Goal: Task Accomplishment & Management: Complete application form

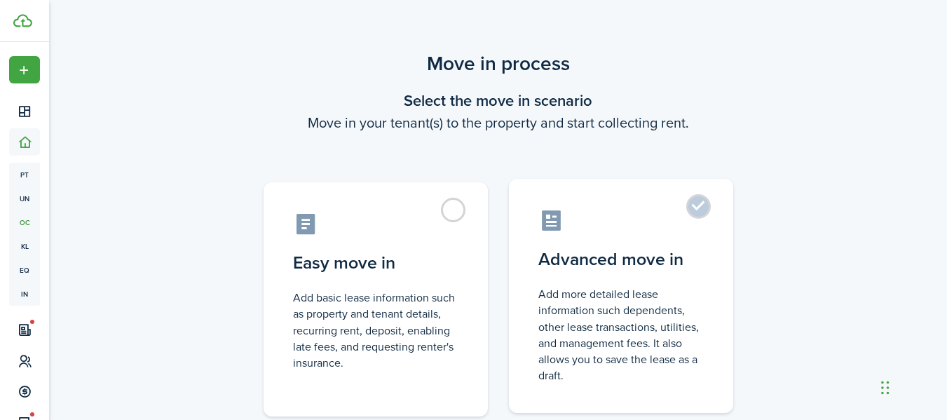
click at [589, 241] on label "Advanced move in Add more detailed lease information such dependents, other lea…" at bounding box center [621, 296] width 224 height 234
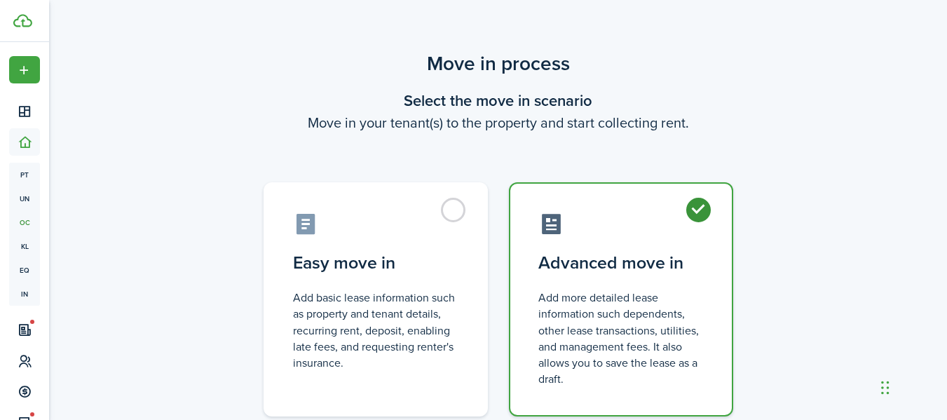
radio input "true"
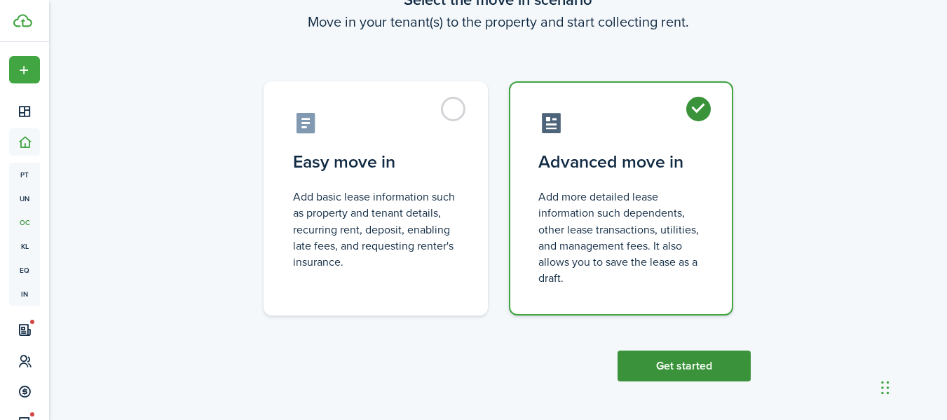
click at [701, 359] on button "Get started" at bounding box center [683, 365] width 133 height 31
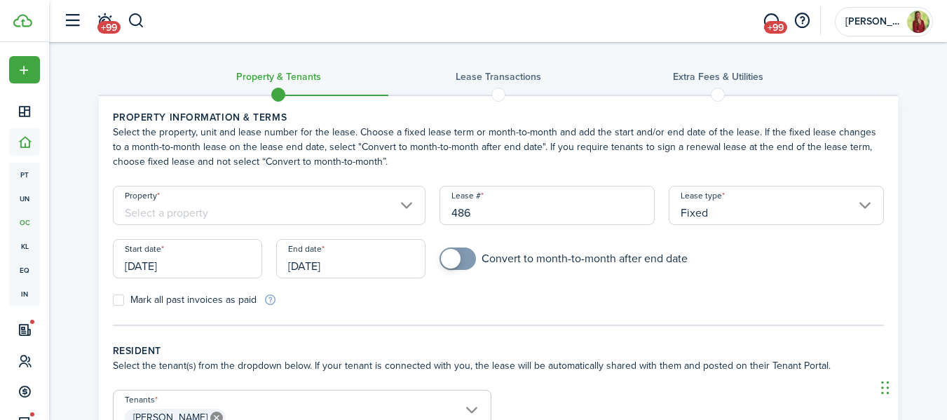
click at [261, 215] on input "Property" at bounding box center [269, 205] width 313 height 39
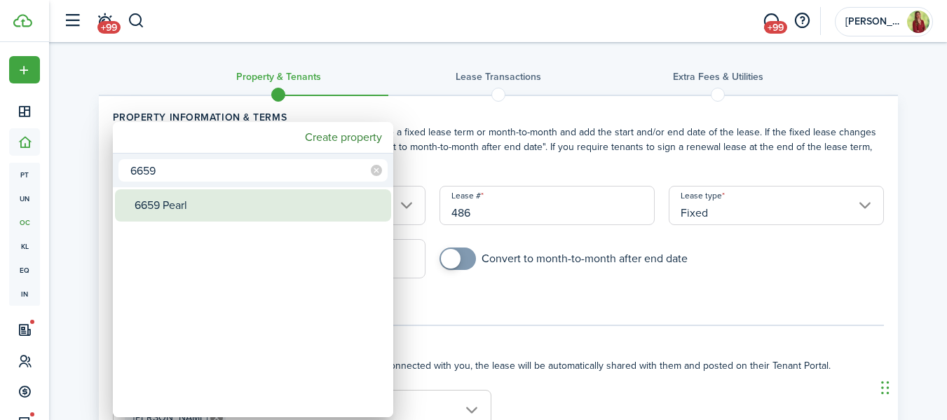
type input "6659"
click at [233, 210] on div "6659 Pearl" at bounding box center [259, 205] width 248 height 32
type input "6659 Pearl"
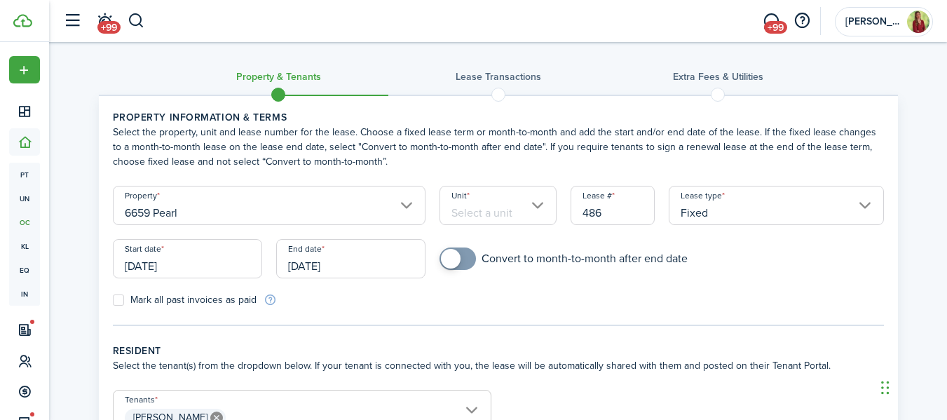
click at [212, 264] on input "[DATE]" at bounding box center [187, 258] width 149 height 39
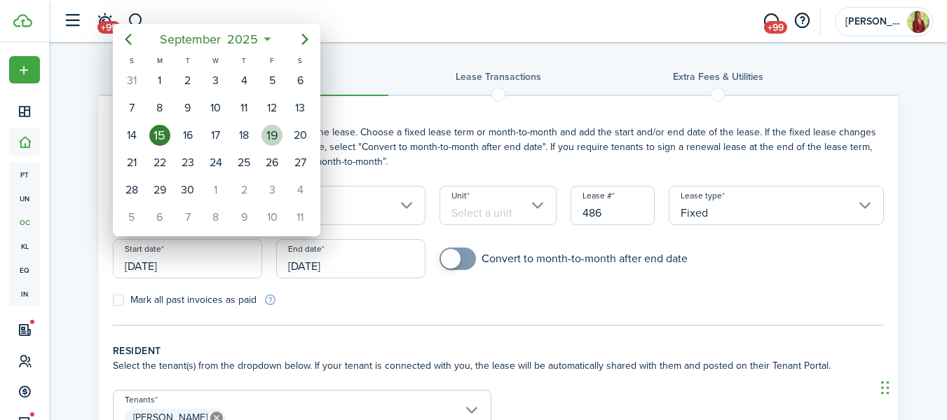
click at [273, 132] on div "19" at bounding box center [271, 135] width 21 height 21
type input "[DATE]"
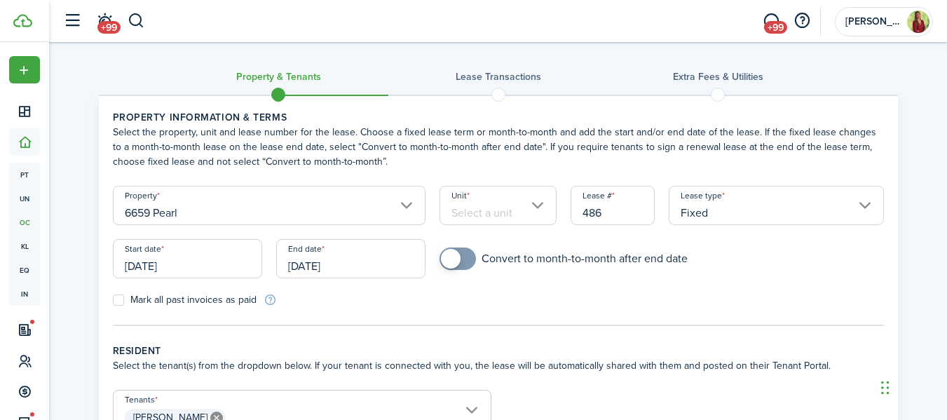
click at [356, 264] on input "[DATE]" at bounding box center [350, 258] width 149 height 39
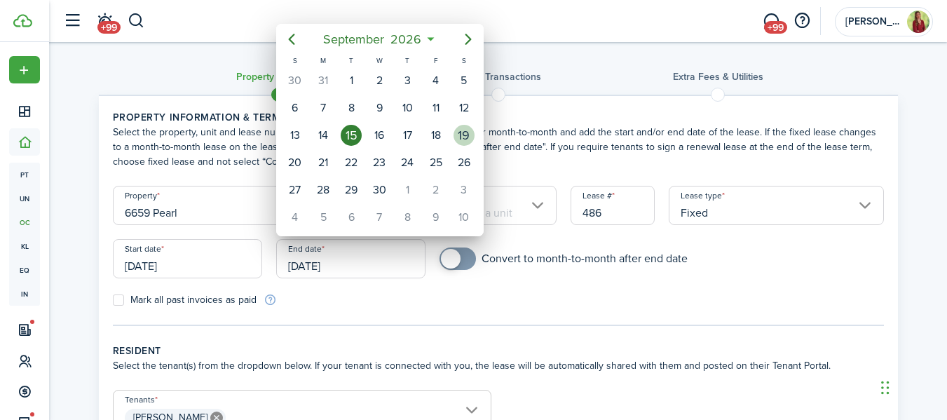
click at [459, 137] on div "19" at bounding box center [463, 135] width 21 height 21
type input "[DATE]"
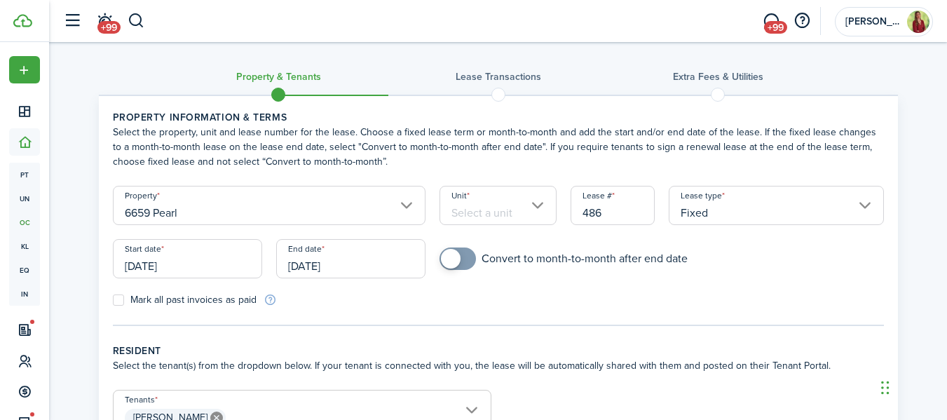
click at [519, 204] on input "Unit" at bounding box center [497, 205] width 117 height 39
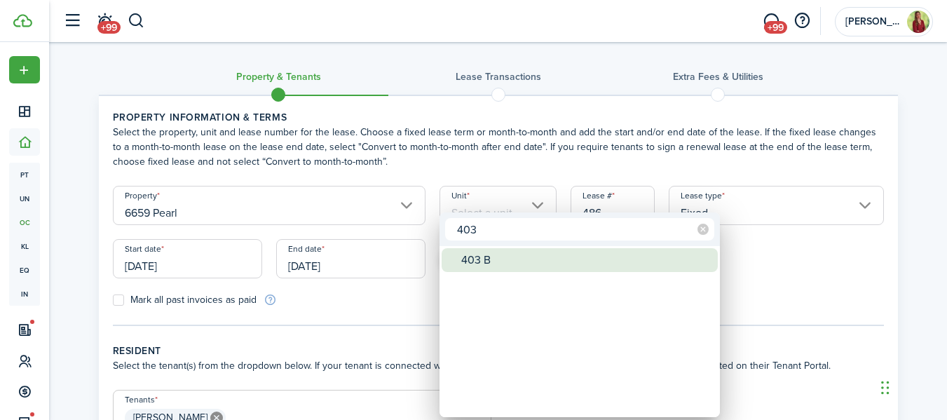
type input "403"
click at [493, 258] on div "403 B" at bounding box center [585, 260] width 248 height 24
type input "403 B"
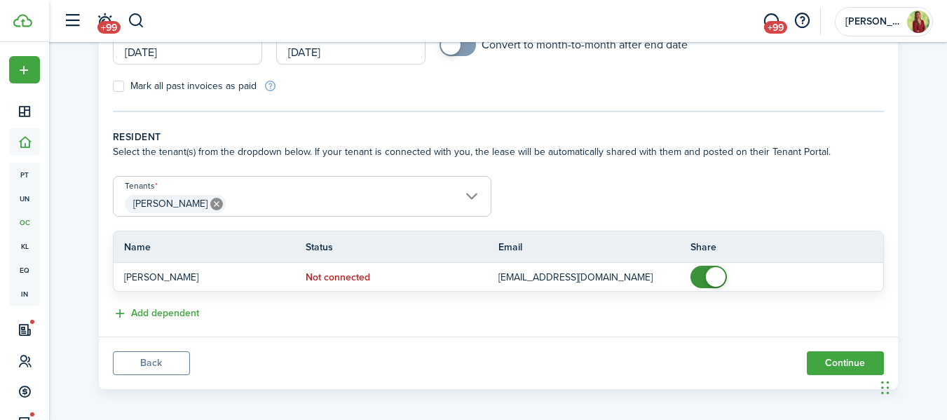
scroll to position [221, 0]
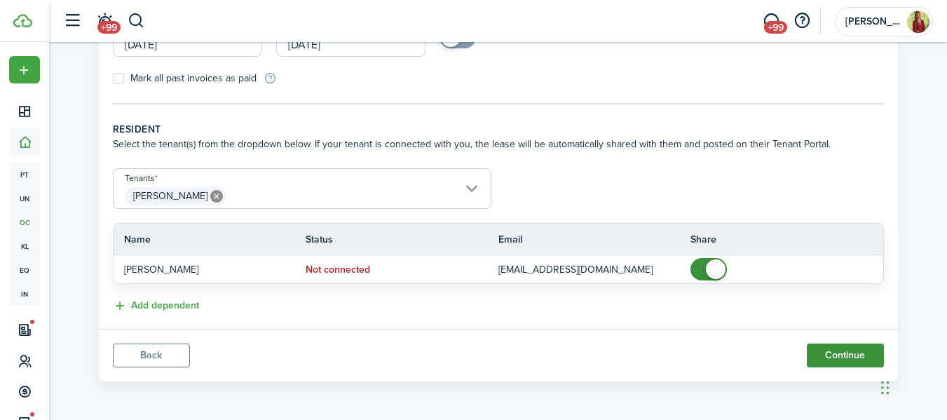
click at [827, 350] on button "Continue" at bounding box center [845, 355] width 77 height 24
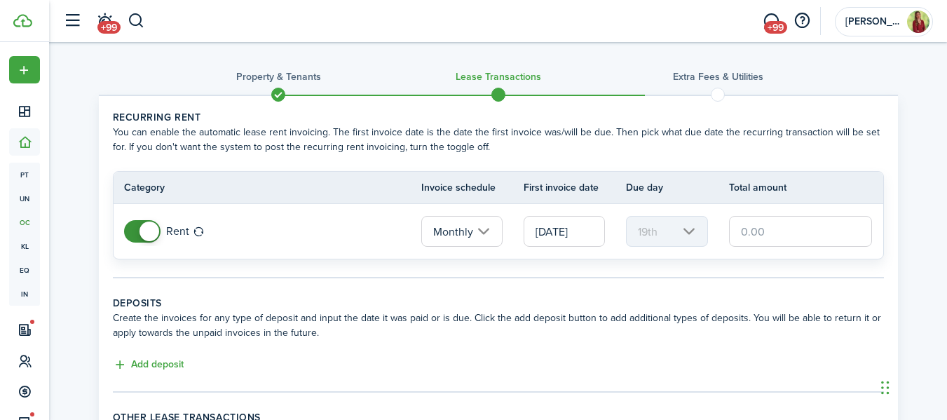
click at [777, 233] on input "text" at bounding box center [801, 231] width 144 height 31
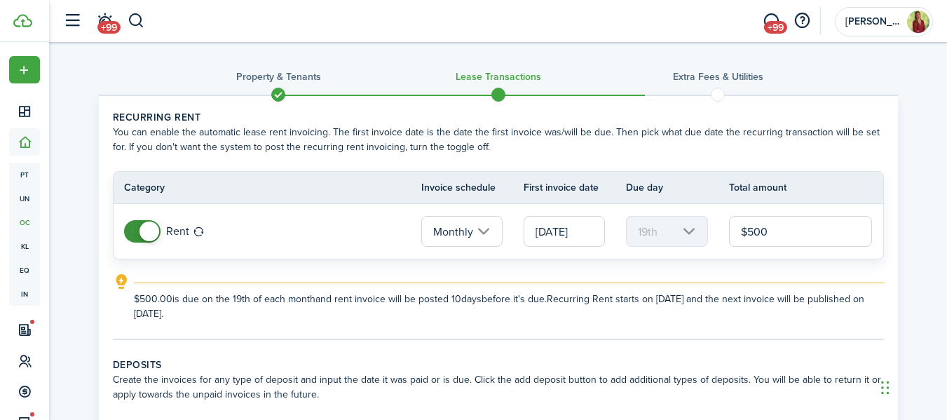
click at [593, 226] on input "[DATE]" at bounding box center [563, 231] width 81 height 31
type input "$500.00"
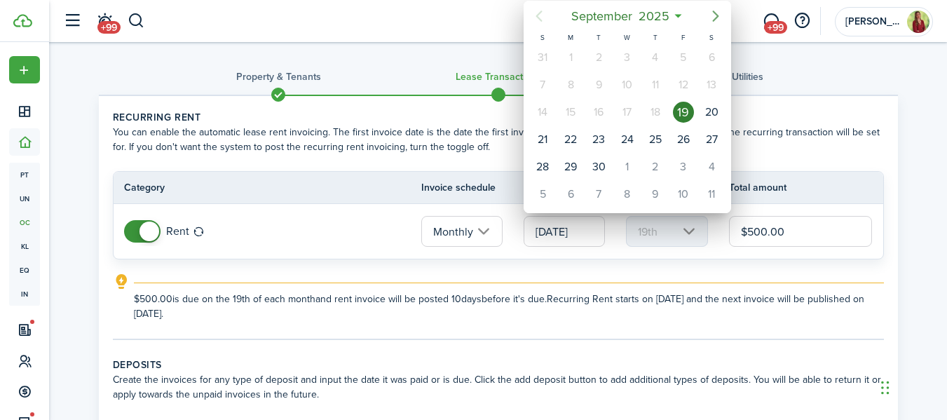
click at [715, 10] on icon "Next page" at bounding box center [715, 16] width 17 height 17
click at [708, 165] on div "1" at bounding box center [711, 166] width 21 height 21
type input "[DATE]"
type input "1st"
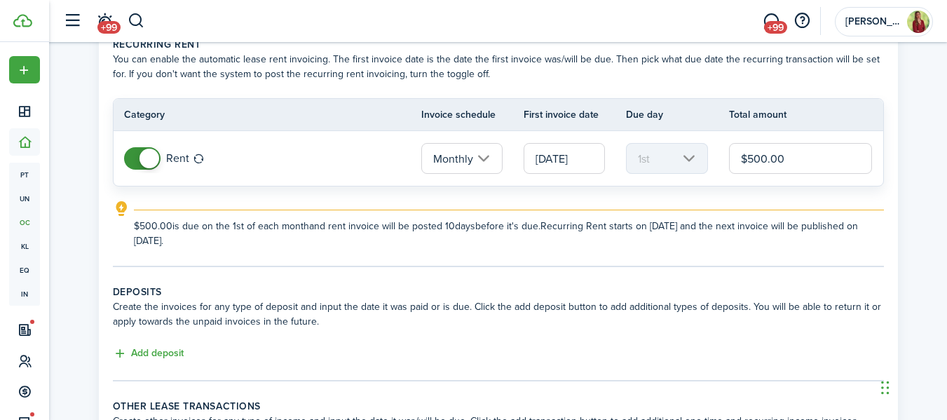
scroll to position [79, 0]
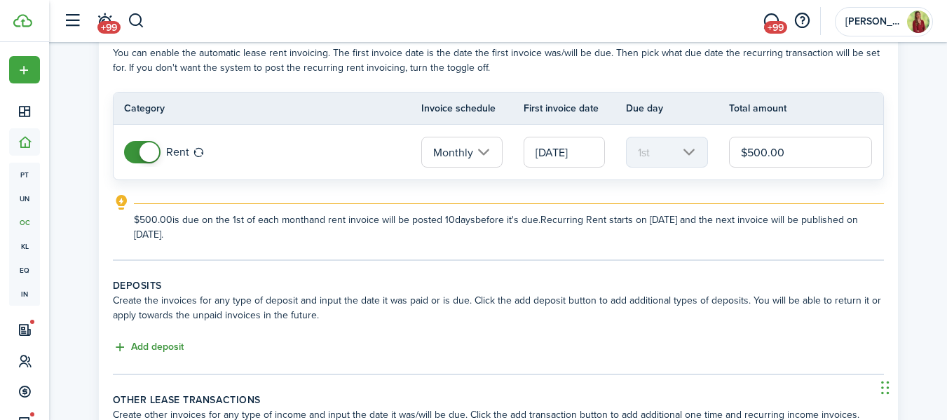
click at [149, 348] on button "Add deposit" at bounding box center [148, 347] width 71 height 16
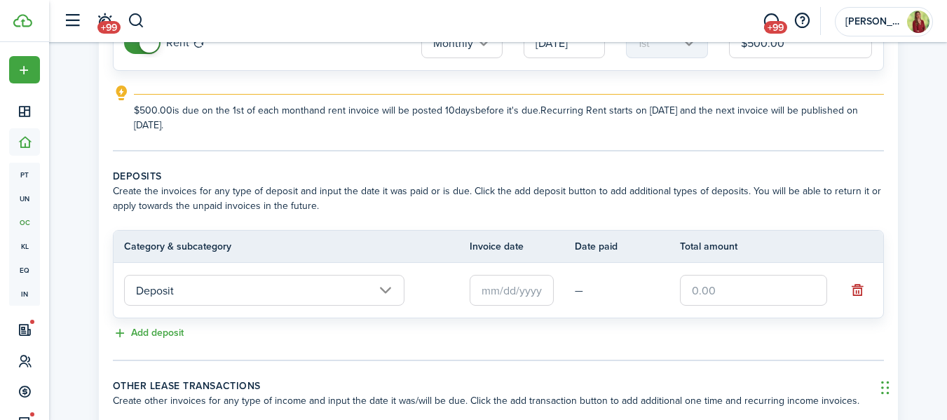
scroll to position [235, 0]
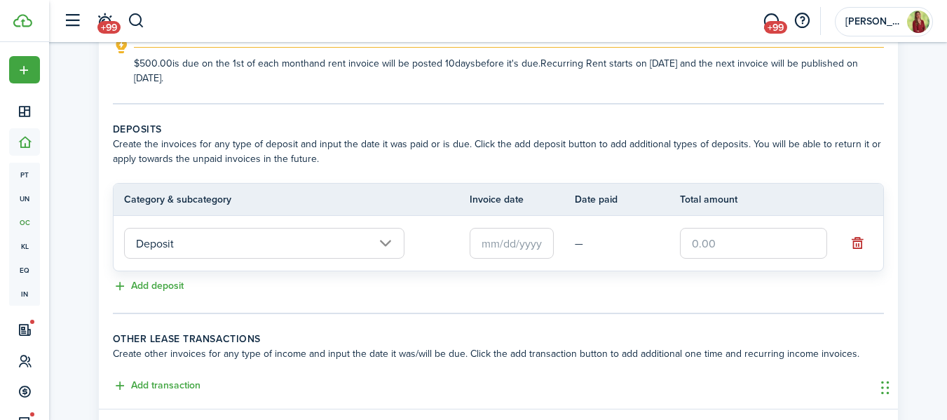
click at [758, 238] on input "text" at bounding box center [753, 243] width 147 height 31
click at [521, 236] on input "text" at bounding box center [512, 243] width 84 height 31
type input "$500.00"
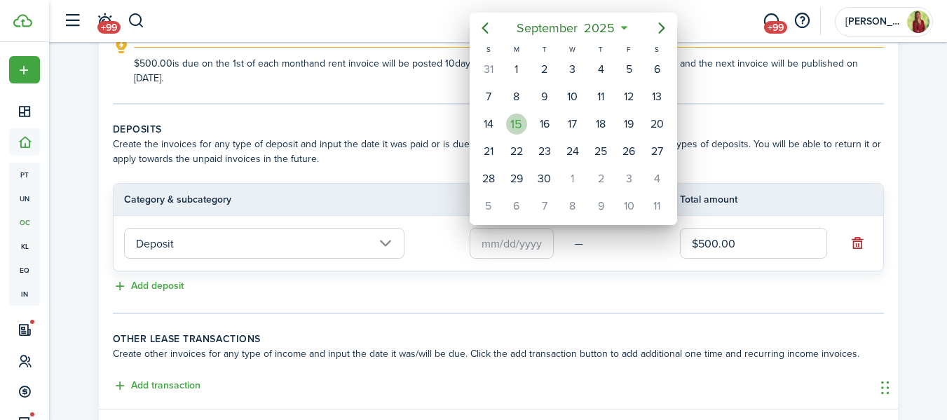
click at [511, 128] on div "15" at bounding box center [516, 124] width 21 height 21
type input "[DATE]"
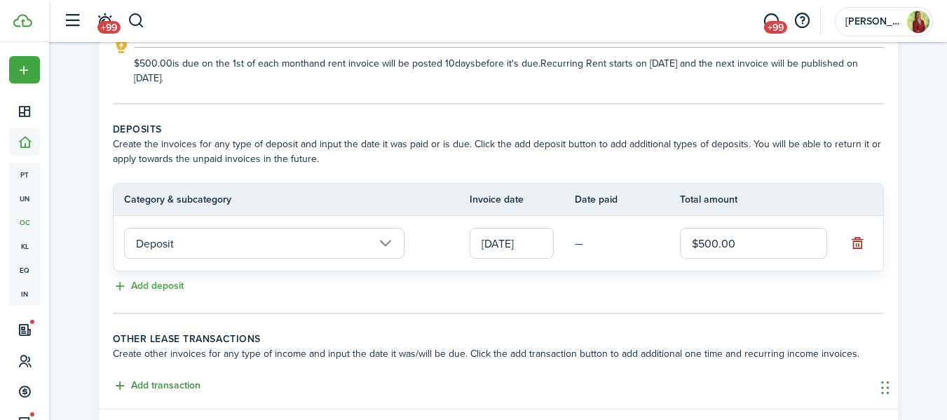
click at [169, 387] on button "Add transaction" at bounding box center [157, 386] width 88 height 16
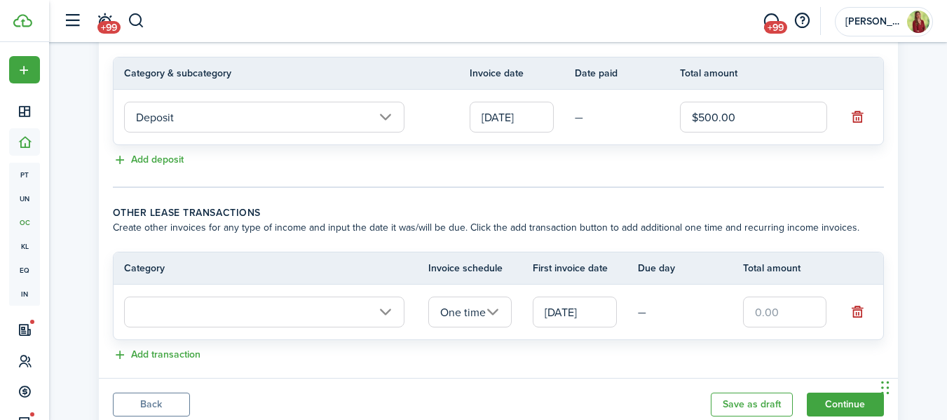
scroll to position [363, 0]
click at [380, 312] on input "text" at bounding box center [264, 310] width 280 height 31
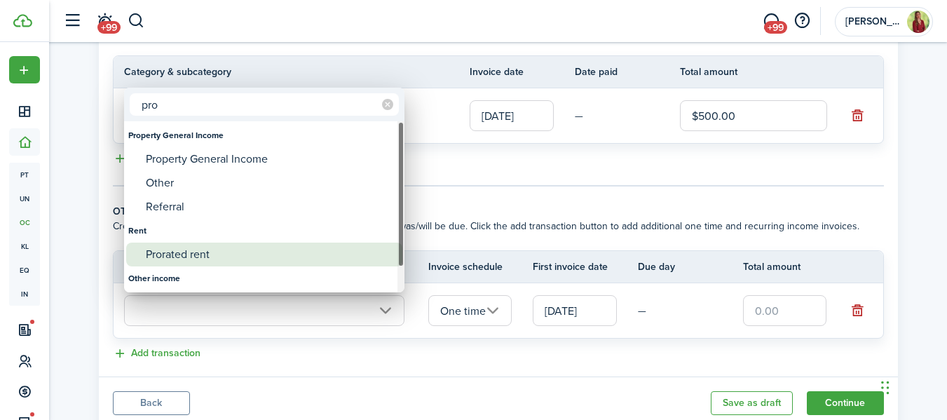
type input "pro"
click at [191, 258] on div "Prorated rent" at bounding box center [270, 254] width 248 height 24
type input "Rent / Prorated rent"
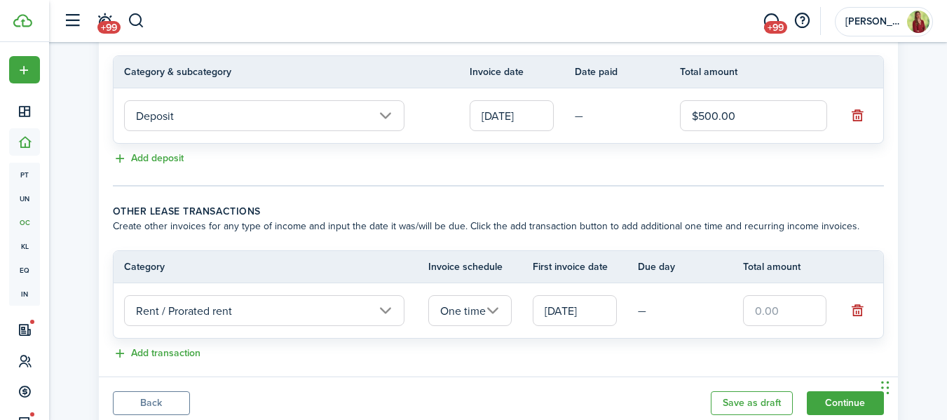
click at [585, 310] on input "[DATE]" at bounding box center [575, 310] width 84 height 31
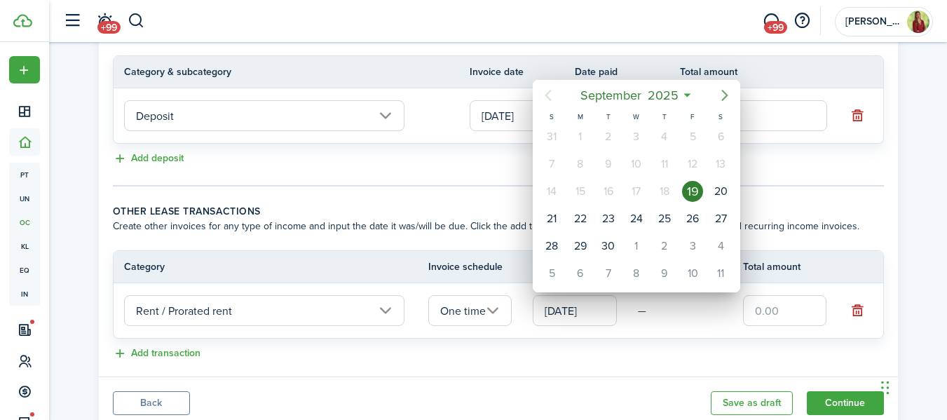
click at [720, 93] on icon "Next page" at bounding box center [724, 95] width 17 height 17
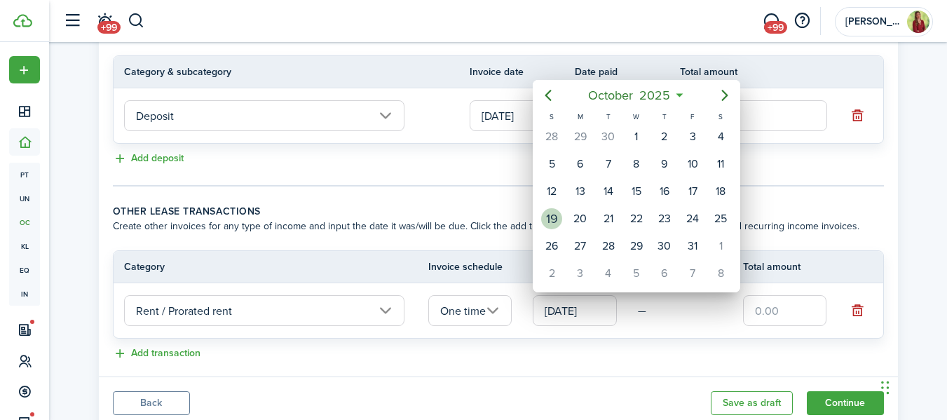
click at [549, 212] on div "19" at bounding box center [551, 218] width 21 height 21
type input "[DATE]"
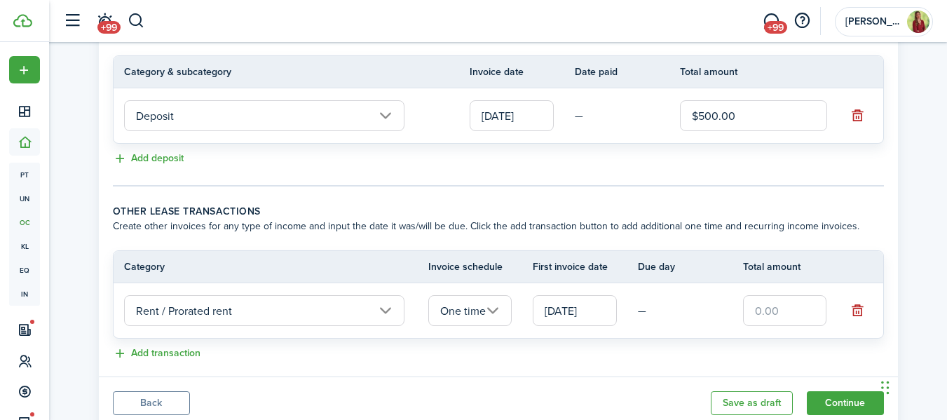
click at [776, 310] on input "text" at bounding box center [785, 310] width 84 height 31
type input "$193.55"
click at [856, 404] on button "Continue" at bounding box center [845, 403] width 77 height 24
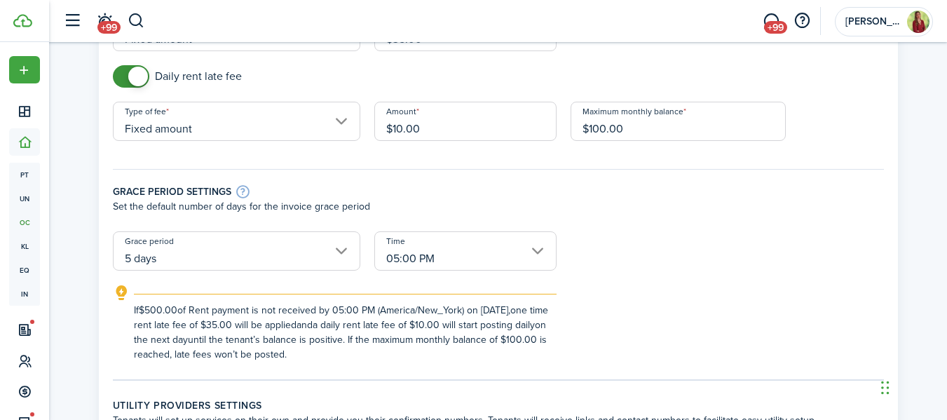
scroll to position [451, 0]
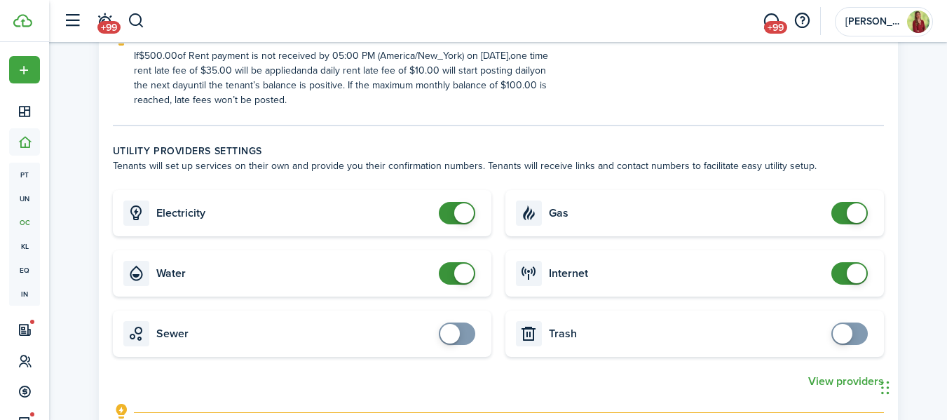
checkbox input "false"
click at [842, 210] on span at bounding box center [849, 213] width 14 height 22
checkbox input "false"
click at [452, 279] on span at bounding box center [457, 273] width 14 height 22
checkbox input "false"
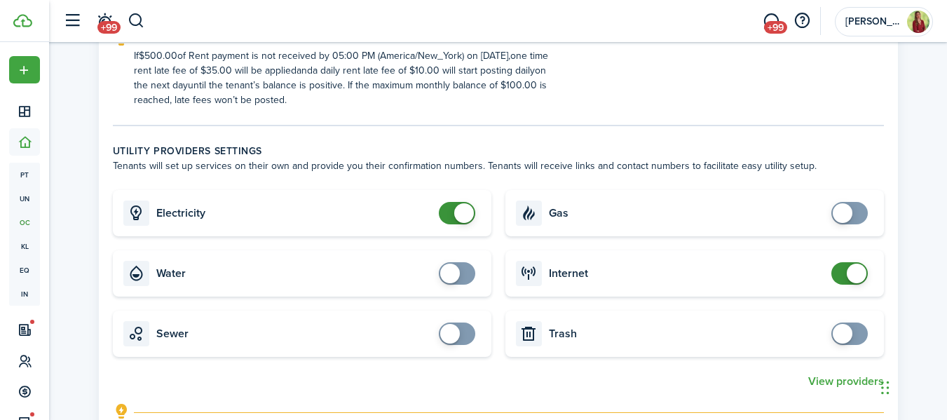
click at [450, 210] on span at bounding box center [457, 213] width 14 height 22
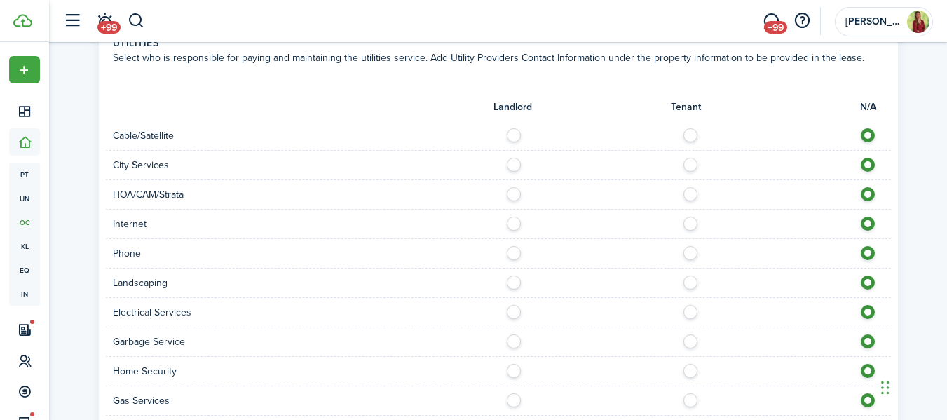
scroll to position [1208, 0]
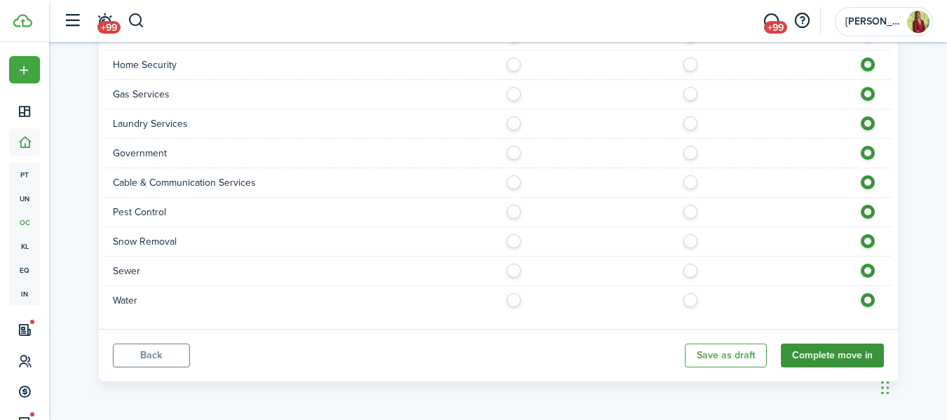
click at [851, 354] on button "Complete move in" at bounding box center [832, 355] width 103 height 24
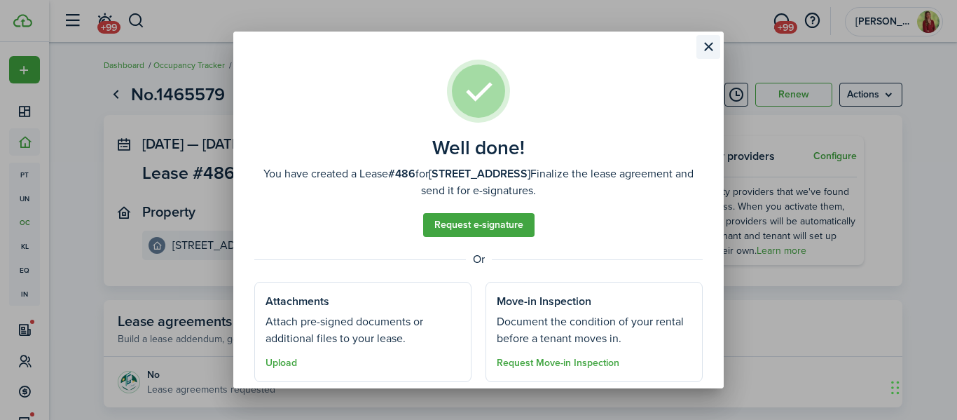
click at [703, 51] on button "Close modal" at bounding box center [709, 47] width 24 height 24
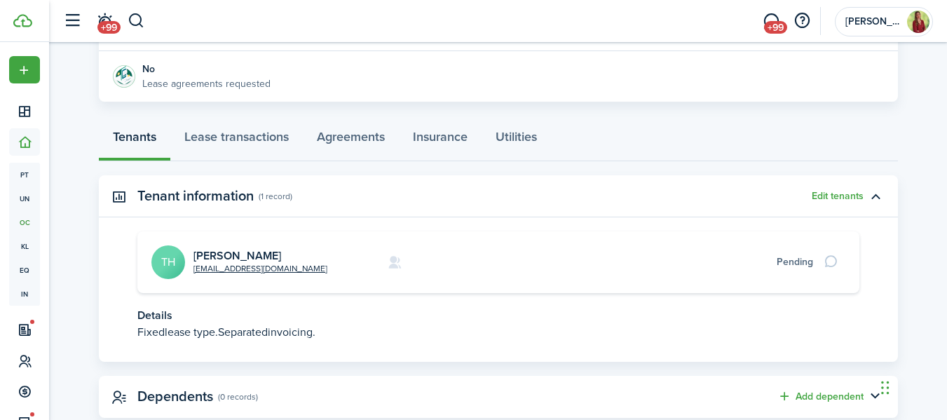
scroll to position [308, 0]
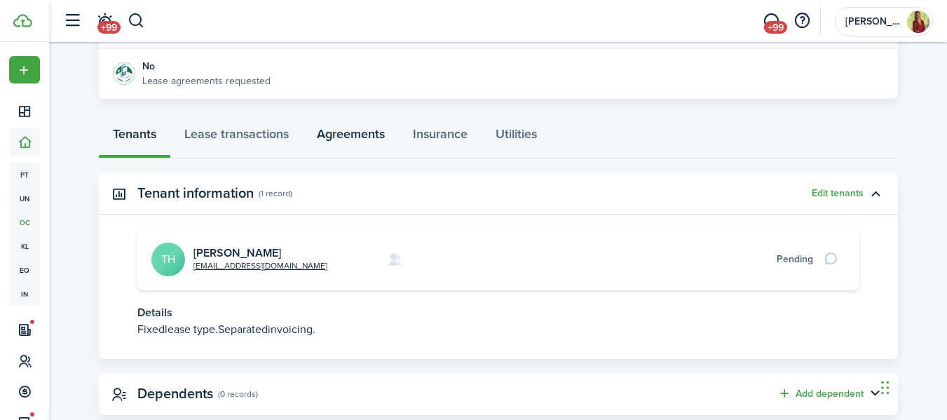
click at [364, 137] on link "Agreements" at bounding box center [351, 137] width 96 height 42
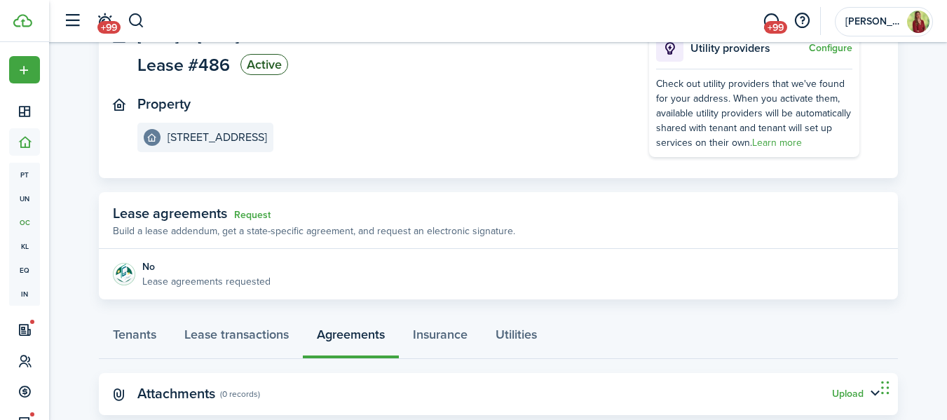
scroll to position [142, 0]
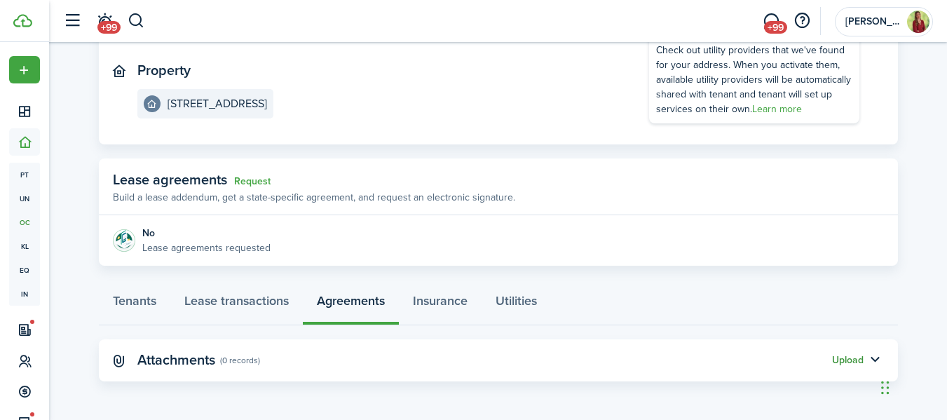
click at [843, 355] on button "Upload" at bounding box center [848, 360] width 32 height 11
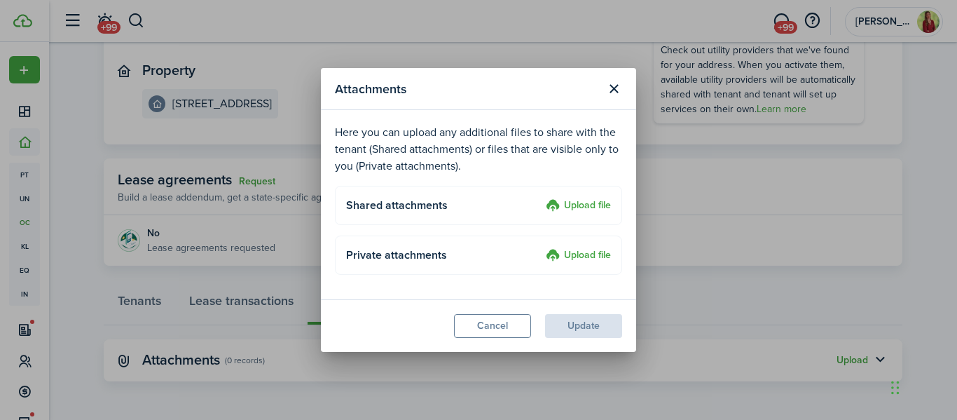
click at [568, 200] on label "Upload file" at bounding box center [578, 206] width 65 height 17
click at [541, 198] on input "Upload file" at bounding box center [541, 198] width 0 height 0
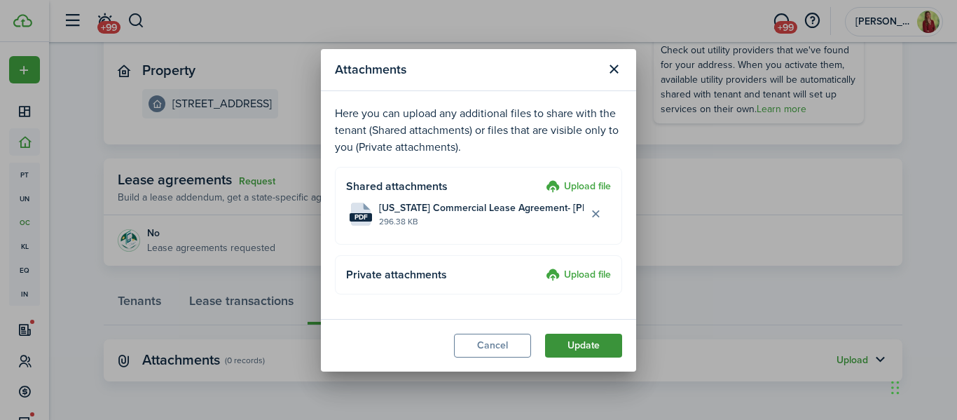
click at [582, 342] on button "Update" at bounding box center [583, 346] width 77 height 24
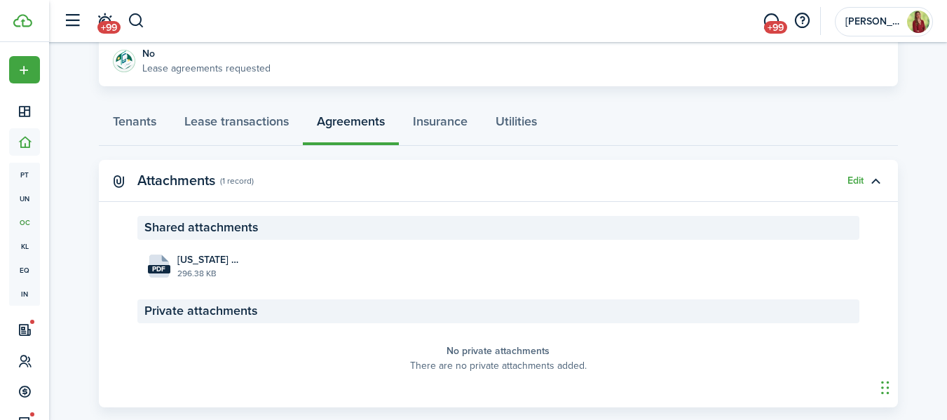
scroll to position [331, 0]
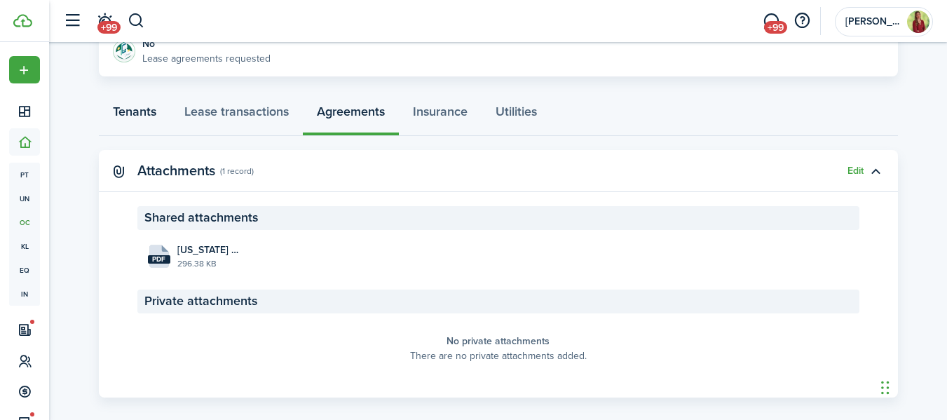
click at [151, 118] on link "Tenants" at bounding box center [134, 115] width 71 height 42
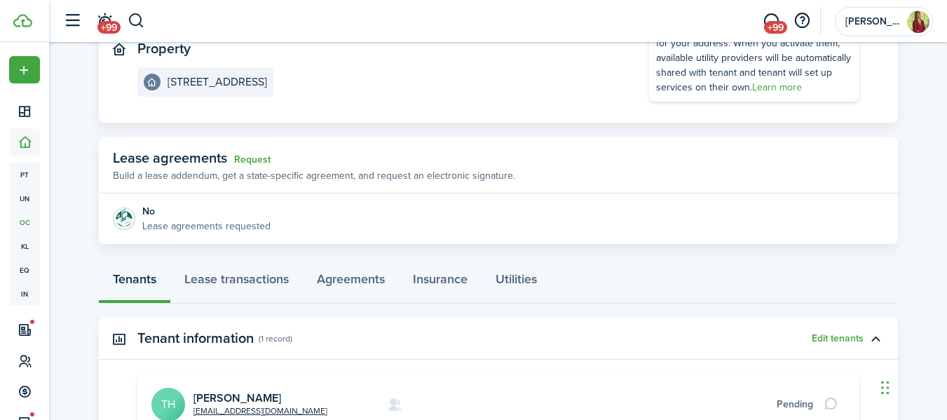
scroll to position [275, 0]
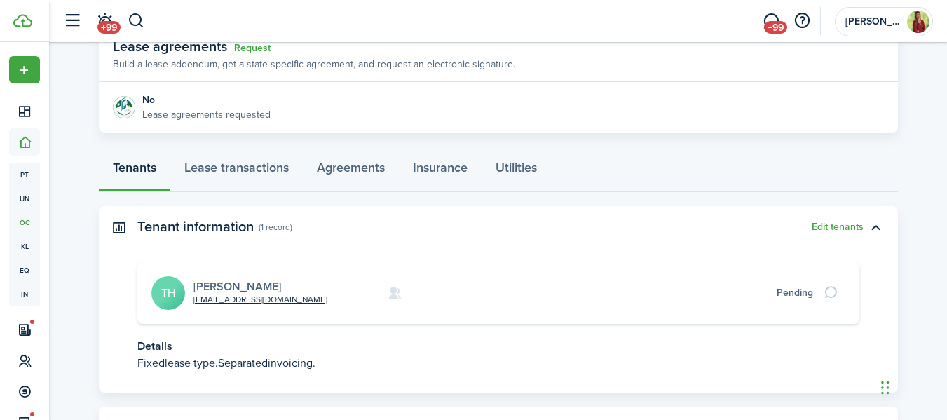
click at [233, 281] on link "[PERSON_NAME]" at bounding box center [237, 286] width 88 height 16
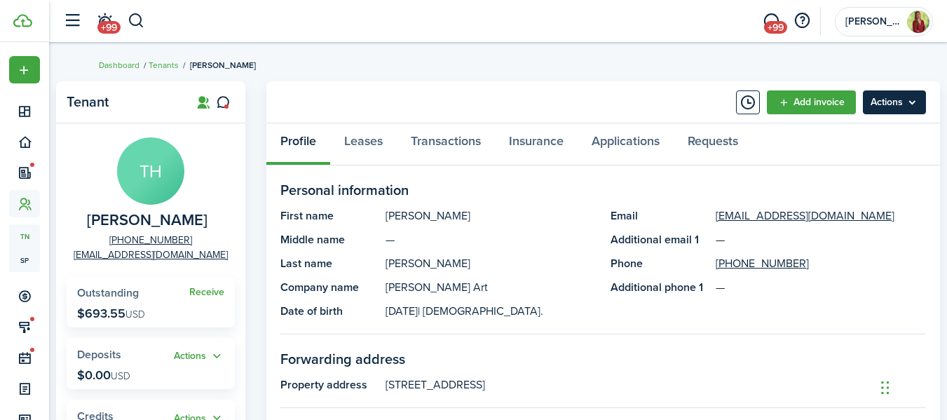
click at [903, 95] on menu-btn "Actions" at bounding box center [894, 102] width 63 height 24
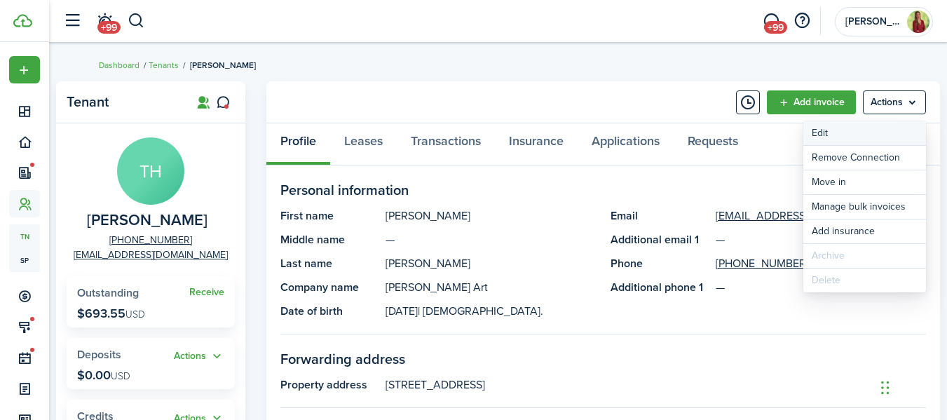
click at [862, 132] on link "Edit" at bounding box center [864, 133] width 123 height 24
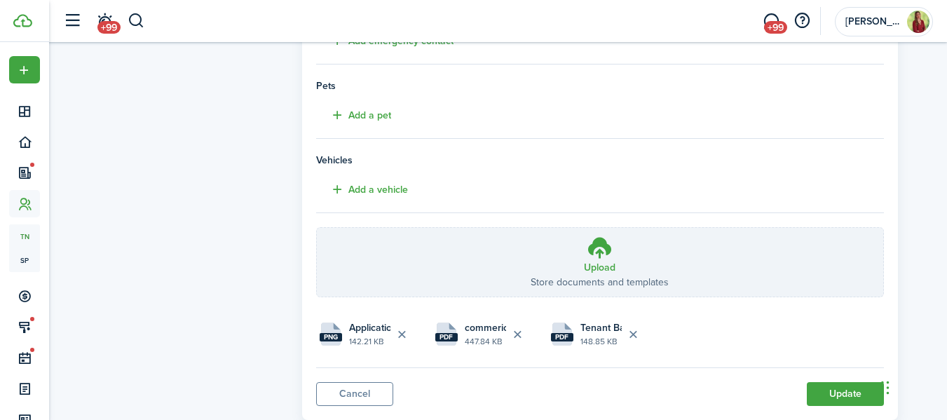
scroll to position [476, 0]
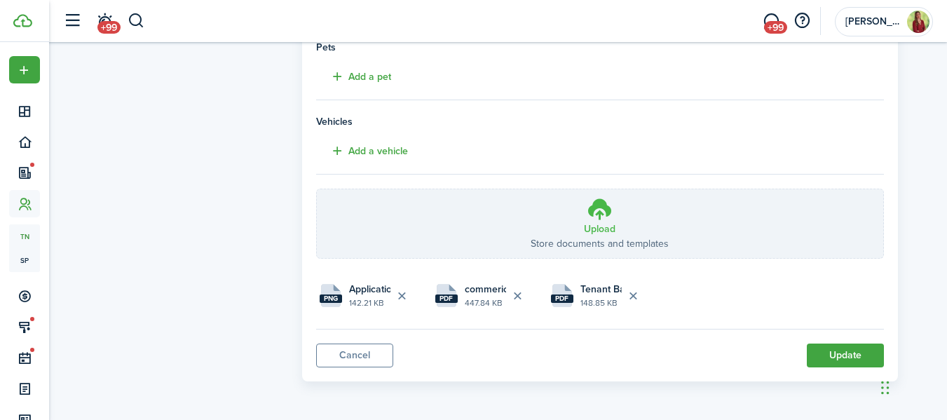
click at [643, 230] on label "Upload Store documents and templates Choose file" at bounding box center [600, 223] width 566 height 69
click at [317, 189] on input "Upload Store documents and templates Choose file" at bounding box center [317, 189] width 0 height 0
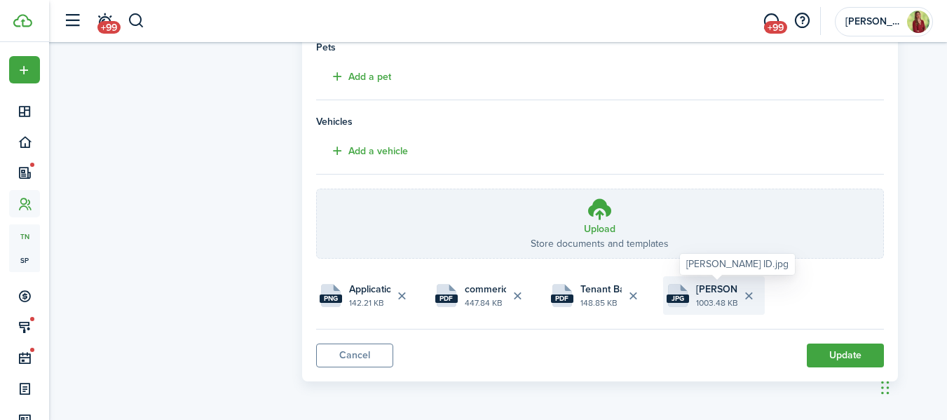
click at [716, 292] on span "[PERSON_NAME] ID.jpg" at bounding box center [716, 289] width 41 height 15
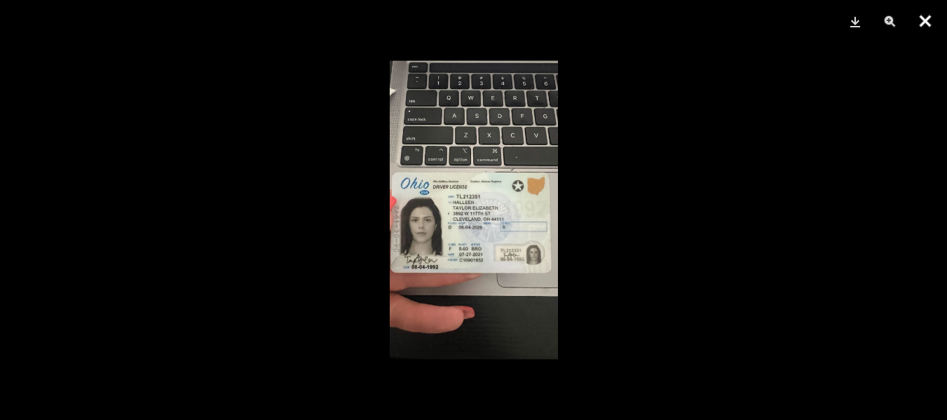
click at [922, 23] on button "Close" at bounding box center [924, 21] width 35 height 42
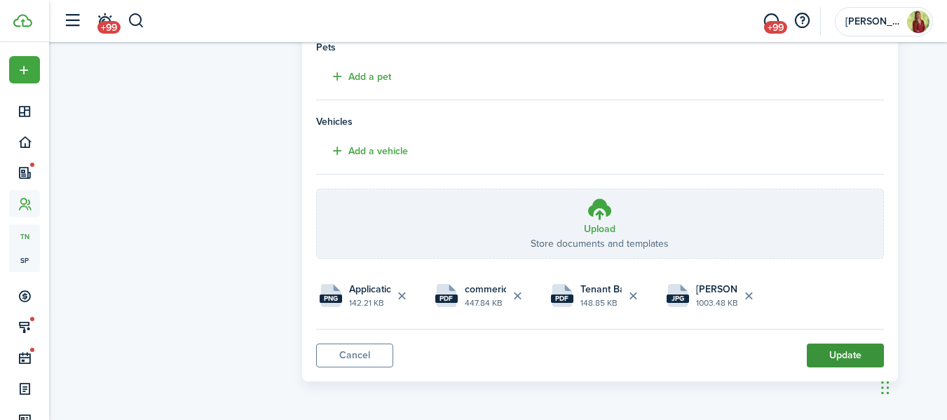
click at [842, 347] on button "Update" at bounding box center [845, 355] width 77 height 24
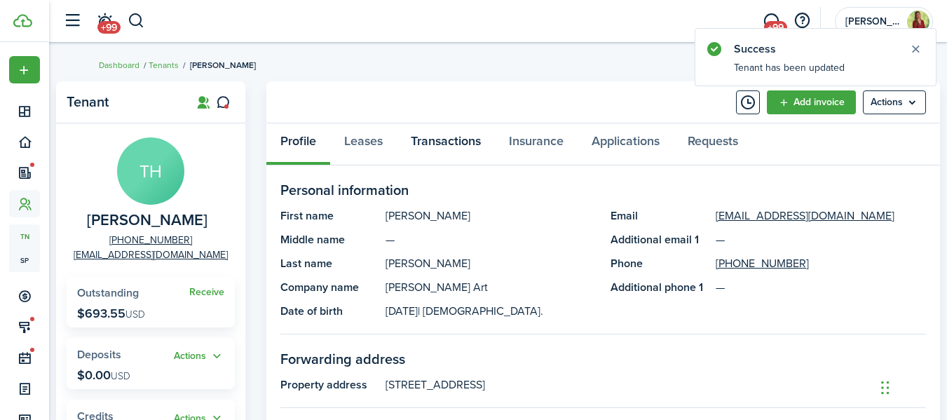
click at [435, 144] on link "Transactions" at bounding box center [446, 144] width 98 height 42
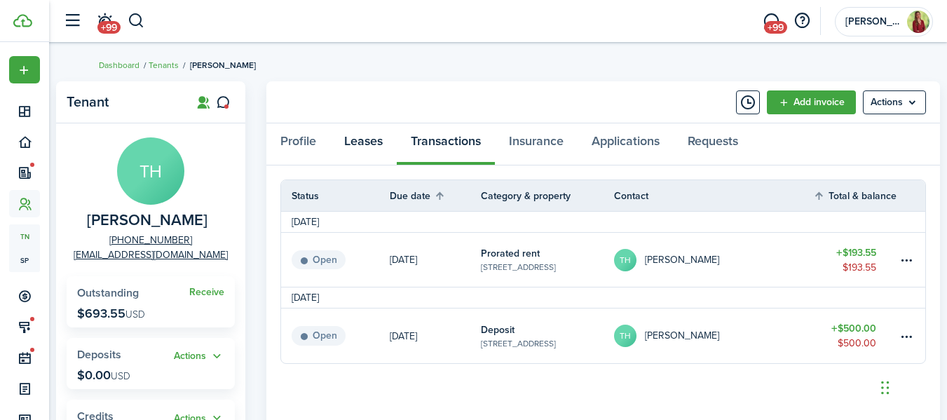
click at [353, 140] on link "Leases" at bounding box center [363, 144] width 67 height 42
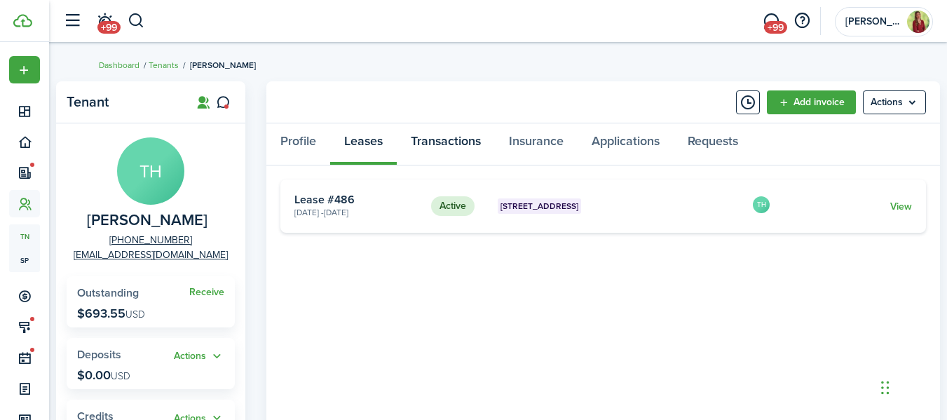
click at [442, 150] on link "Transactions" at bounding box center [446, 144] width 98 height 42
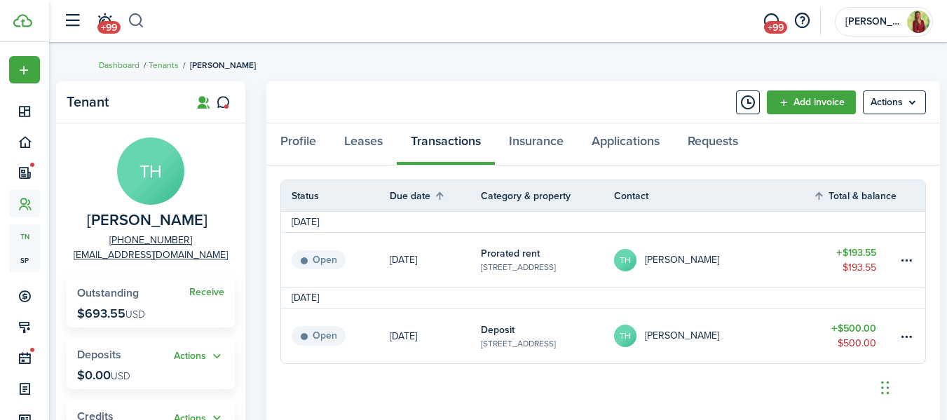
click at [131, 18] on button "button" at bounding box center [137, 21] width 18 height 24
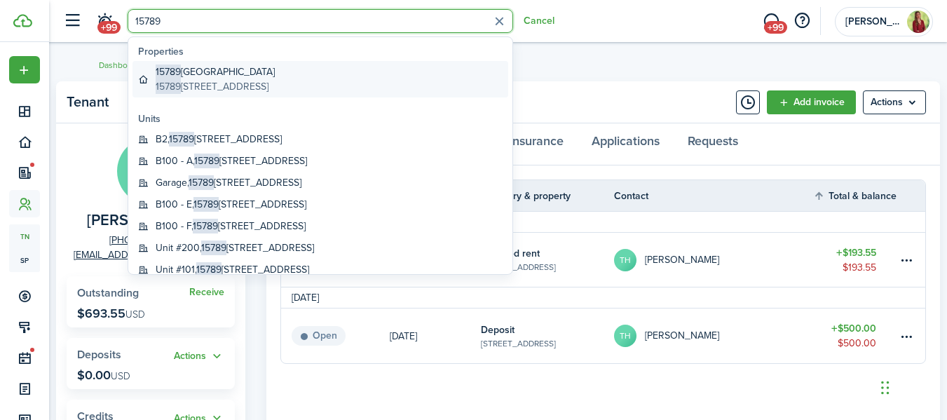
type input "15789"
click at [224, 71] on global-search-item-title "[STREET_ADDRESS]" at bounding box center [215, 71] width 119 height 15
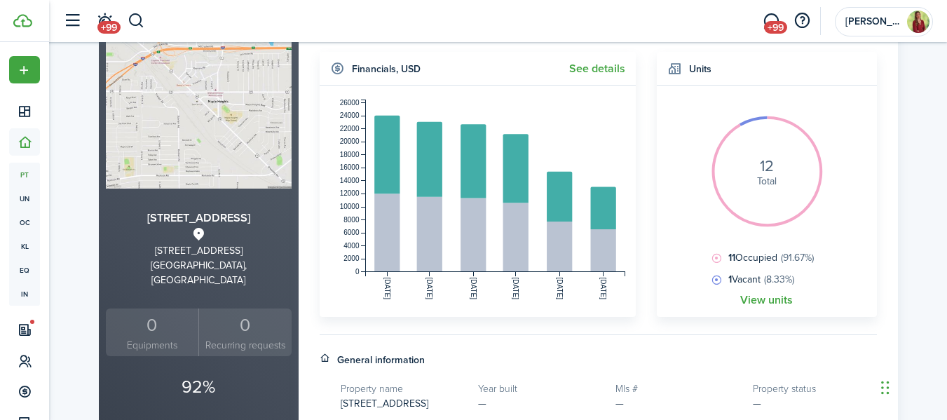
scroll to position [135, 0]
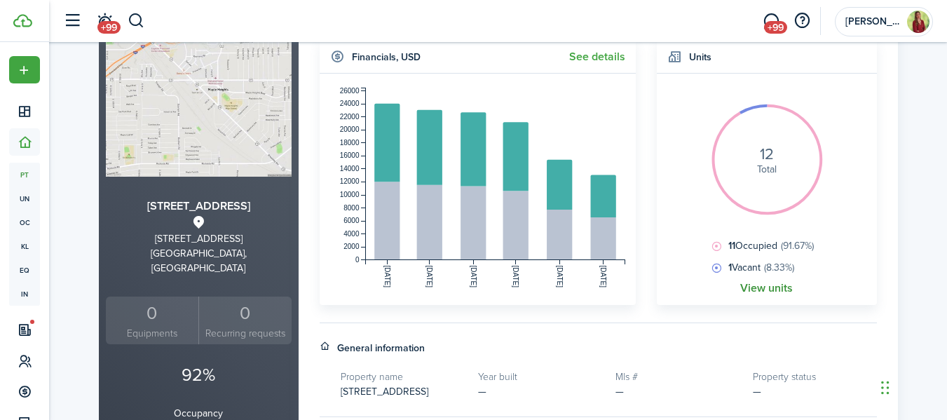
click at [753, 287] on link "View units" at bounding box center [766, 288] width 53 height 13
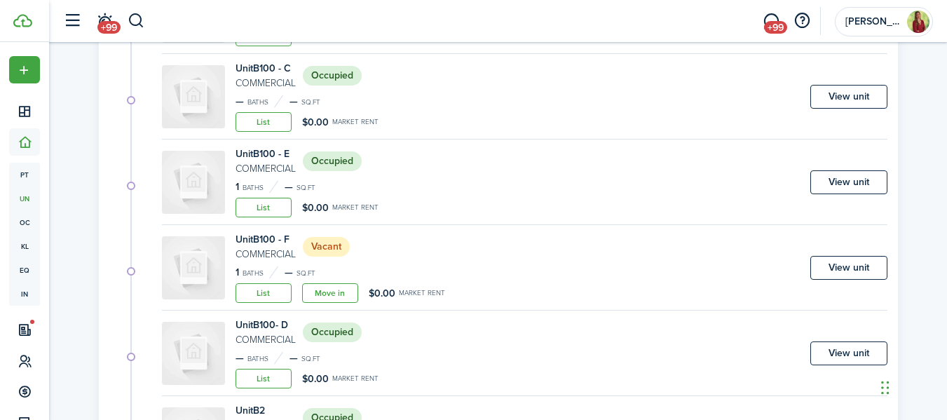
scroll to position [357, 0]
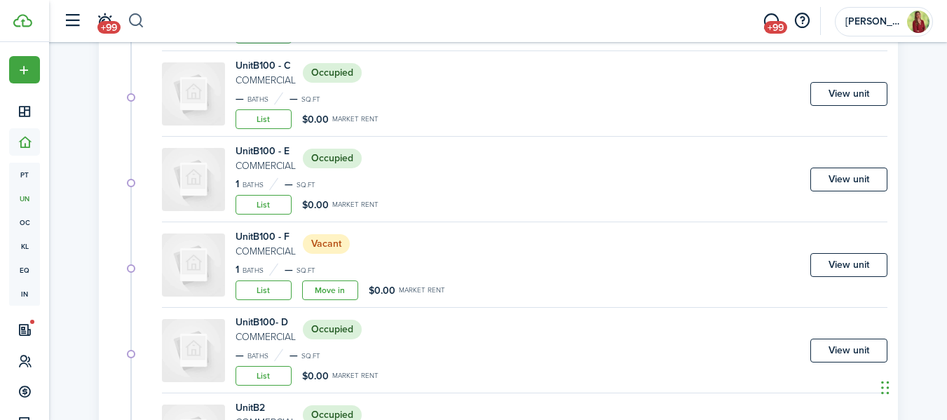
click at [135, 22] on button "button" at bounding box center [137, 21] width 18 height 24
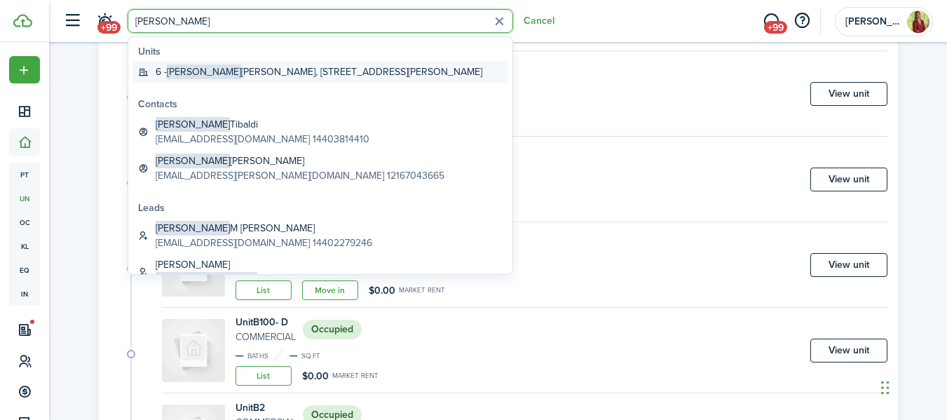
type input "[PERSON_NAME]"
click at [209, 72] on global-search-item-title "6 - [PERSON_NAME], [STREET_ADDRESS][PERSON_NAME]" at bounding box center [319, 71] width 327 height 15
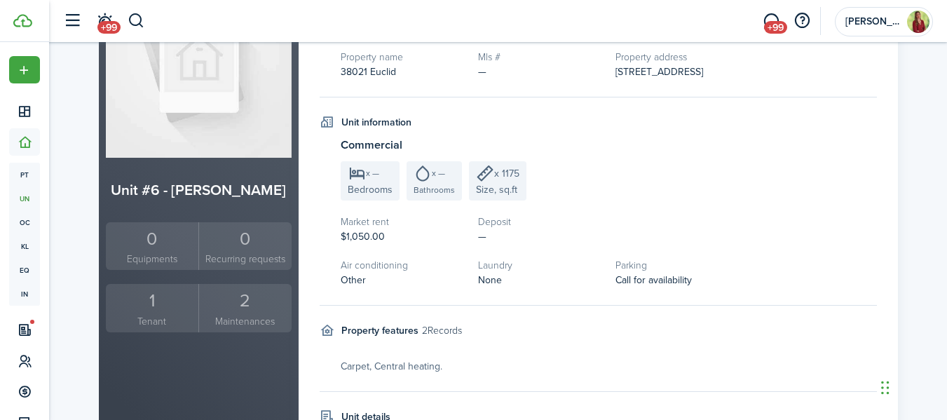
scroll to position [206, 0]
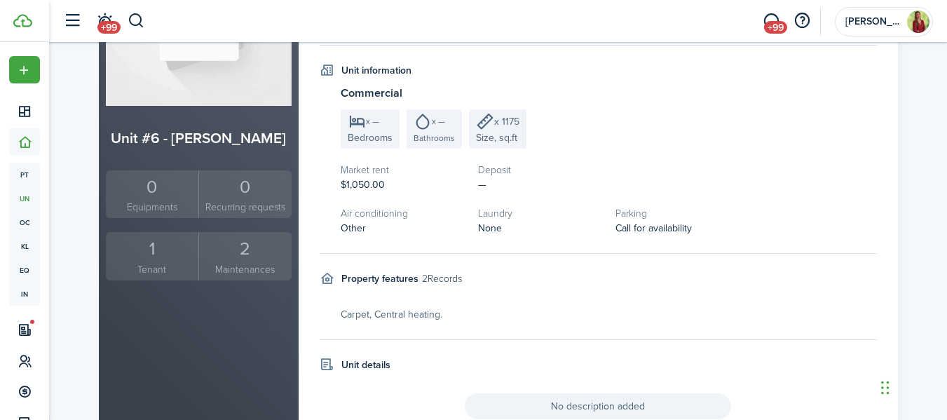
click at [166, 254] on div "1" at bounding box center [152, 248] width 86 height 27
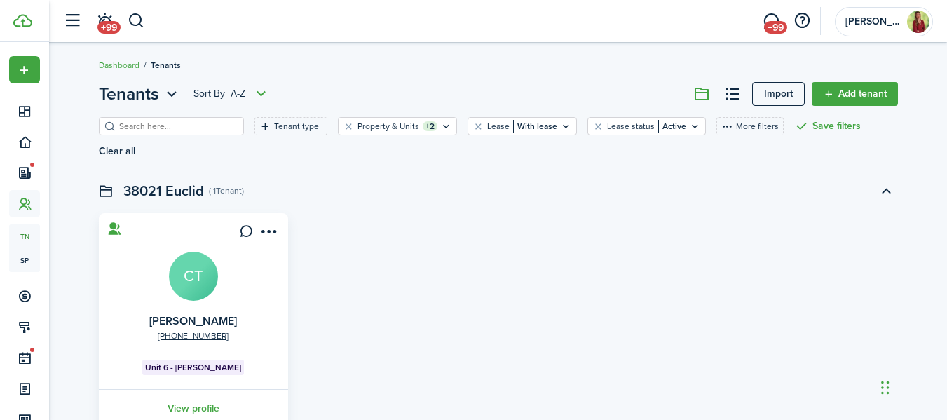
click at [200, 252] on avatar-text "CT" at bounding box center [193, 276] width 49 height 49
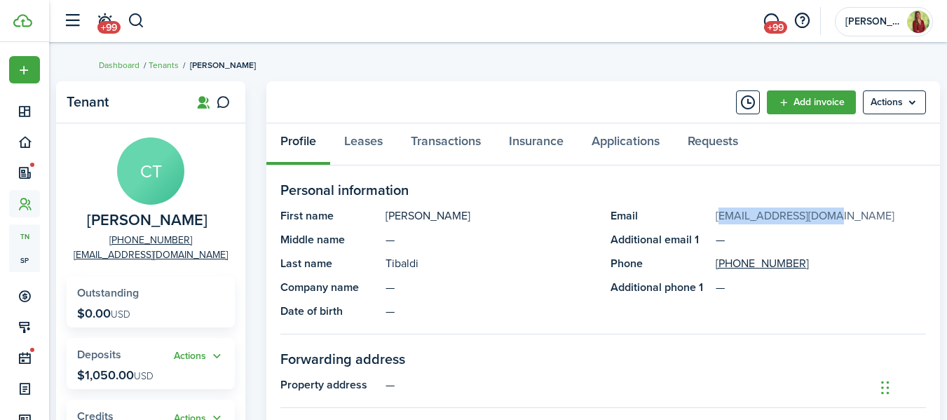
drag, startPoint x: 817, startPoint y: 217, endPoint x: 718, endPoint y: 223, distance: 99.7
click at [718, 223] on panel-main-description "[EMAIL_ADDRESS][DOMAIN_NAME]" at bounding box center [820, 215] width 211 height 17
copy link "[EMAIL_ADDRESS][DOMAIN_NAME]"
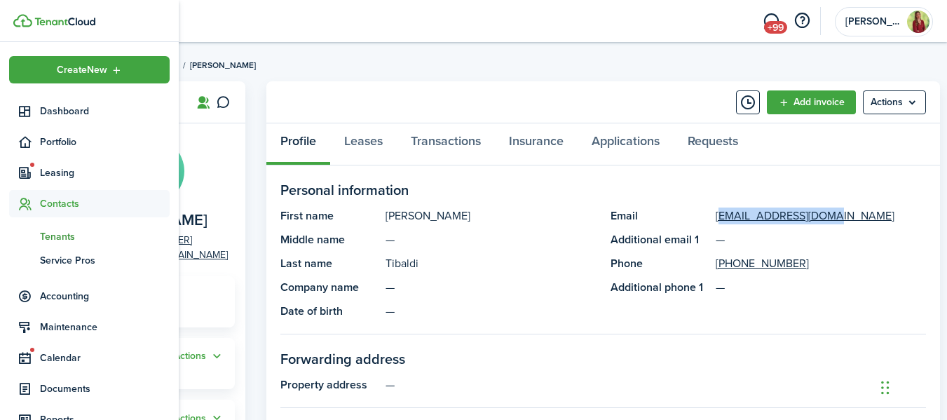
click at [71, 235] on span "Tenants" at bounding box center [105, 236] width 130 height 15
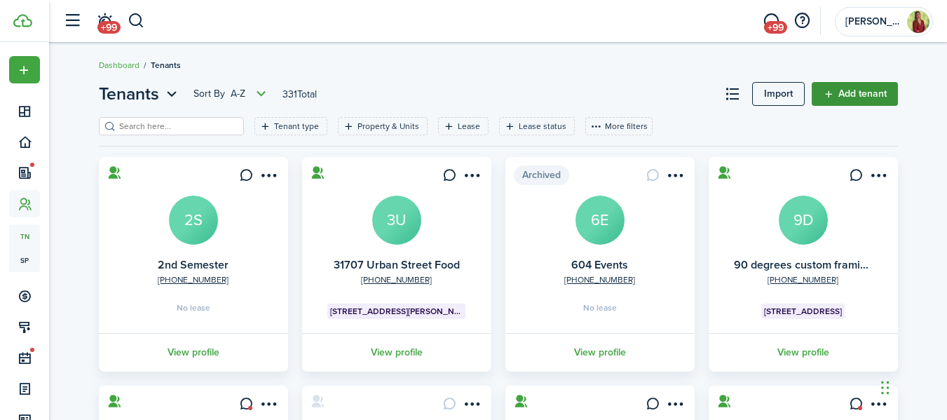
click at [863, 101] on link "Add tenant" at bounding box center [854, 94] width 86 height 24
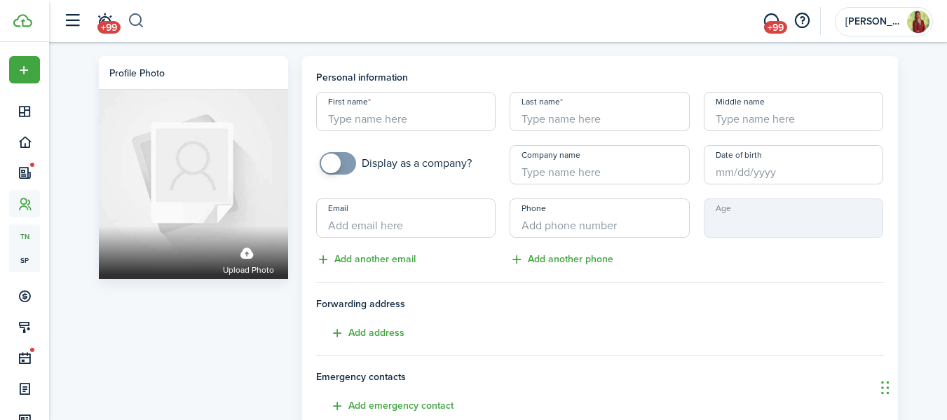
click at [135, 20] on button "button" at bounding box center [137, 21] width 18 height 24
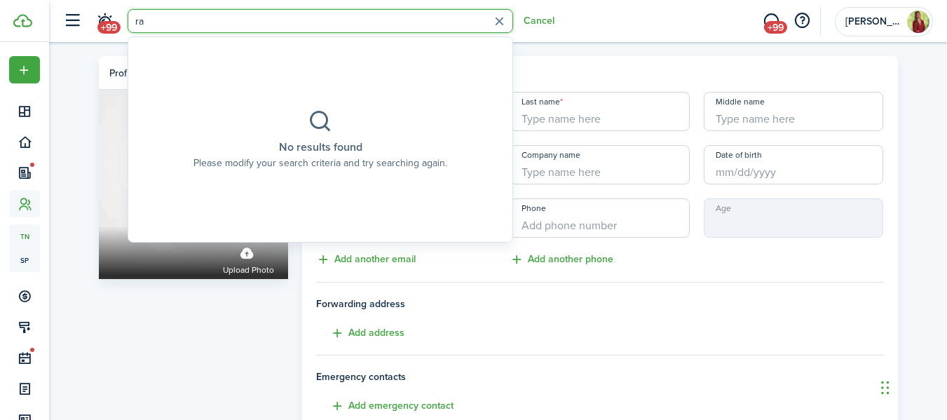
type input "r"
type input "pramis"
click at [195, 334] on div "Profile photo Upload photo" at bounding box center [193, 392] width 203 height 673
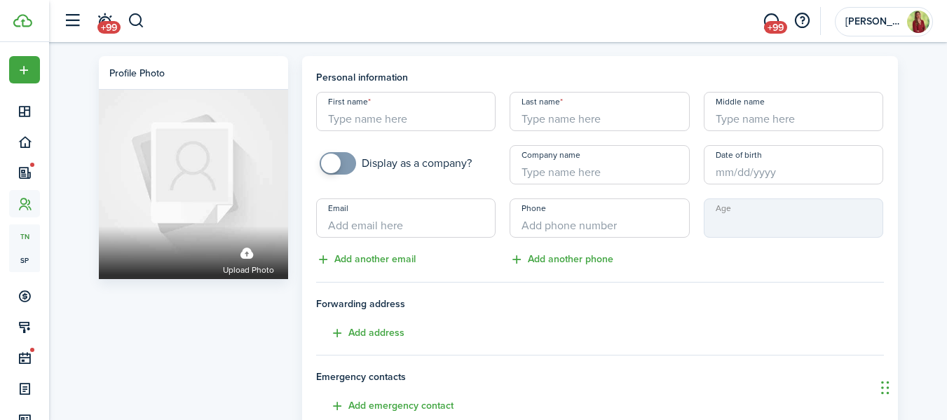
click at [402, 117] on input "First name" at bounding box center [406, 111] width 180 height 39
type input "Y"
type input "[PERSON_NAME]"
click at [521, 118] on input "Last name" at bounding box center [599, 111] width 180 height 39
type input "[PERSON_NAME]"
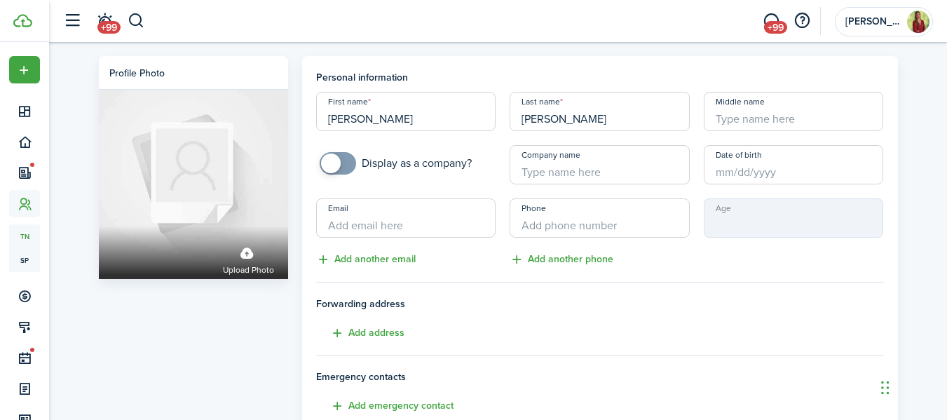
click at [424, 221] on input "Email" at bounding box center [406, 217] width 180 height 39
paste input "[EMAIL_ADDRESS][DOMAIN_NAME]"
type input "[EMAIL_ADDRESS][DOMAIN_NAME]"
click at [651, 369] on h4 "Emergency contacts" at bounding box center [600, 376] width 568 height 15
click at [812, 174] on input "Date of birth" at bounding box center [794, 164] width 180 height 39
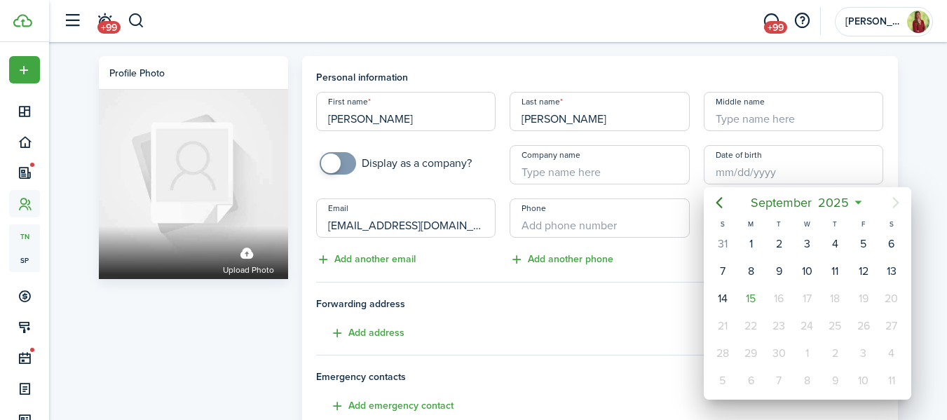
click at [859, 201] on icon at bounding box center [858, 203] width 15 height 14
click at [847, 202] on span "2025" at bounding box center [833, 202] width 37 height 25
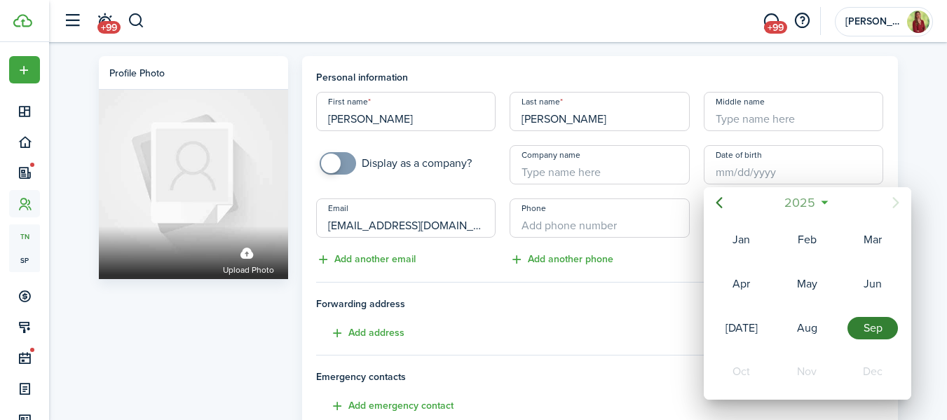
click at [809, 196] on span "2025" at bounding box center [799, 202] width 37 height 25
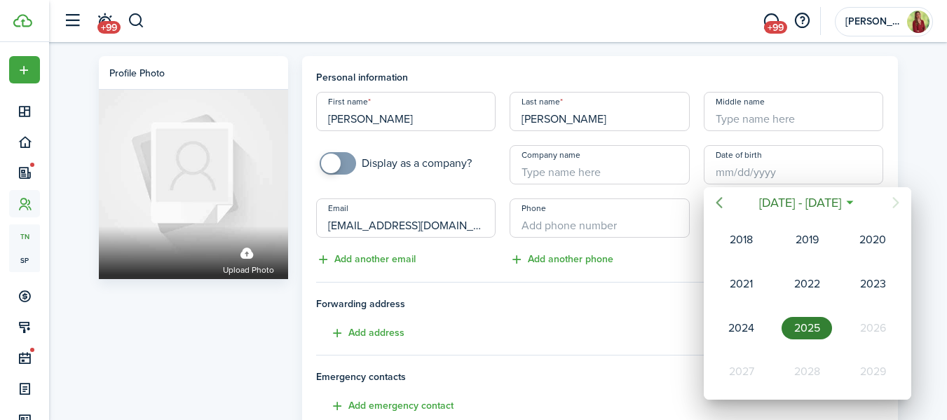
click at [723, 200] on icon "Previous page" at bounding box center [719, 202] width 17 height 17
click at [889, 328] on div "2002" at bounding box center [872, 328] width 50 height 22
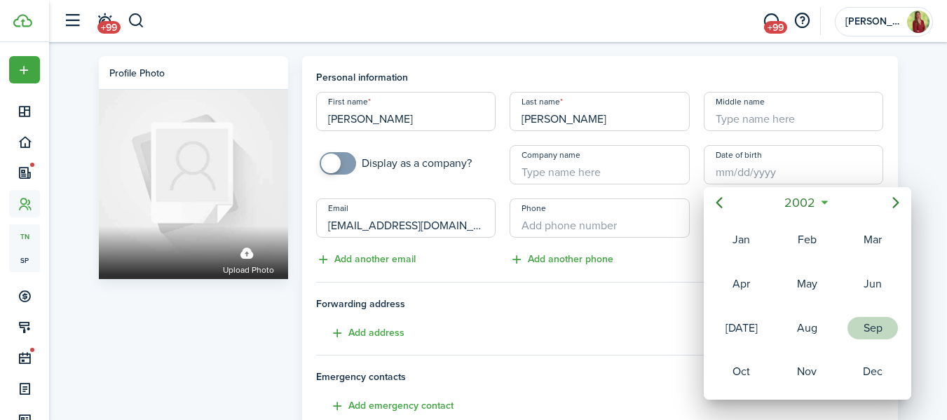
click at [873, 325] on div "Sep" at bounding box center [872, 328] width 50 height 22
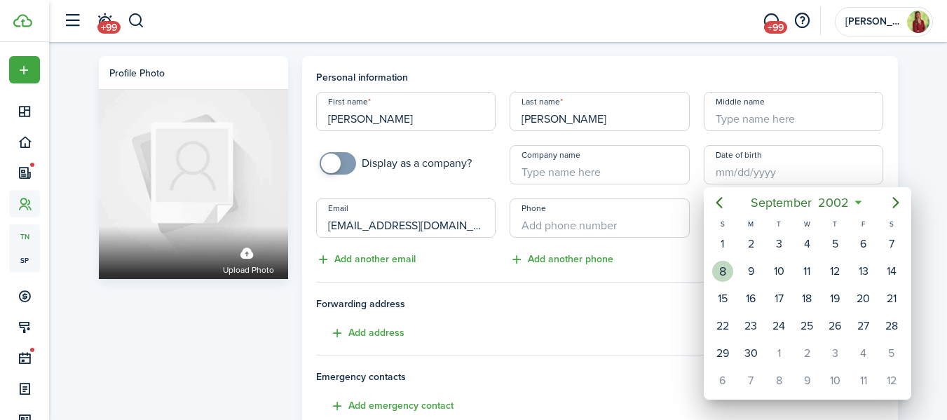
click at [724, 266] on div "8" at bounding box center [722, 271] width 21 height 21
type input "[DATE]"
type input "23"
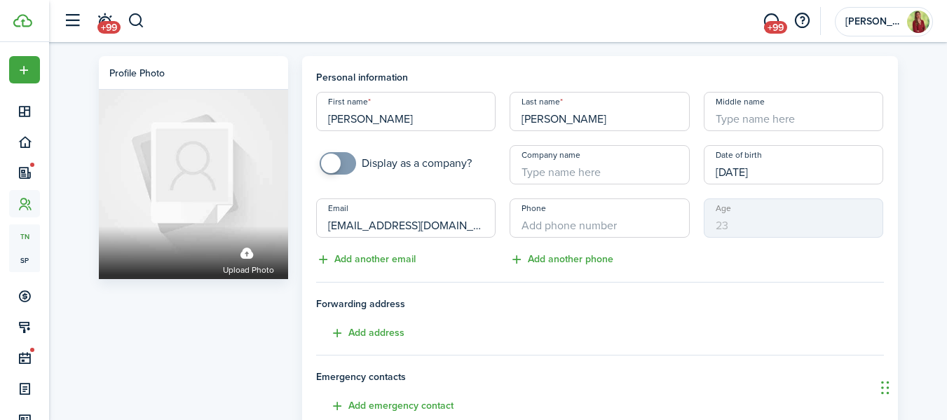
click at [563, 175] on input "Company name" at bounding box center [599, 164] width 180 height 39
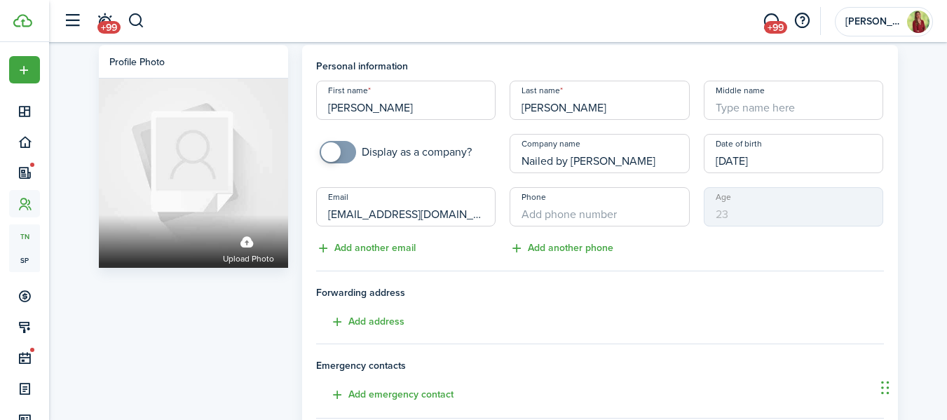
scroll to position [10, 0]
type input "Nailed by [PERSON_NAME]"
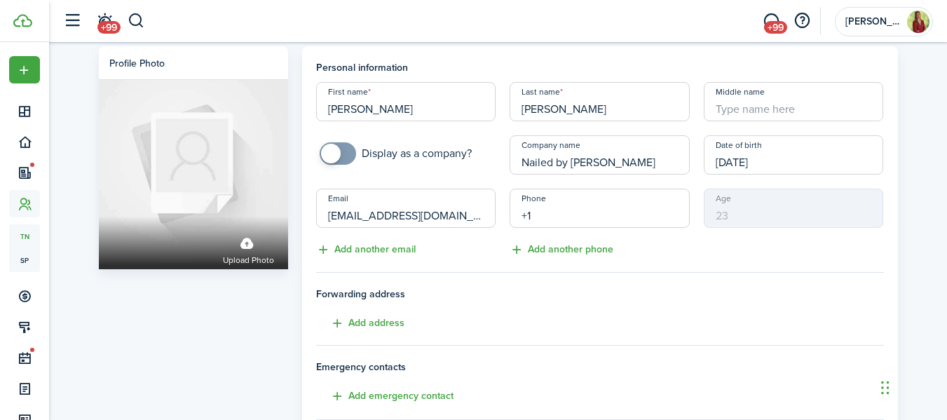
click at [598, 214] on input "+1" at bounding box center [599, 208] width 180 height 39
type input "[PHONE_NUMBER]"
click at [371, 315] on button "Add address" at bounding box center [360, 323] width 88 height 16
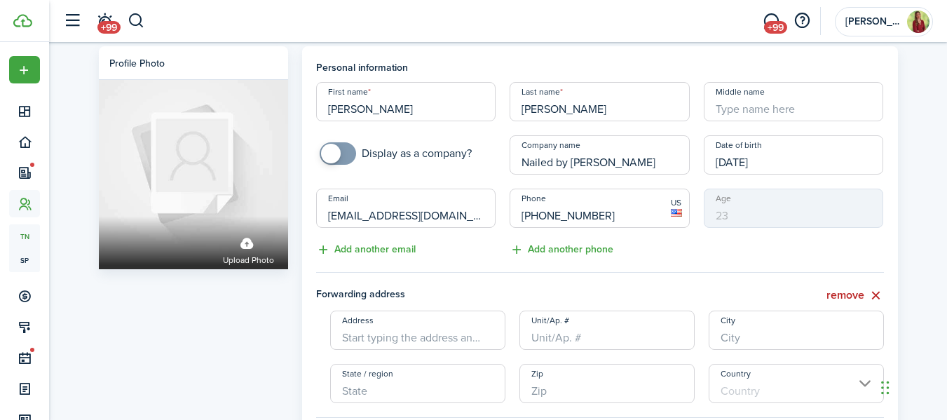
click at [373, 334] on input "Address" at bounding box center [417, 329] width 175 height 39
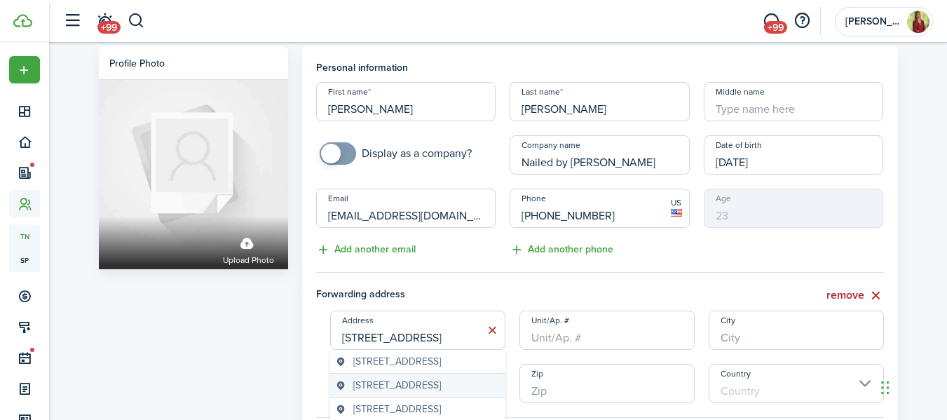
click at [418, 392] on span "[STREET_ADDRESS]" at bounding box center [397, 385] width 88 height 15
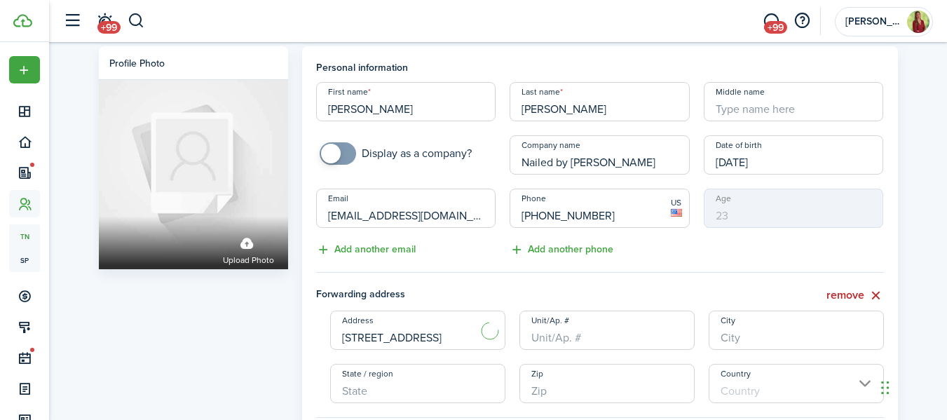
type input "[STREET_ADDRESS]"
type input "[GEOGRAPHIC_DATA]"
type input "OH"
type input "44146"
type input "[GEOGRAPHIC_DATA]"
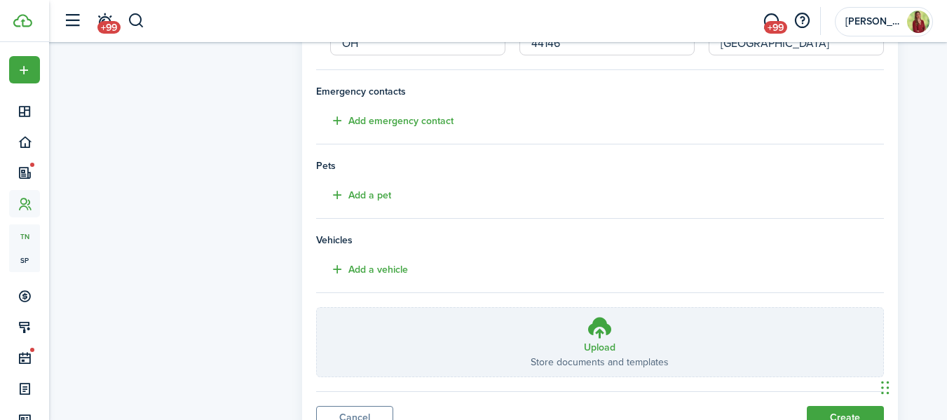
scroll to position [420, 0]
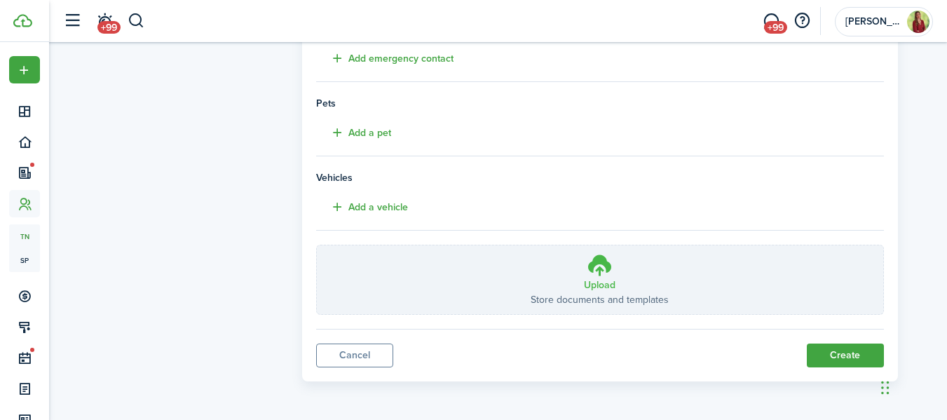
click at [655, 292] on p "Store documents and templates" at bounding box center [599, 299] width 138 height 15
click at [317, 245] on input "Upload Store documents and templates Choose file" at bounding box center [317, 245] width 0 height 0
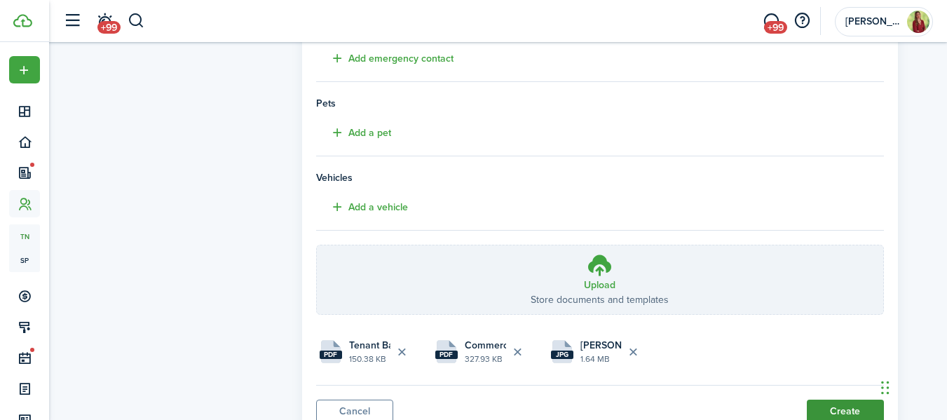
click at [835, 404] on button "Create" at bounding box center [845, 411] width 77 height 24
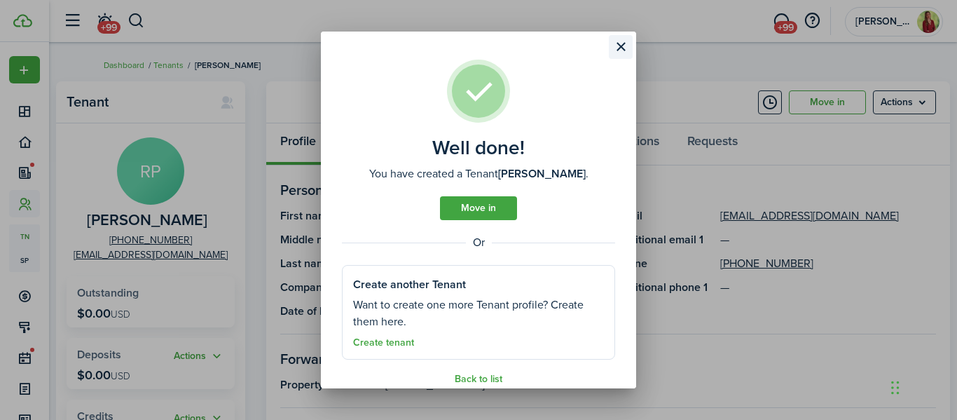
click at [622, 50] on button "Close modal" at bounding box center [621, 47] width 24 height 24
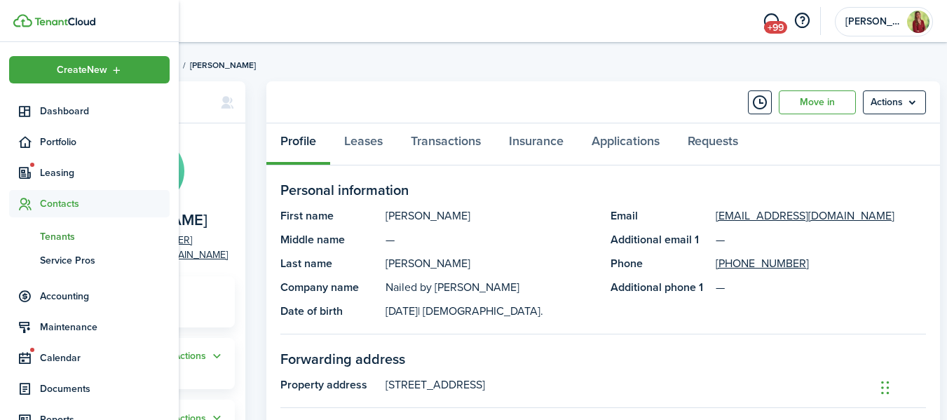
click at [61, 239] on span "Tenants" at bounding box center [105, 236] width 130 height 15
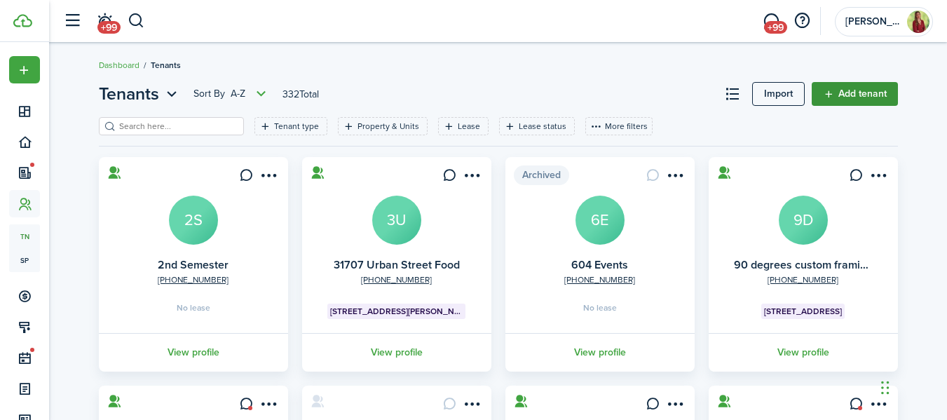
click at [844, 99] on link "Add tenant" at bounding box center [854, 94] width 86 height 24
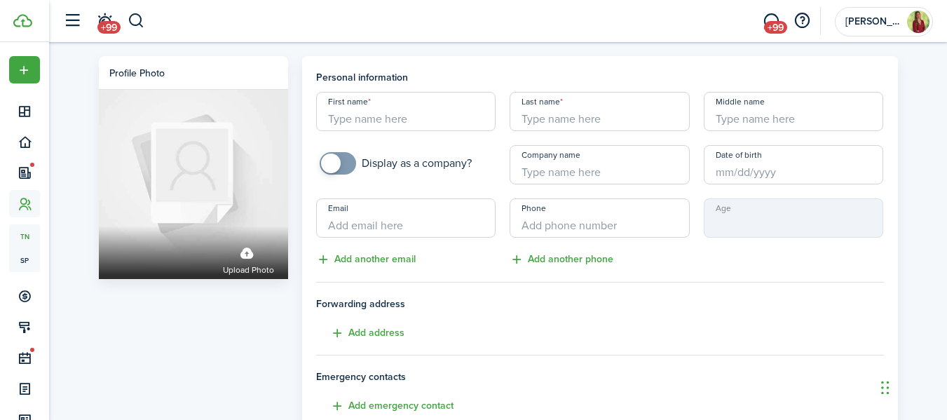
click at [442, 118] on input "First name" at bounding box center [406, 111] width 180 height 39
type input "Pramis"
click at [535, 114] on input "Last name" at bounding box center [599, 111] width 180 height 39
type input "[PERSON_NAME]"
click at [576, 171] on input "Company name" at bounding box center [599, 164] width 180 height 39
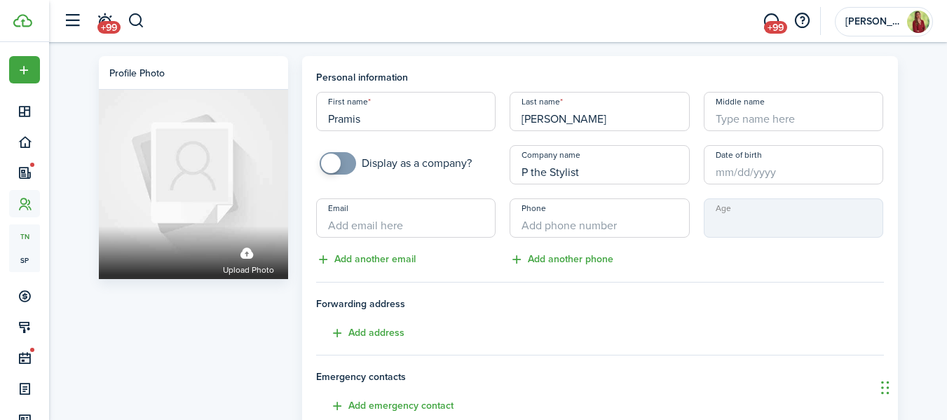
type input "P the Stylist"
click at [789, 170] on input "Date of birth" at bounding box center [794, 164] width 180 height 39
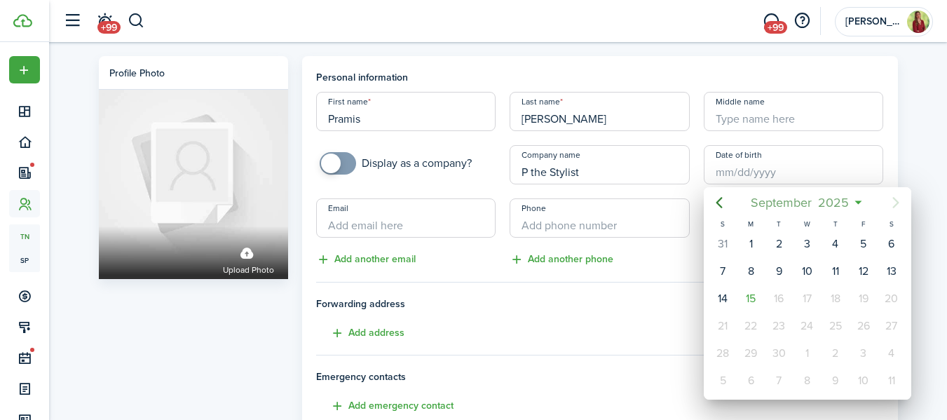
click at [795, 203] on span "September" at bounding box center [781, 202] width 67 height 25
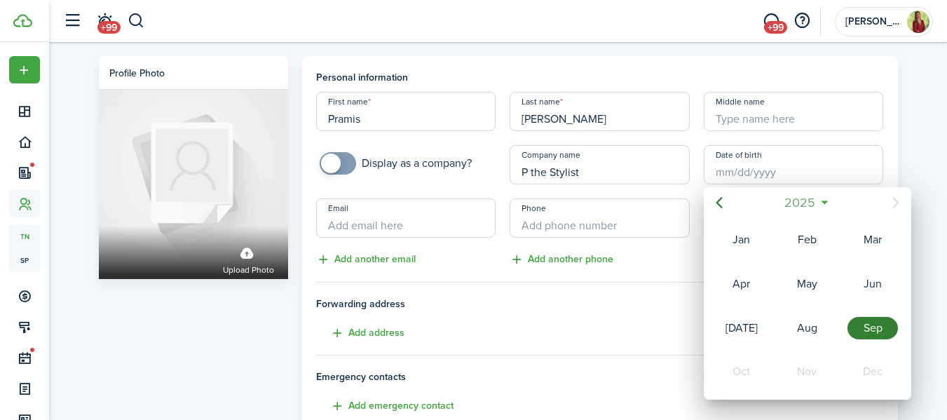
click at [795, 203] on span "2025" at bounding box center [799, 202] width 37 height 25
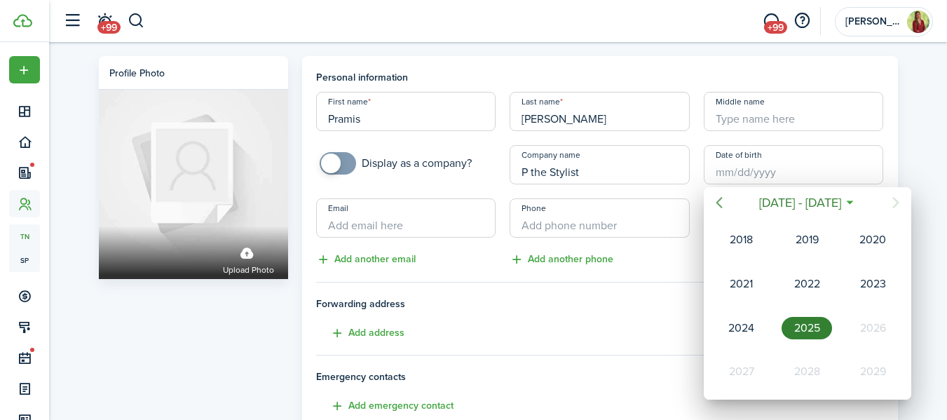
click at [716, 205] on icon "Previous page" at bounding box center [719, 202] width 17 height 17
click at [752, 372] on div "2003" at bounding box center [741, 371] width 50 height 22
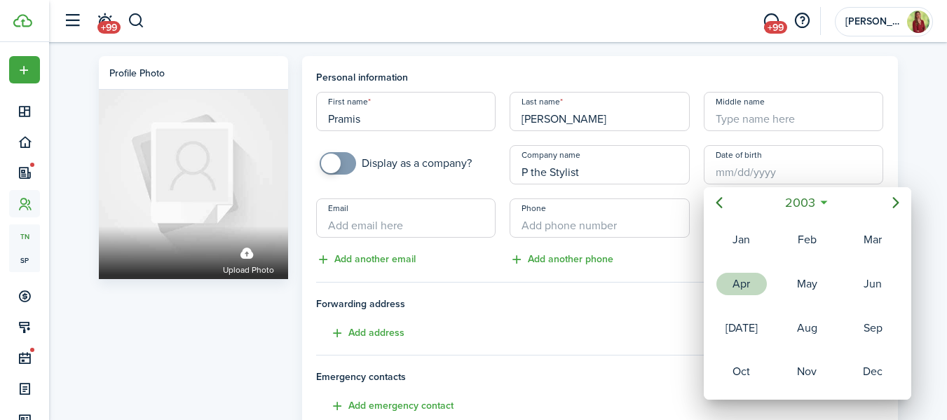
click at [746, 282] on div "Apr" at bounding box center [741, 284] width 50 height 22
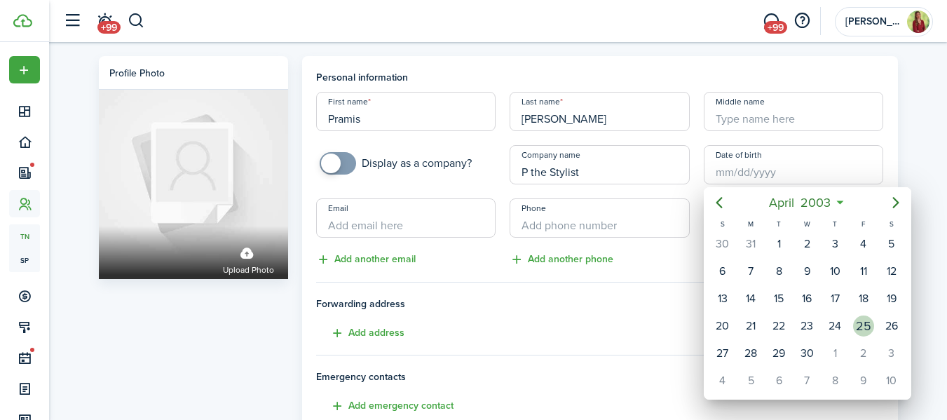
click at [865, 329] on div "25" at bounding box center [863, 325] width 21 height 21
type input "[DATE]"
type input "22"
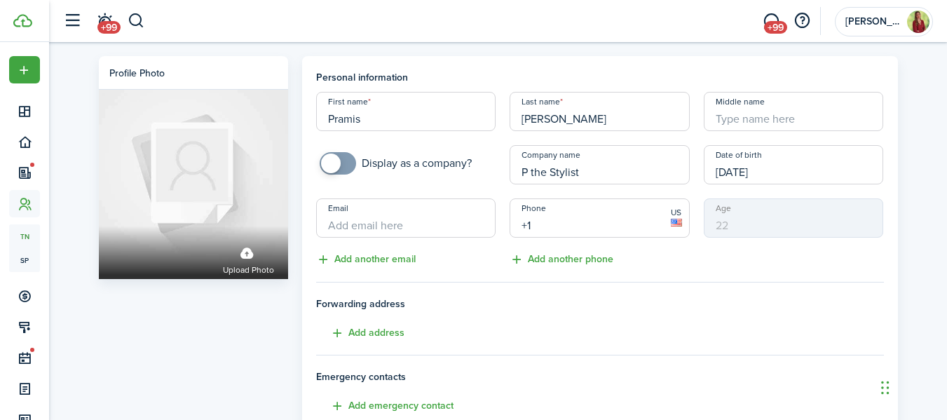
click at [552, 224] on input "+1" at bounding box center [599, 217] width 180 height 39
type input "[PHONE_NUMBER]"
click at [373, 331] on button "Add address" at bounding box center [360, 333] width 88 height 16
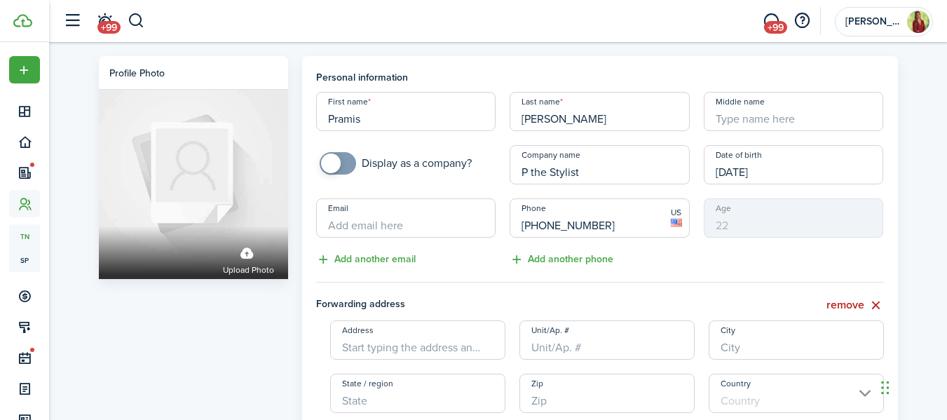
click at [372, 339] on input "Address" at bounding box center [417, 339] width 175 height 39
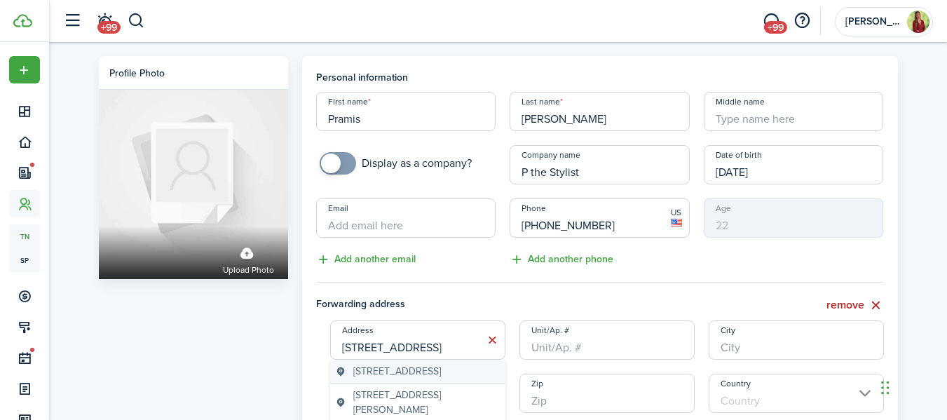
type input "[STREET_ADDRESS]"
click at [423, 378] on span "[STREET_ADDRESS]" at bounding box center [397, 371] width 88 height 15
type input "[GEOGRAPHIC_DATA]"
type input "OH"
type input "44105"
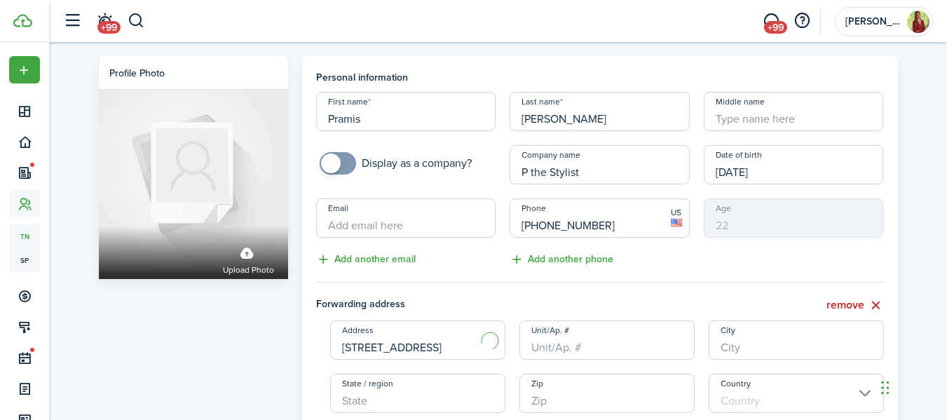
type input "[GEOGRAPHIC_DATA]"
click at [360, 221] on input "Email" at bounding box center [406, 217] width 180 height 39
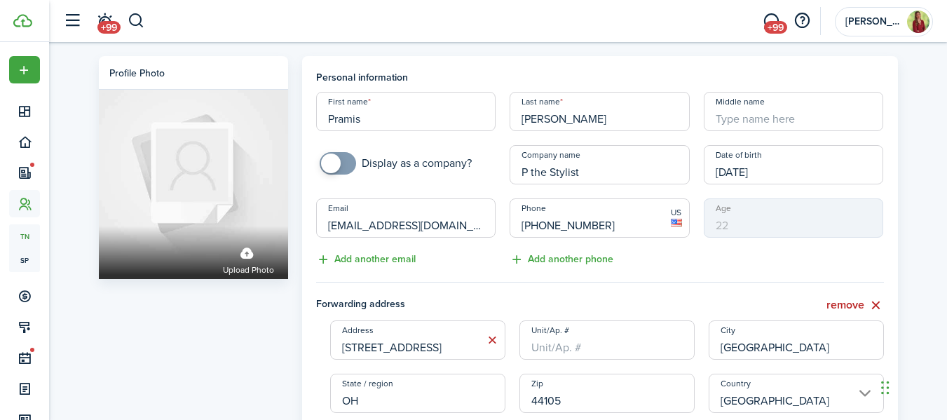
type input "[EMAIL_ADDRESS][DOMAIN_NAME]"
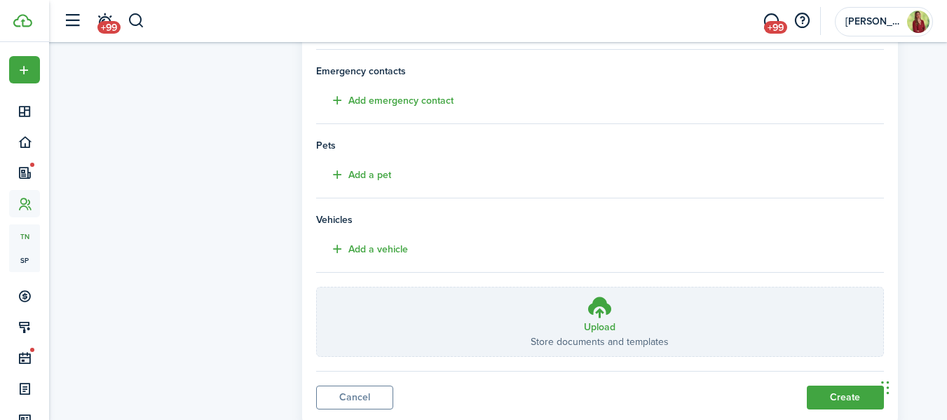
scroll to position [381, 0]
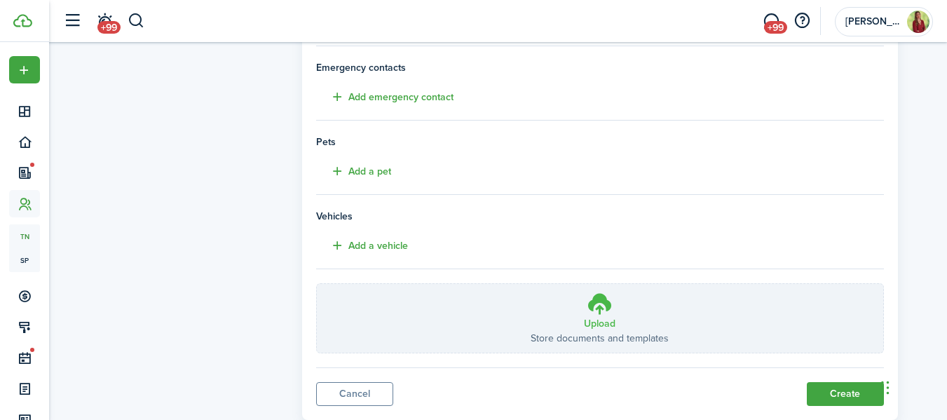
click at [638, 299] on label "Upload Store documents and templates Choose file" at bounding box center [600, 318] width 566 height 69
click at [317, 284] on input "Upload Store documents and templates Choose file" at bounding box center [317, 284] width 0 height 0
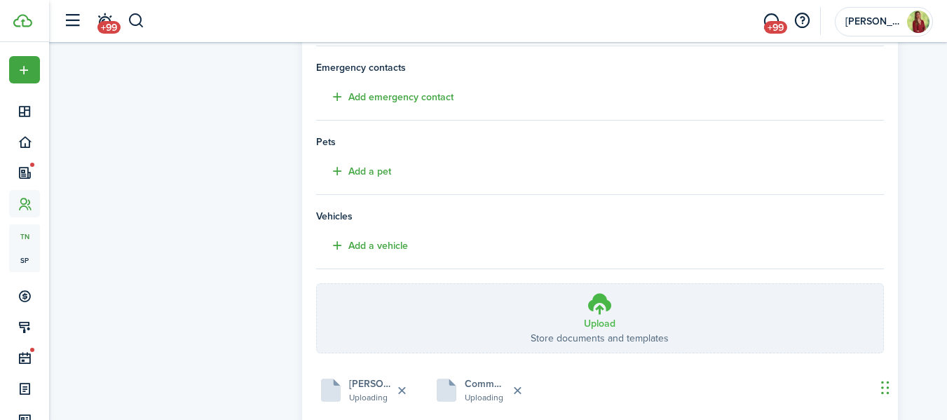
click at [557, 327] on label "Upload Store documents and templates Choose file" at bounding box center [600, 318] width 566 height 69
click at [317, 284] on input "Upload Store documents and templates Choose file" at bounding box center [317, 284] width 0 height 0
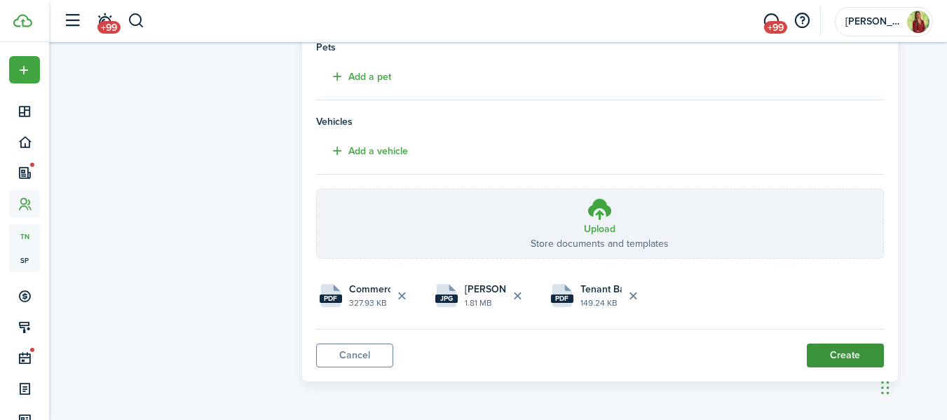
click at [844, 352] on button "Create" at bounding box center [845, 355] width 77 height 24
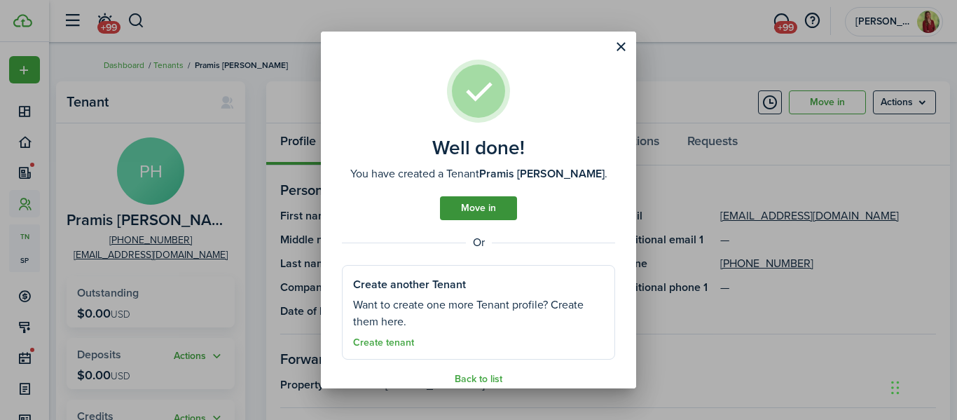
click at [501, 213] on link "Move in" at bounding box center [478, 208] width 77 height 24
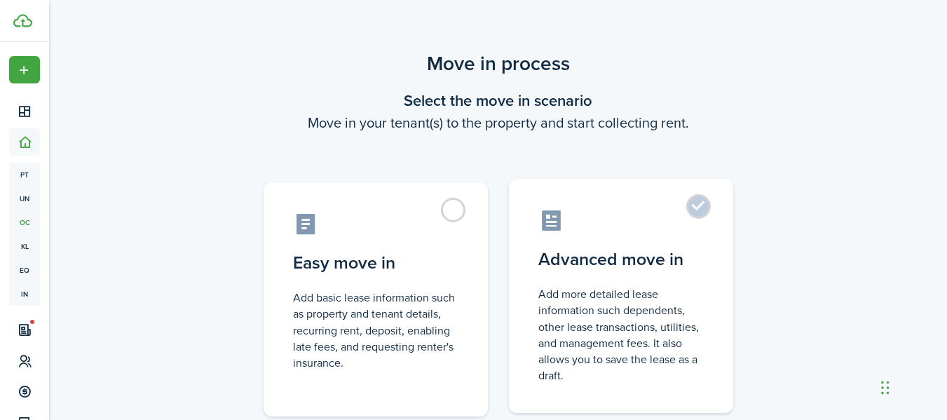
click at [582, 234] on label "Advanced move in Add more detailed lease information such dependents, other lea…" at bounding box center [621, 296] width 224 height 234
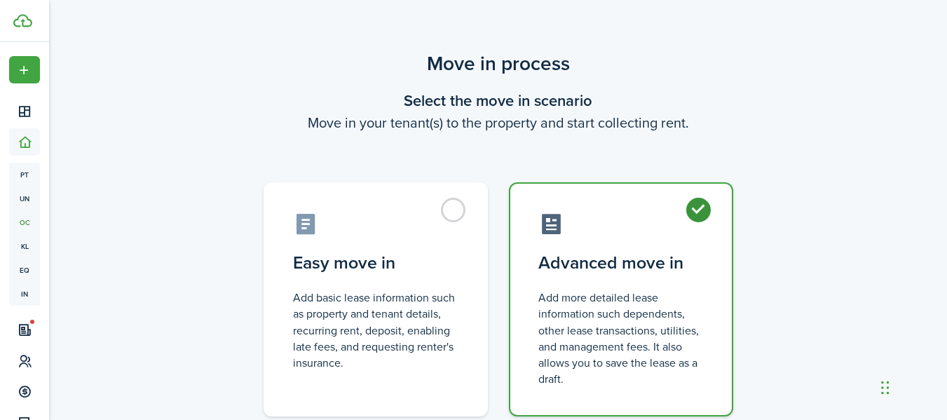
radio input "true"
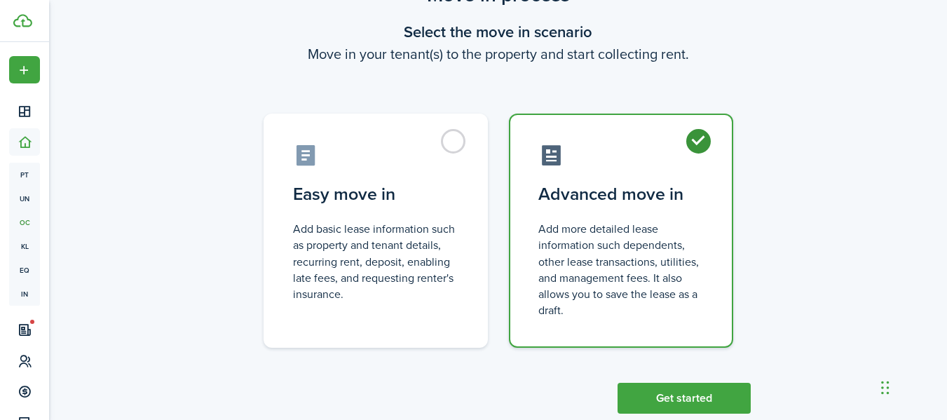
scroll to position [101, 0]
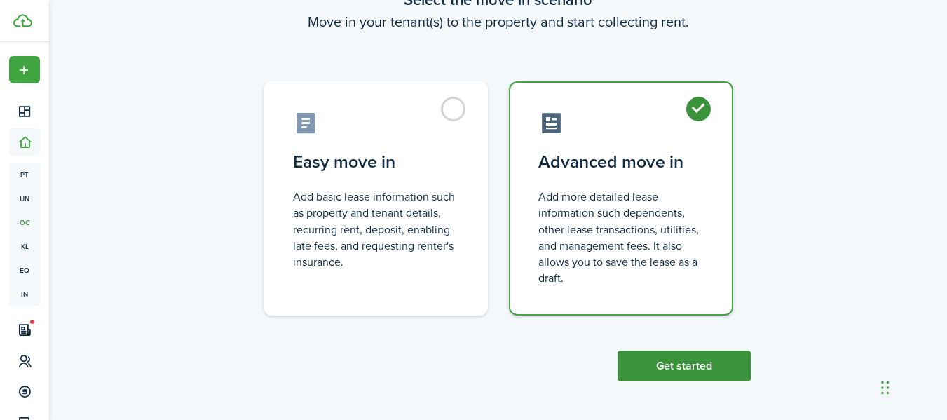
click at [657, 361] on button "Get started" at bounding box center [683, 365] width 133 height 31
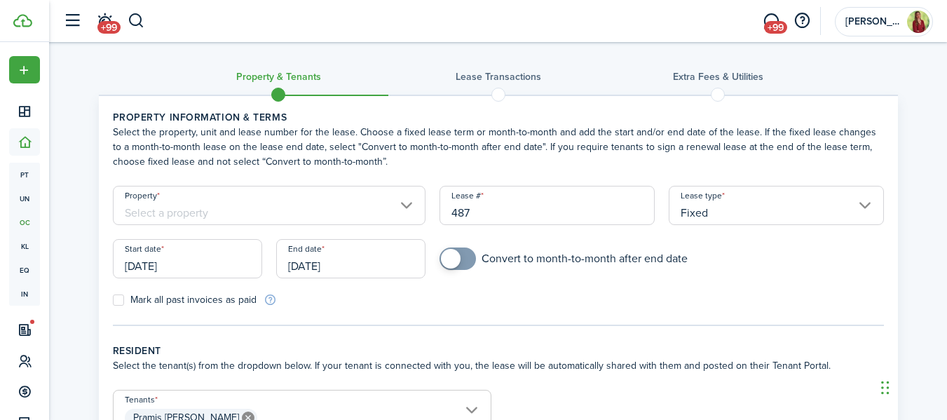
click at [335, 205] on input "Property" at bounding box center [269, 205] width 313 height 39
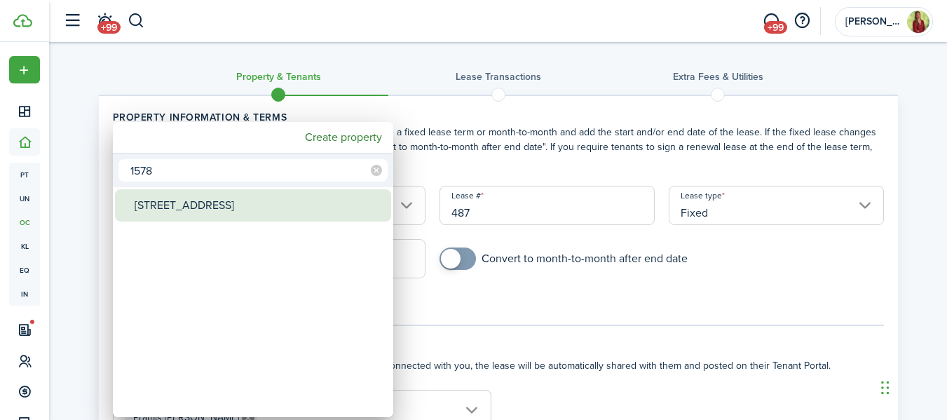
type input "1578"
click at [236, 206] on div "[STREET_ADDRESS]" at bounding box center [259, 205] width 248 height 32
type input "[STREET_ADDRESS]"
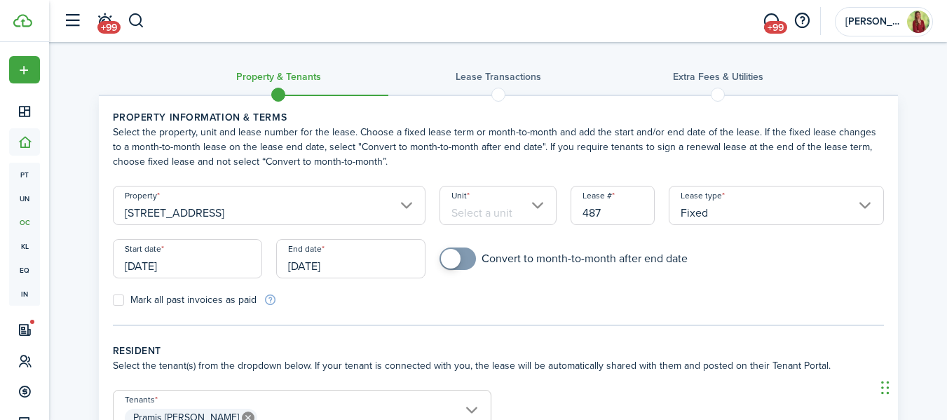
click at [181, 265] on input "[DATE]" at bounding box center [187, 258] width 149 height 39
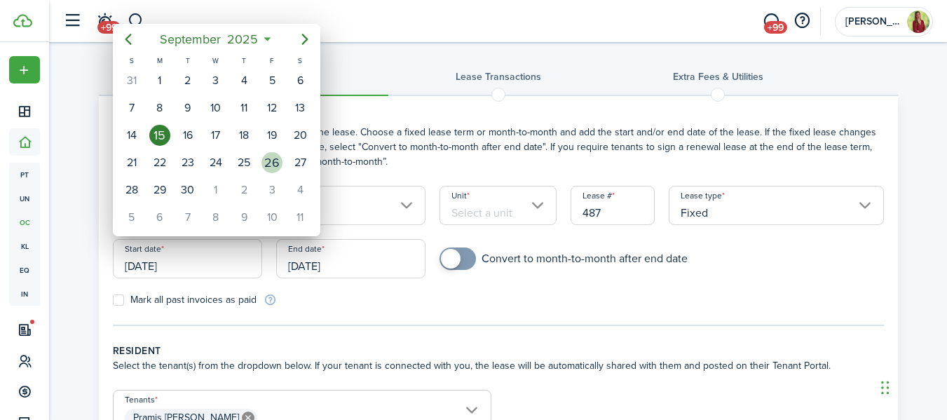
click at [264, 158] on div "26" at bounding box center [271, 162] width 21 height 21
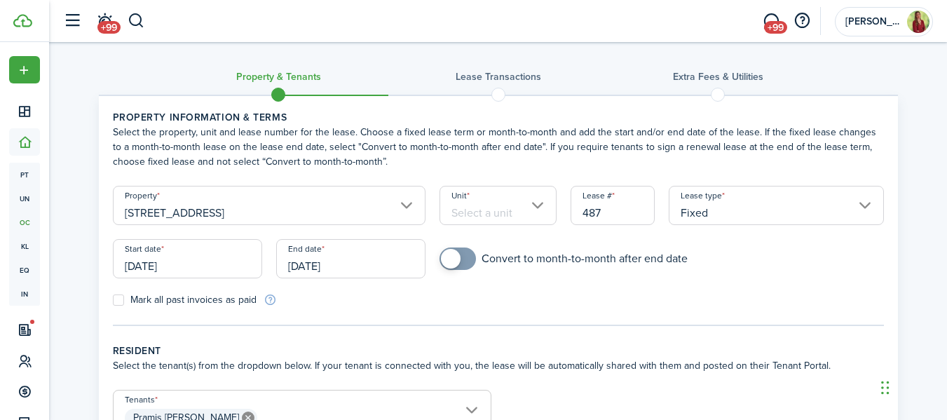
click at [172, 265] on input "[DATE]" at bounding box center [187, 258] width 149 height 39
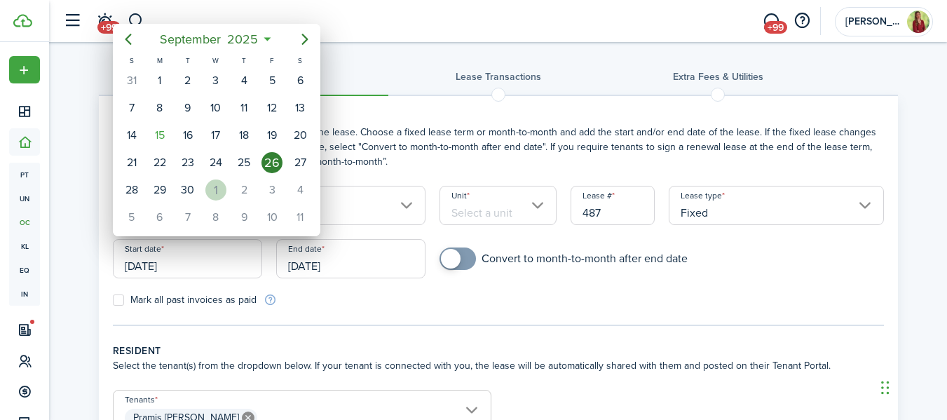
click at [214, 191] on div "1" at bounding box center [215, 189] width 21 height 21
type input "[DATE]"
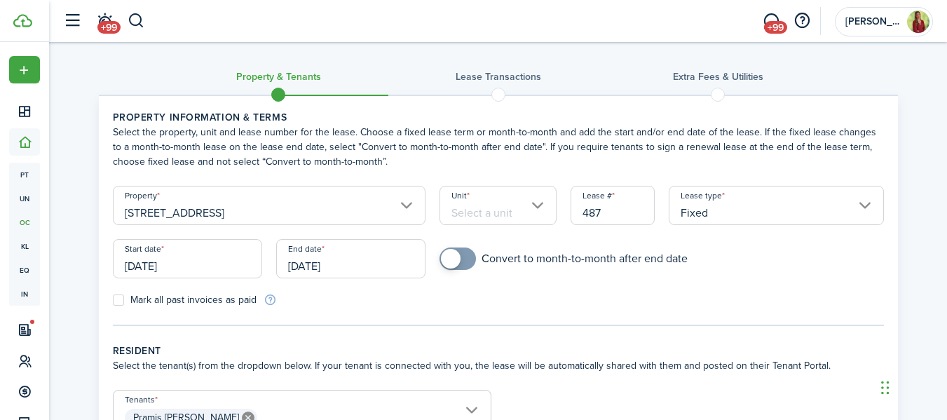
click at [350, 264] on input "[DATE]" at bounding box center [350, 258] width 149 height 39
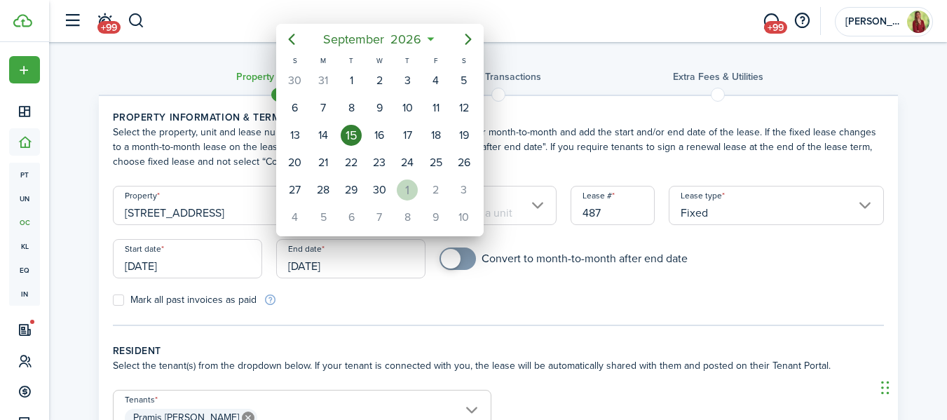
click at [409, 186] on div "1" at bounding box center [407, 189] width 21 height 21
type input "[DATE]"
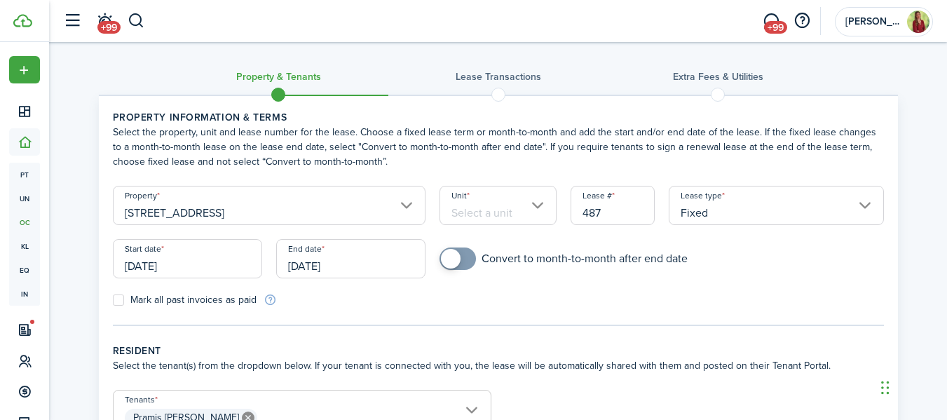
click at [509, 210] on input "Unit" at bounding box center [497, 205] width 117 height 39
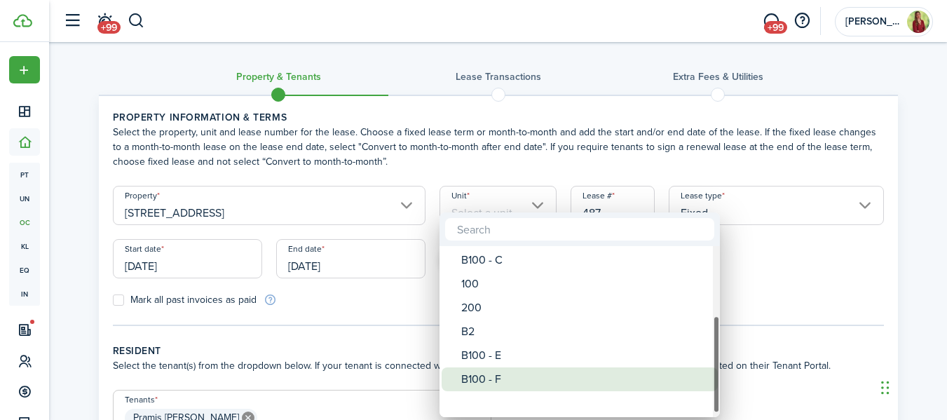
drag, startPoint x: 715, startPoint y: 292, endPoint x: 711, endPoint y: 377, distance: 85.6
click at [711, 377] on mbsc-scrollview-base "Garage B100 - A 101 102 B100- D B100 - B B100 - C 100 200 B2 B100 - E B100 - F" at bounding box center [579, 331] width 280 height 168
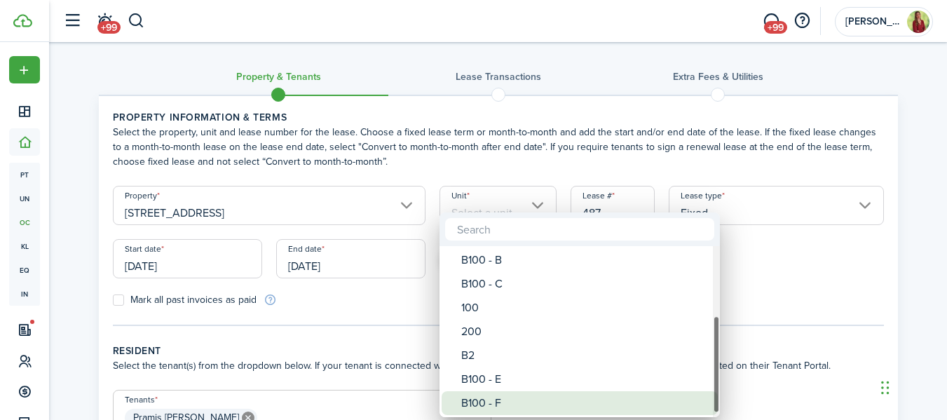
click at [495, 406] on div "B100 - F" at bounding box center [585, 403] width 248 height 24
type input "B100 - F"
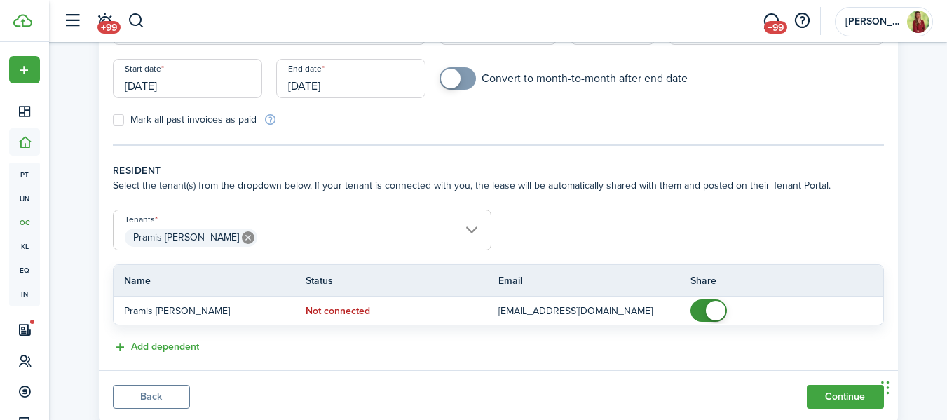
scroll to position [194, 0]
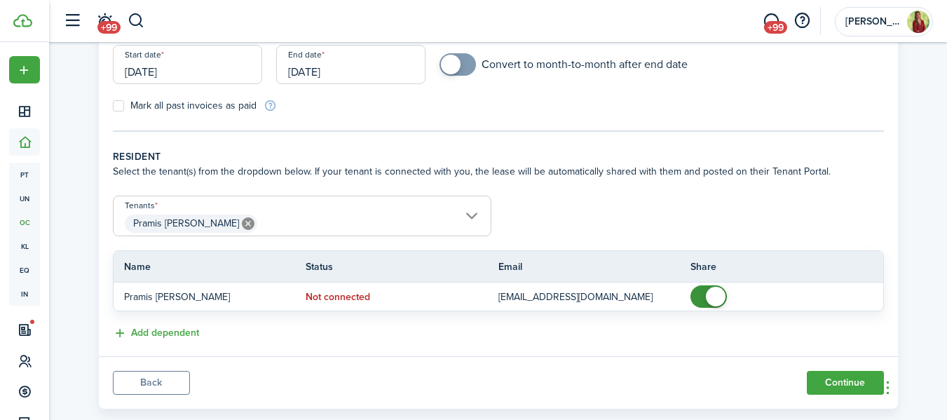
click at [420, 221] on span "Pramis [PERSON_NAME]" at bounding box center [302, 224] width 377 height 24
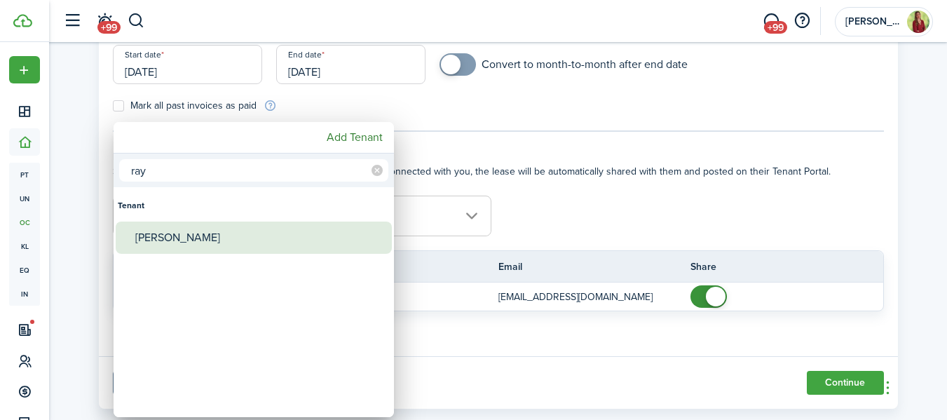
type input "ray"
click at [203, 233] on div "[PERSON_NAME]" at bounding box center [259, 237] width 248 height 32
type input "[PERSON_NAME], [PERSON_NAME]"
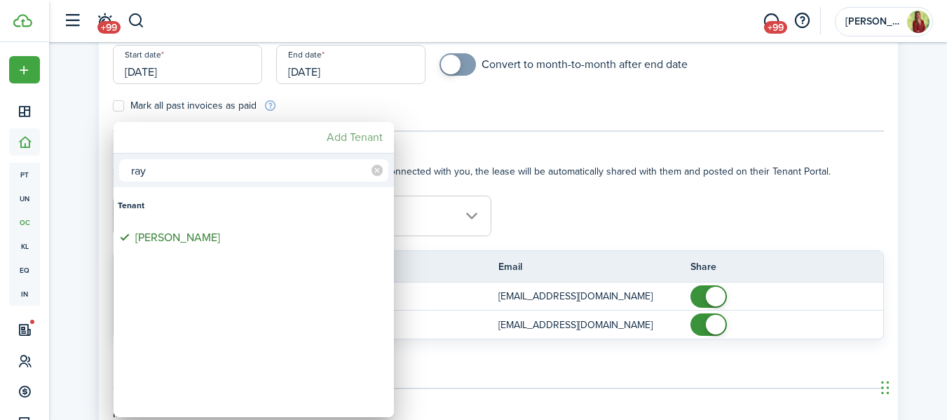
click at [364, 130] on mbsc-button "Add Tenant" at bounding box center [354, 137] width 67 height 25
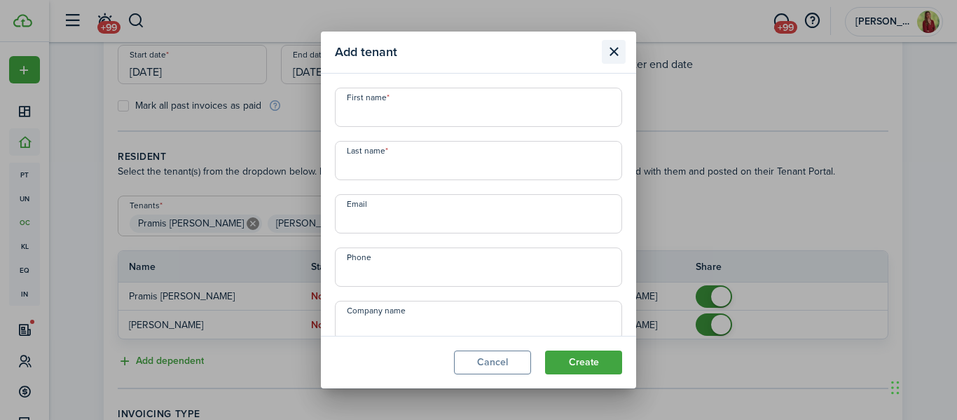
click at [615, 50] on button "Close modal" at bounding box center [614, 52] width 24 height 24
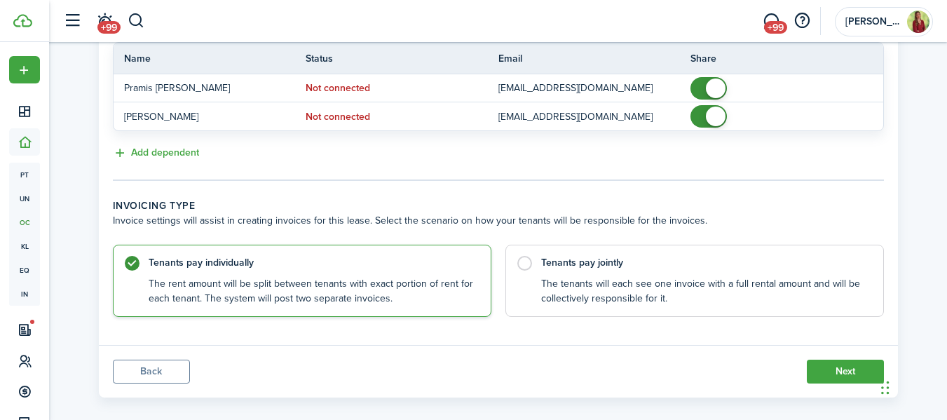
scroll to position [418, 0]
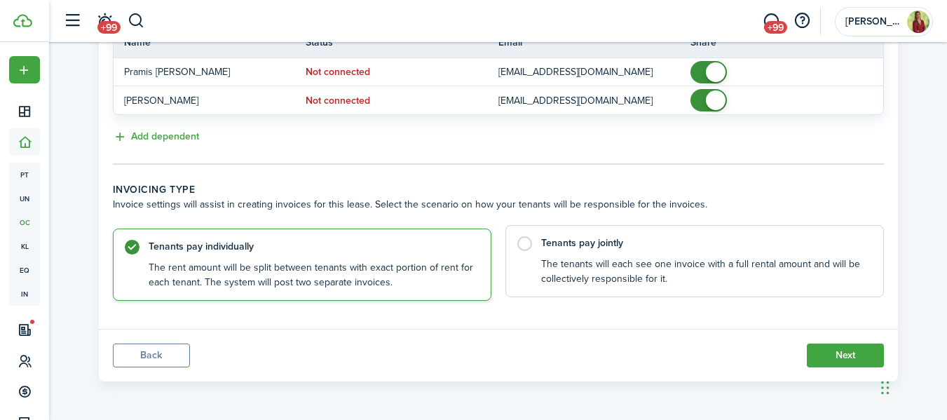
click at [744, 258] on control-radio-card-description "The tenants will each see one invoice with a full rental amount and will be col…" at bounding box center [705, 271] width 328 height 29
radio input "false"
radio input "true"
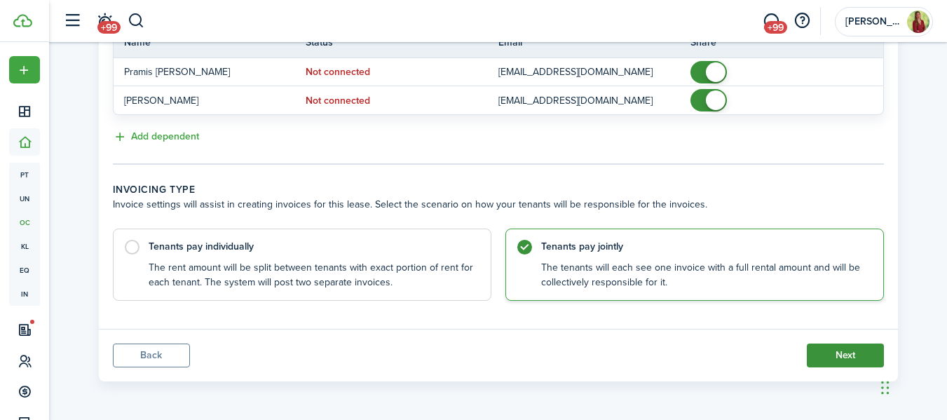
click at [856, 357] on button "Next" at bounding box center [845, 355] width 77 height 24
click at [842, 361] on button "Next" at bounding box center [845, 355] width 77 height 24
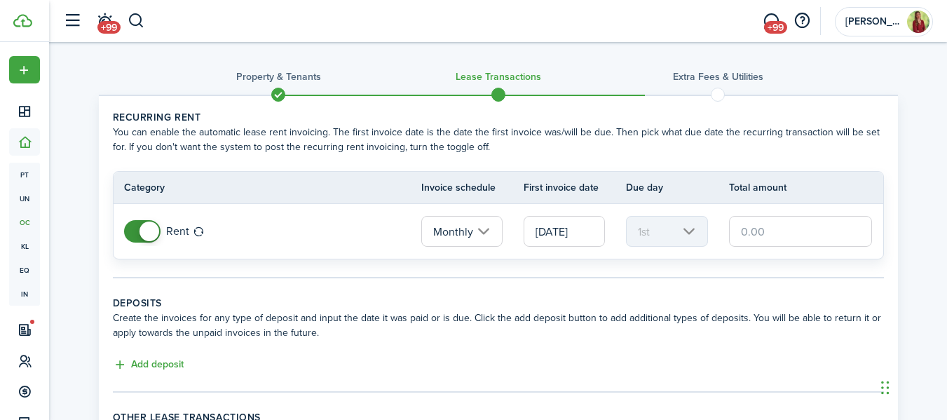
click at [771, 230] on input "text" at bounding box center [801, 231] width 144 height 31
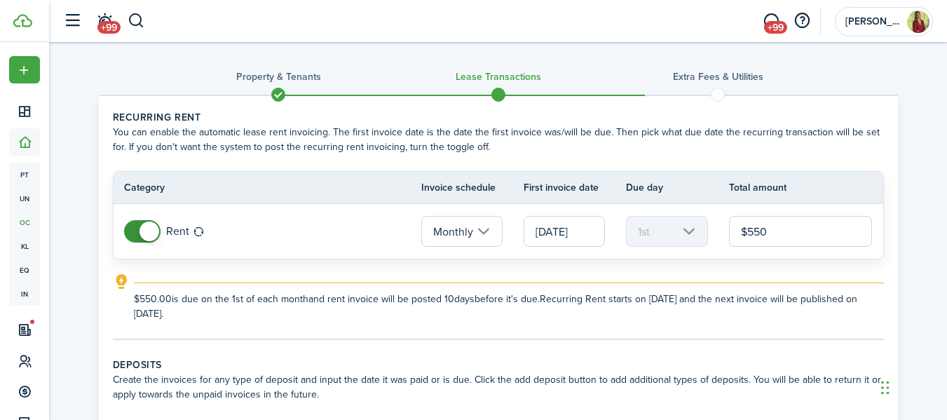
click at [587, 231] on input "[DATE]" at bounding box center [563, 231] width 81 height 31
type input "$550.00"
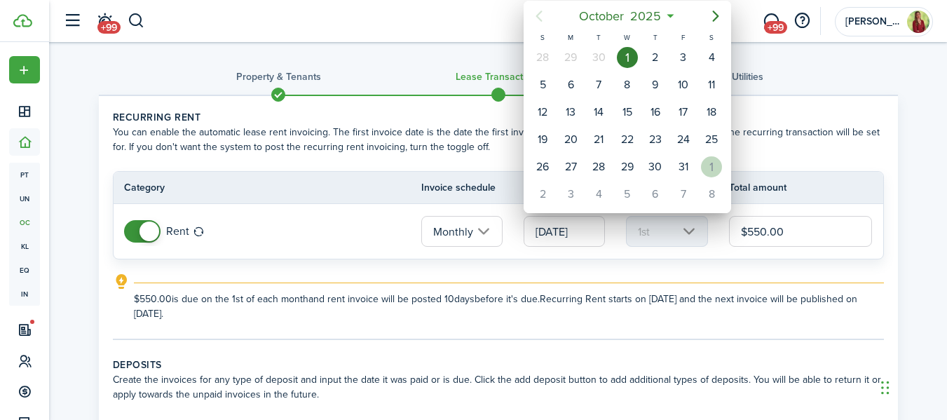
click at [710, 164] on div "1" at bounding box center [711, 166] width 21 height 21
type input "[DATE]"
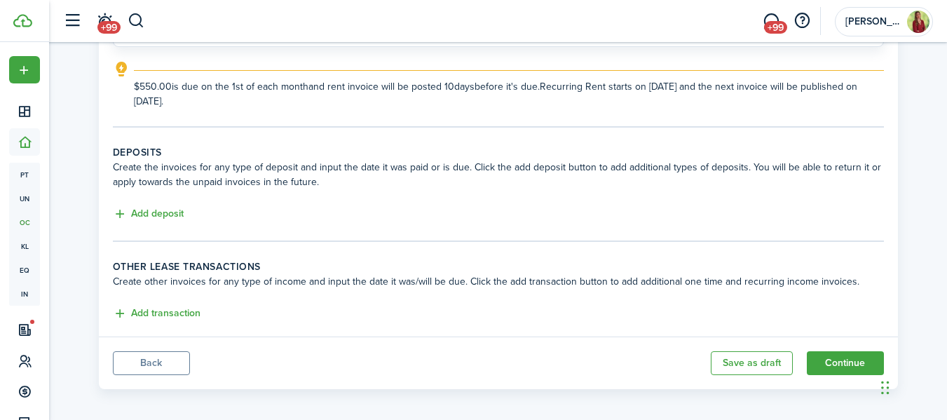
scroll to position [220, 0]
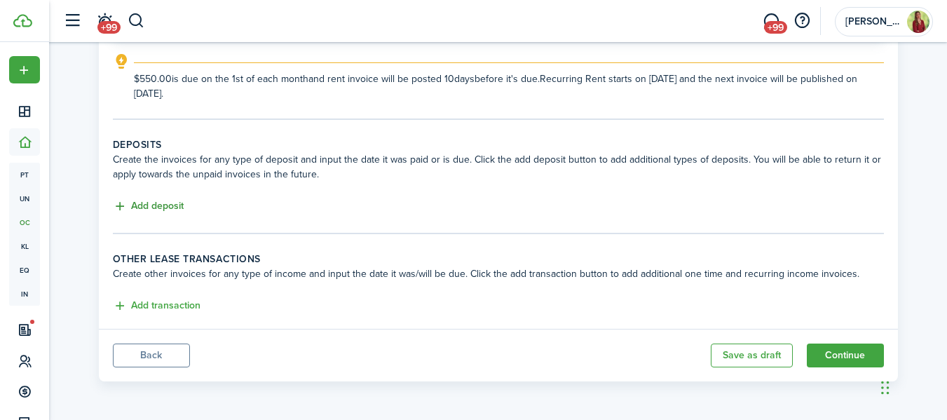
click at [143, 208] on button "Add deposit" at bounding box center [148, 206] width 71 height 16
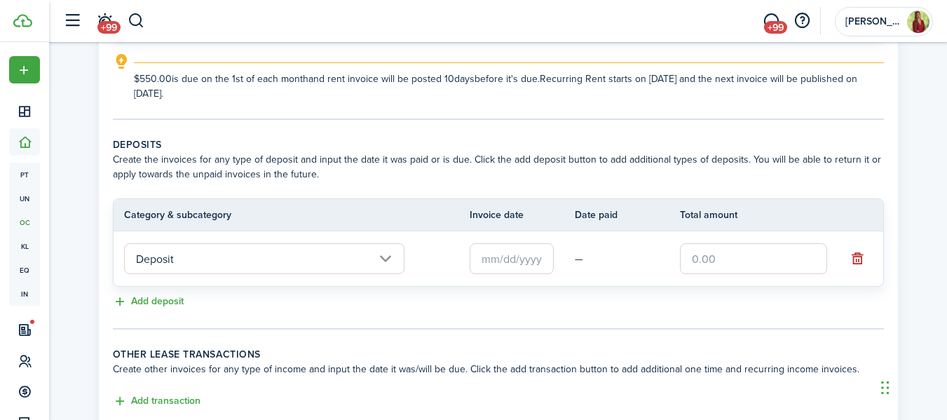
click at [712, 261] on input "text" at bounding box center [753, 258] width 147 height 31
click at [528, 249] on input "text" at bounding box center [512, 258] width 84 height 31
type input "$550.00"
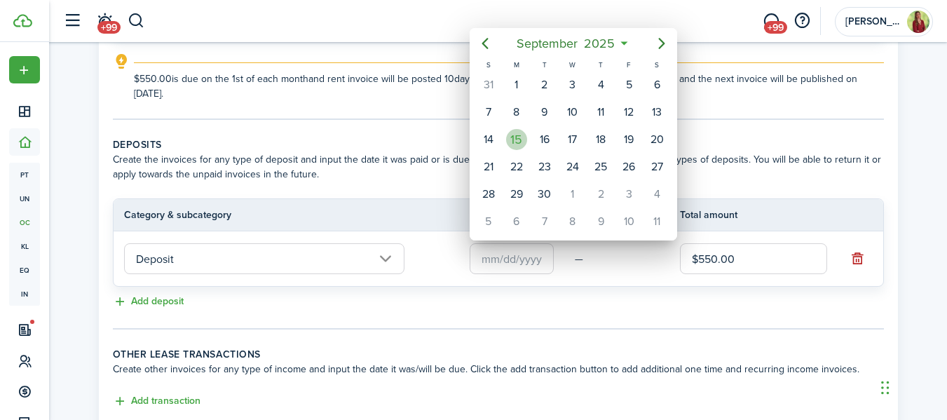
click at [516, 142] on div "15" at bounding box center [516, 139] width 21 height 21
type input "[DATE]"
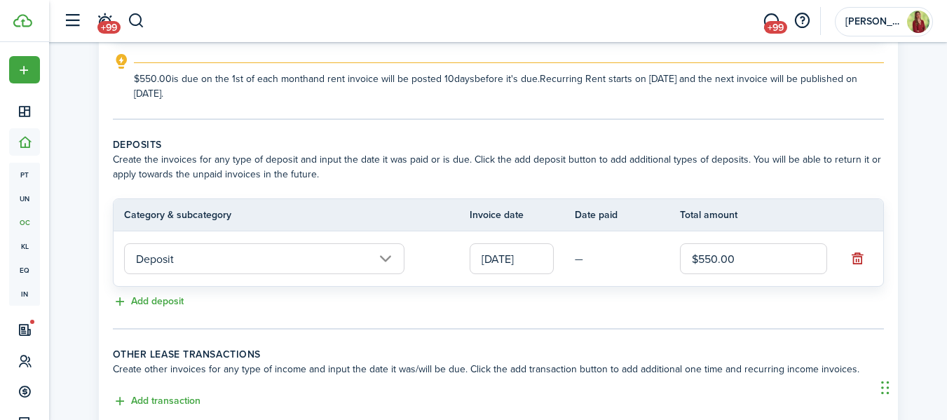
scroll to position [315, 0]
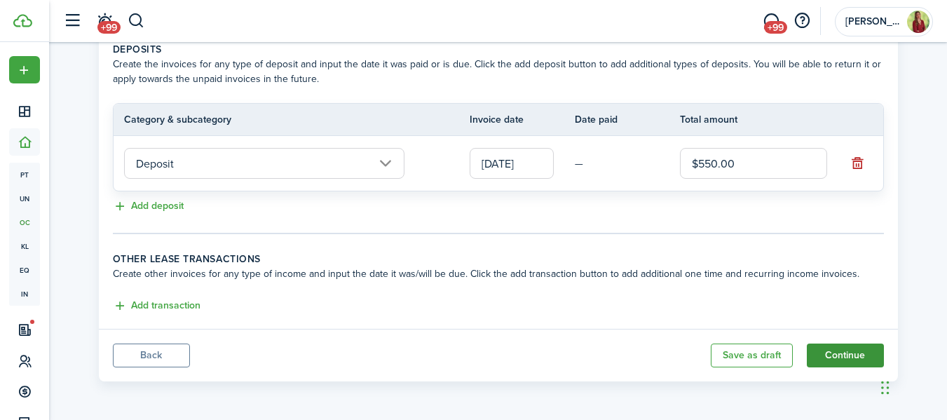
click at [839, 363] on button "Continue" at bounding box center [845, 355] width 77 height 24
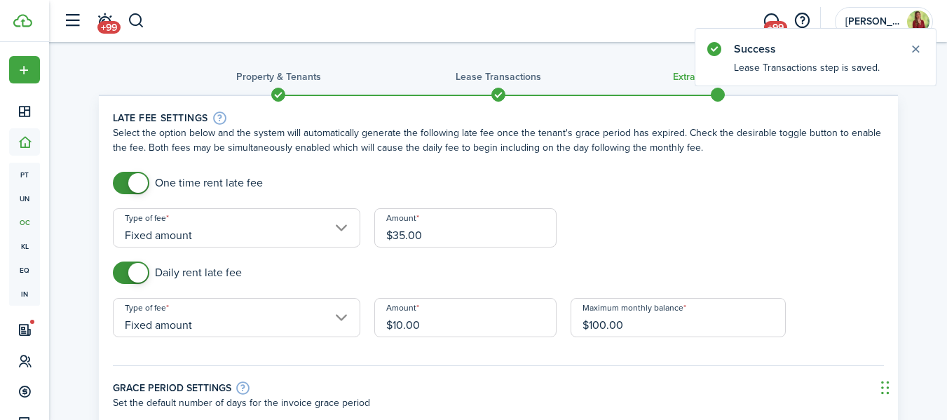
scroll to position [411, 0]
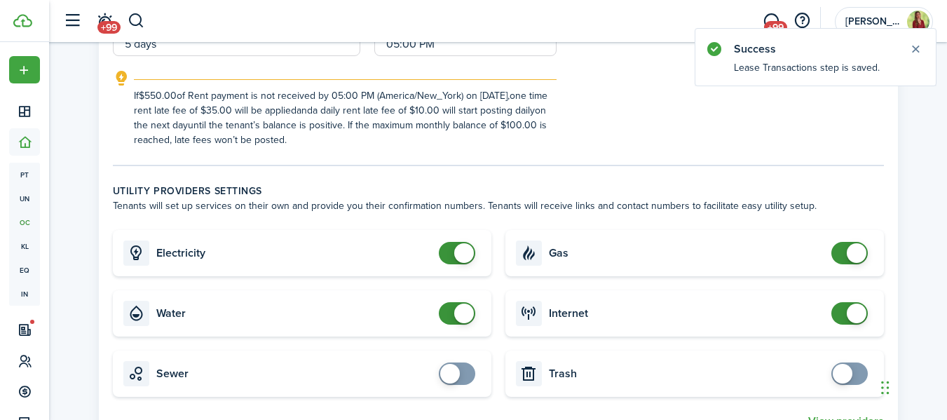
checkbox input "false"
click at [842, 243] on span at bounding box center [849, 253] width 14 height 22
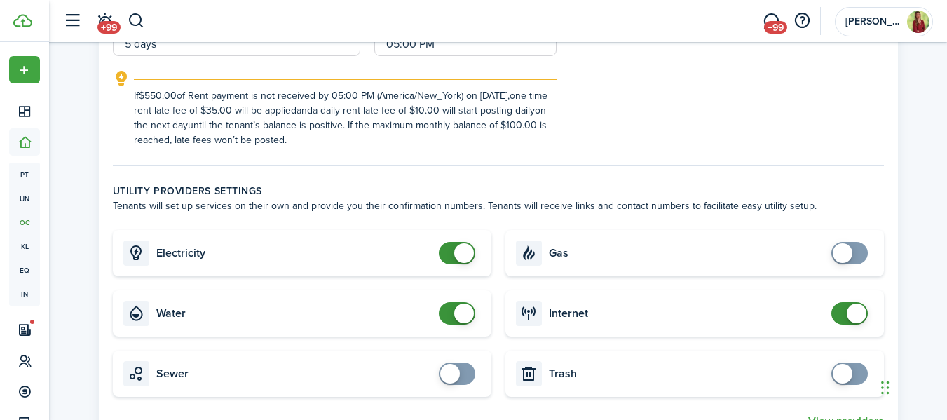
checkbox input "false"
click at [842, 316] on span at bounding box center [849, 313] width 14 height 22
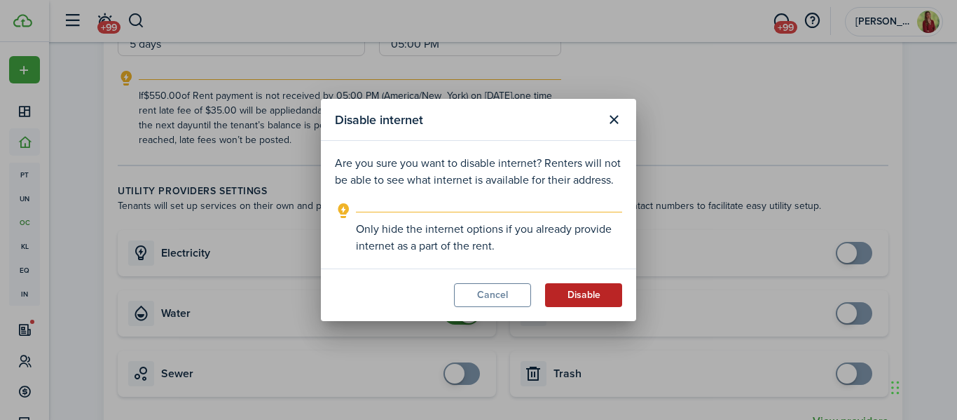
click at [581, 288] on button "Disable" at bounding box center [583, 295] width 77 height 24
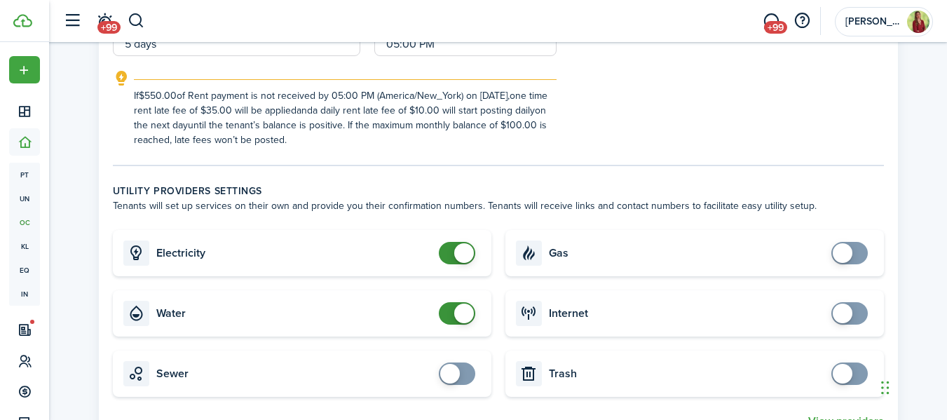
checkbox input "false"
click at [450, 252] on span at bounding box center [457, 253] width 14 height 22
checkbox input "false"
click at [452, 310] on span at bounding box center [457, 313] width 14 height 22
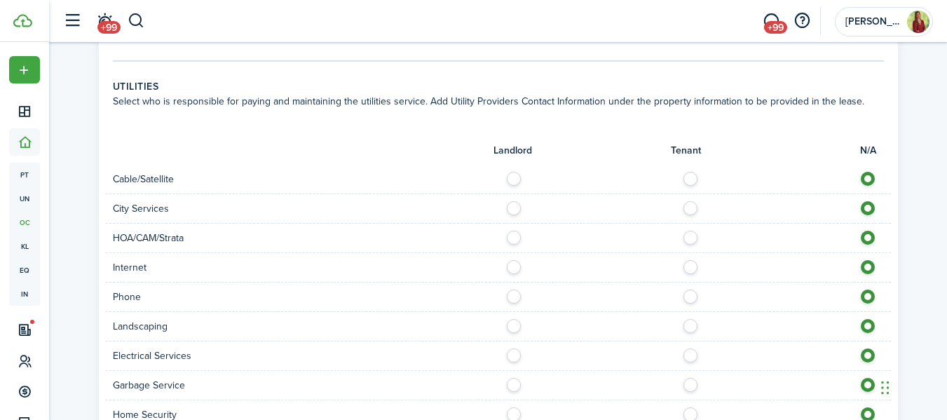
scroll to position [1208, 0]
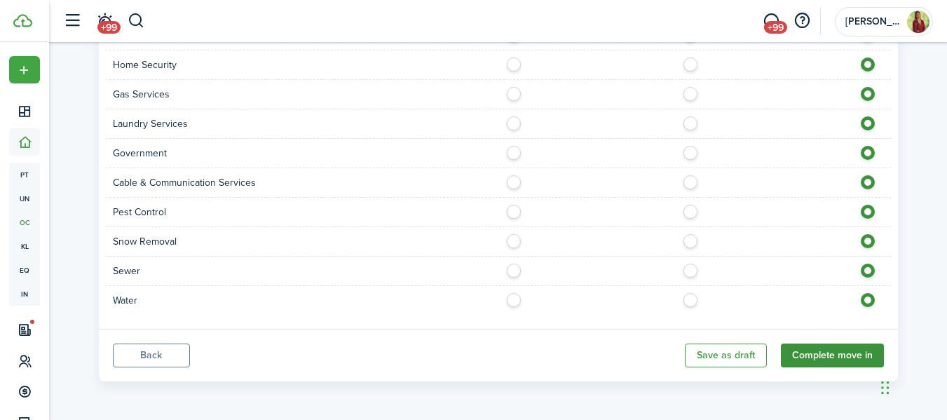
click at [836, 348] on button "Complete move in" at bounding box center [832, 355] width 103 height 24
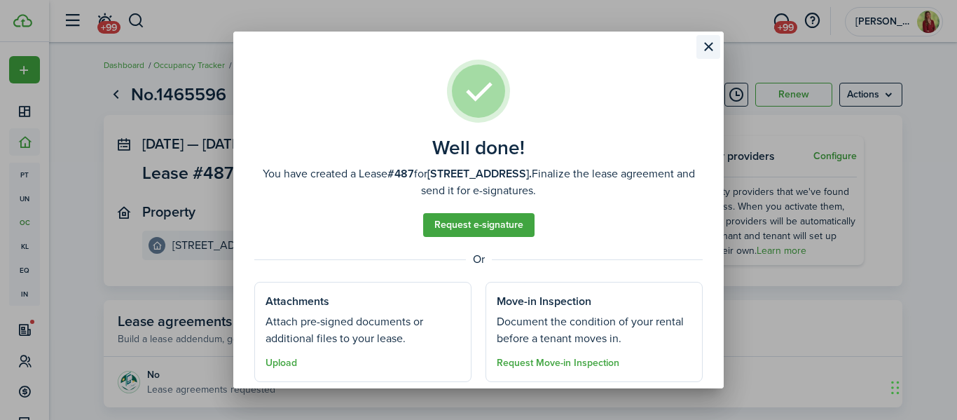
click at [708, 50] on button "Close modal" at bounding box center [709, 47] width 24 height 24
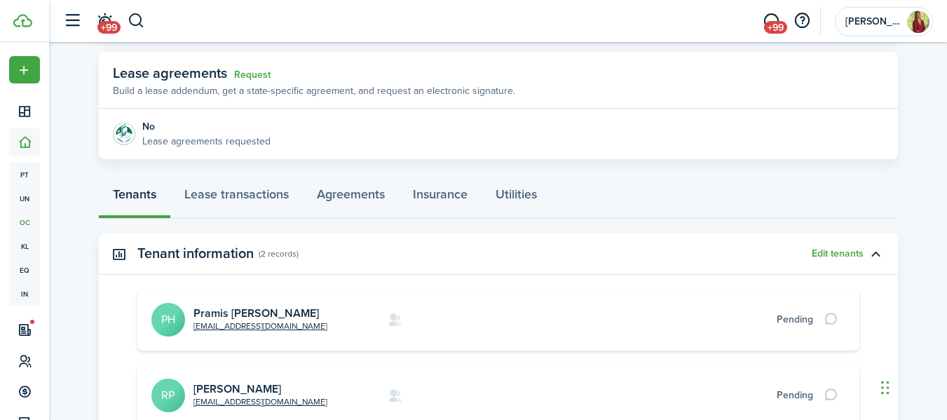
scroll to position [327, 0]
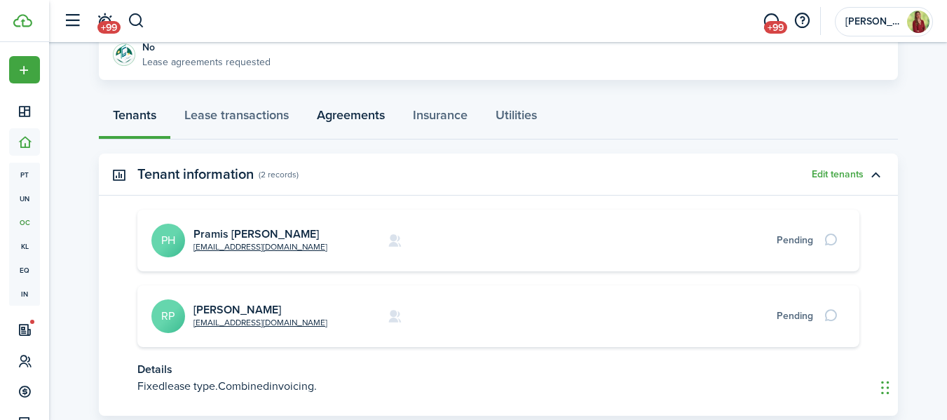
click at [361, 120] on link "Agreements" at bounding box center [351, 118] width 96 height 42
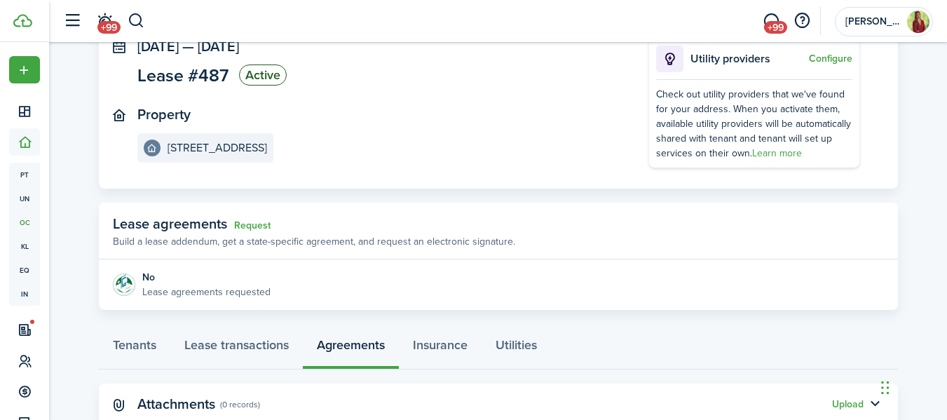
scroll to position [142, 0]
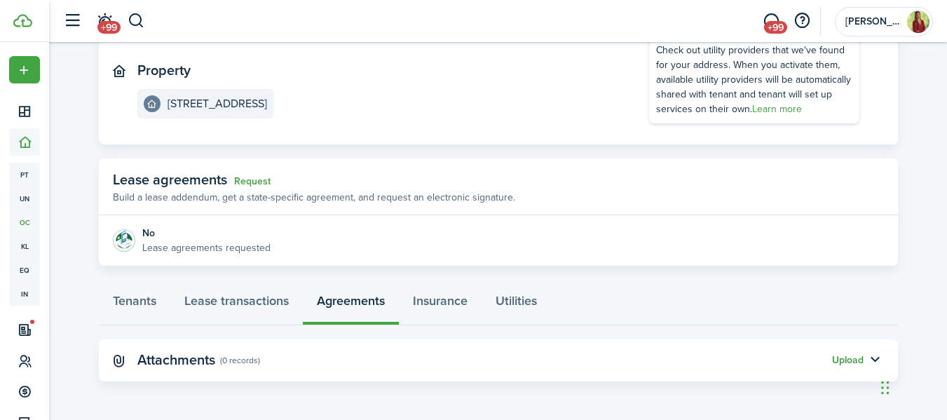
click at [842, 355] on button "Upload" at bounding box center [848, 360] width 32 height 11
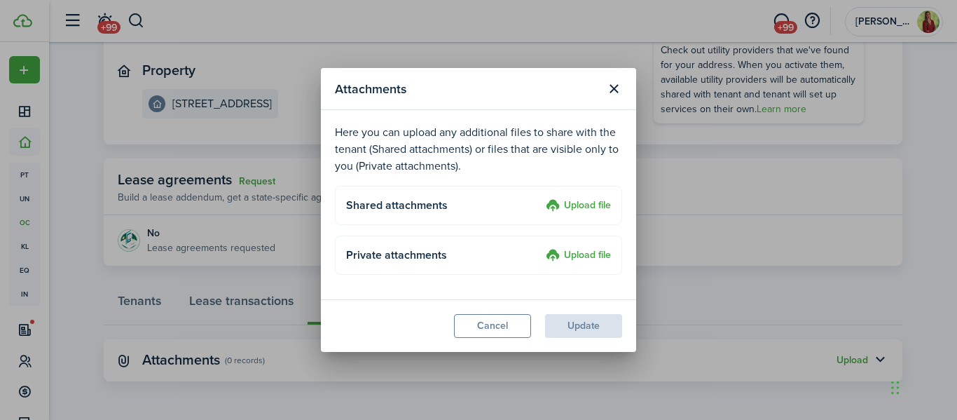
click at [589, 200] on label "Upload file" at bounding box center [578, 206] width 65 height 17
click at [541, 198] on input "Upload file" at bounding box center [541, 198] width 0 height 0
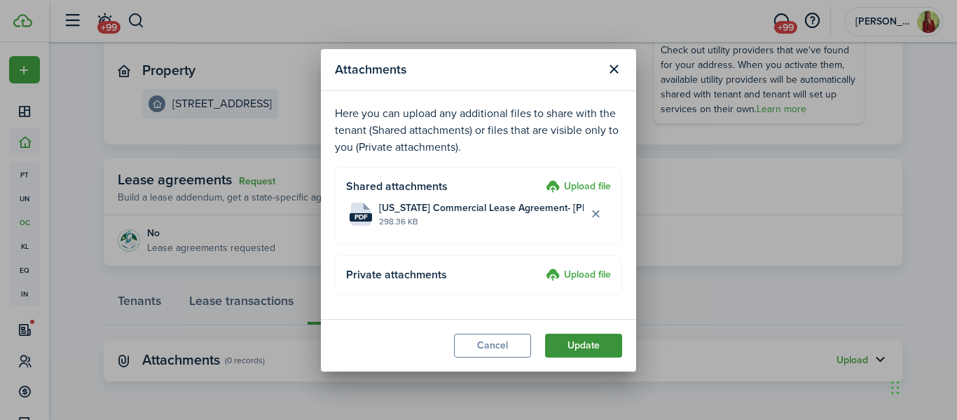
click at [571, 342] on button "Update" at bounding box center [583, 346] width 77 height 24
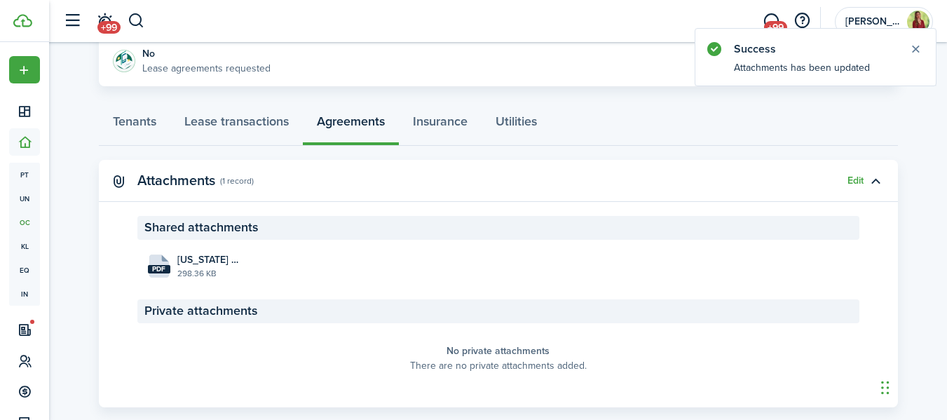
scroll to position [347, 0]
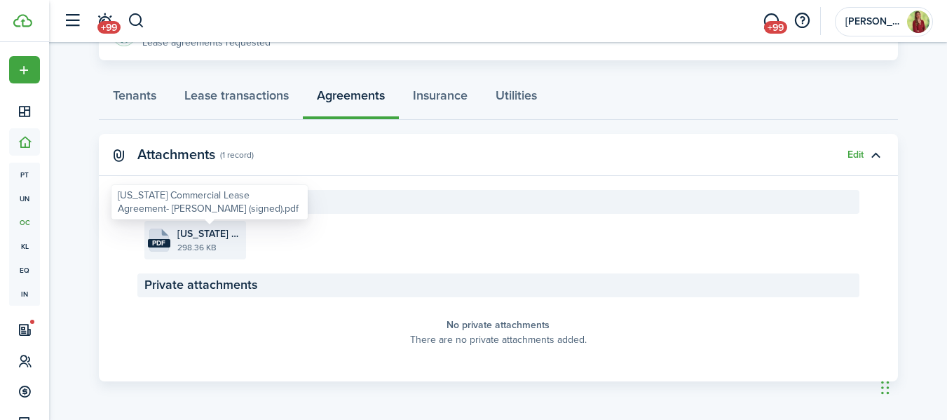
click at [208, 238] on span "[US_STATE] Commercial Lease Agreement- [PERSON_NAME] (signed).pdf" at bounding box center [209, 233] width 65 height 15
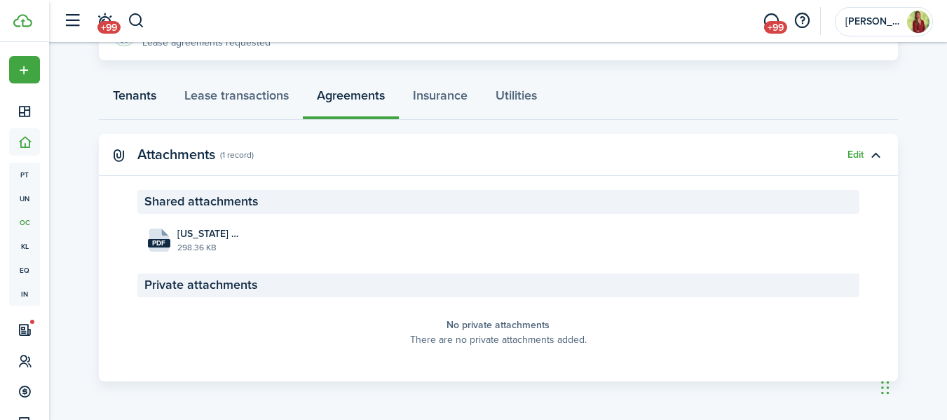
click at [132, 94] on link "Tenants" at bounding box center [134, 99] width 71 height 42
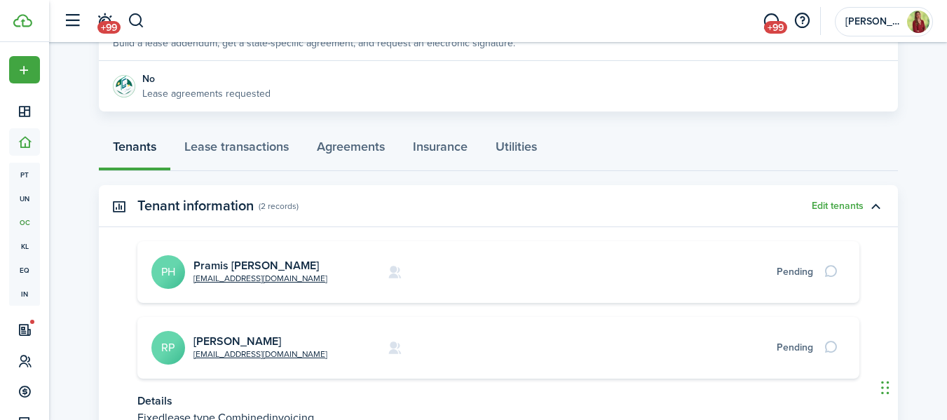
scroll to position [309, 0]
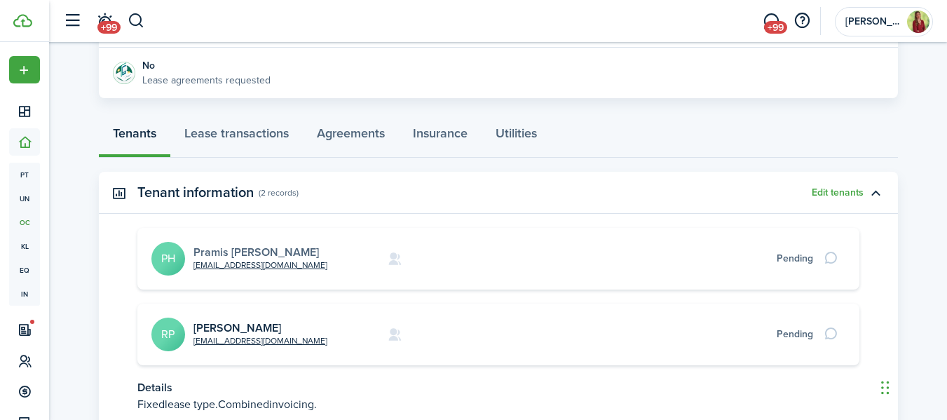
click at [249, 251] on link "Pramis [PERSON_NAME]" at bounding box center [255, 252] width 125 height 16
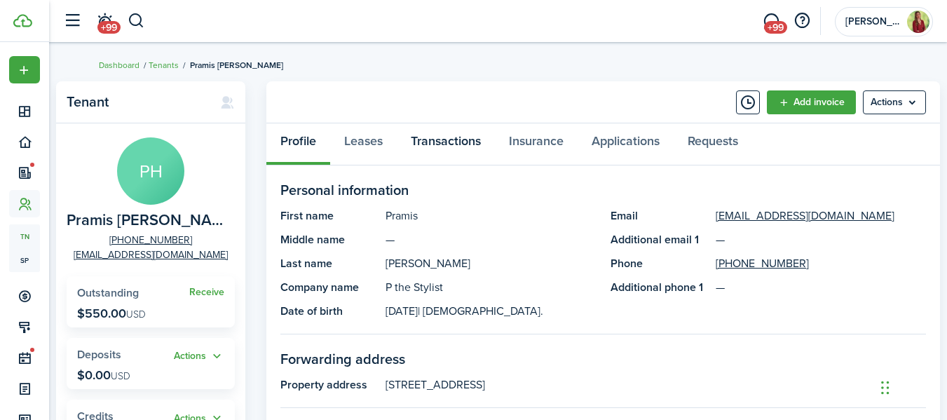
click at [458, 144] on link "Transactions" at bounding box center [446, 144] width 98 height 42
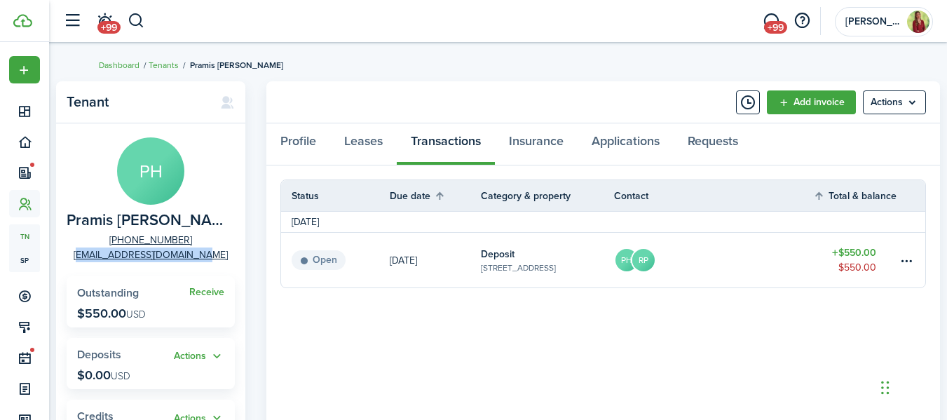
drag, startPoint x: 216, startPoint y: 261, endPoint x: 81, endPoint y: 265, distance: 135.3
click at [81, 265] on panel-main-body "PH Pramis [PERSON_NAME] [PHONE_NUMBER] [EMAIL_ADDRESS][DOMAIN_NAME] Receive Out…" at bounding box center [150, 406] width 189 height 567
copy link "[EMAIL_ADDRESS][DOMAIN_NAME]"
click at [137, 15] on button "button" at bounding box center [137, 21] width 18 height 24
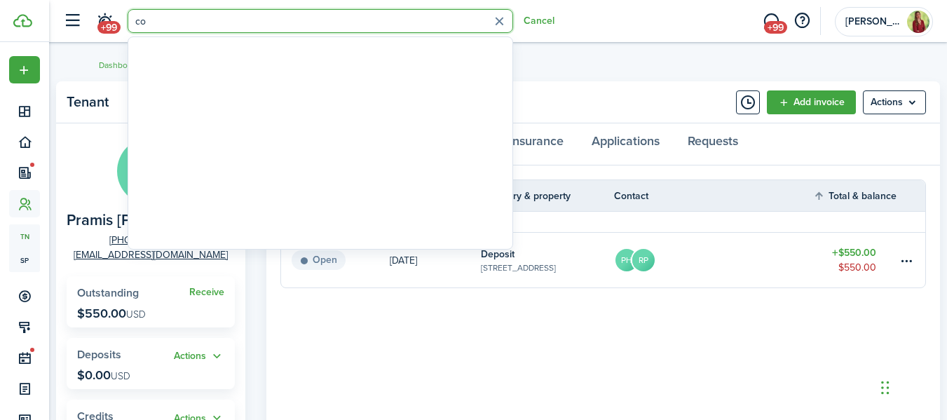
type input "c"
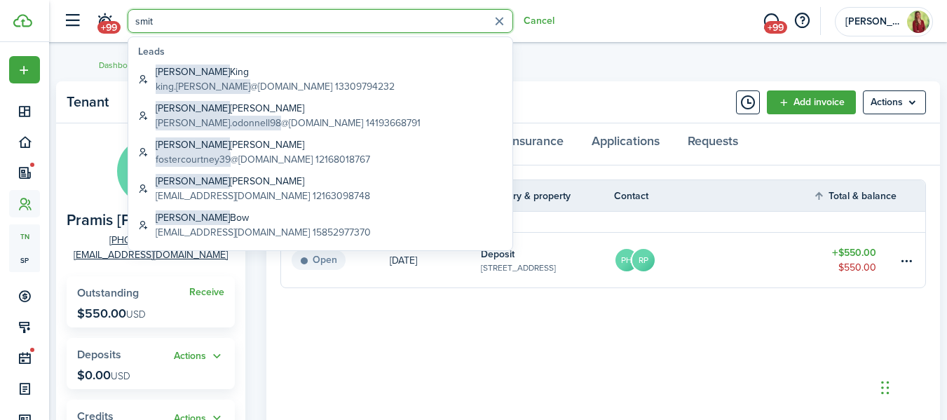
type input "[PERSON_NAME]"
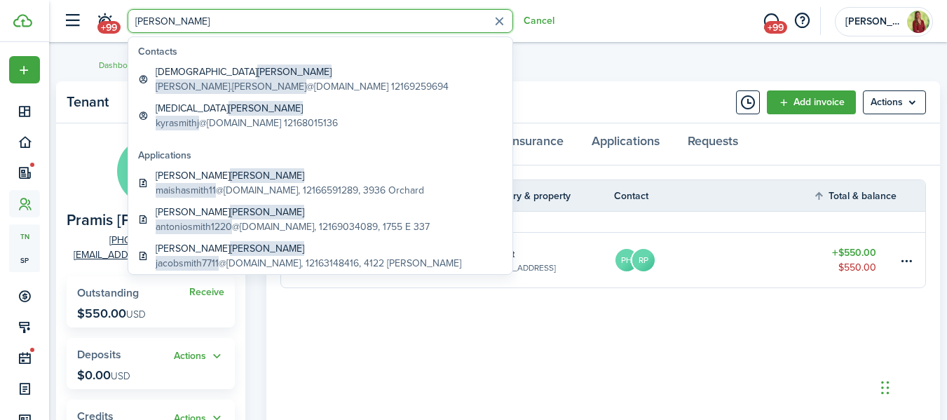
click at [568, 46] on breadcrumb "Dashboard Tenants Pramis [PERSON_NAME]" at bounding box center [498, 58] width 799 height 32
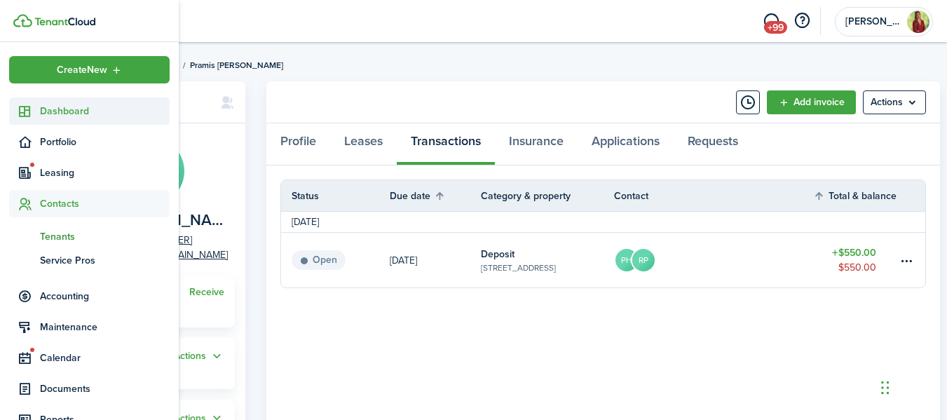
click at [41, 107] on span "Dashboard" at bounding box center [105, 111] width 130 height 15
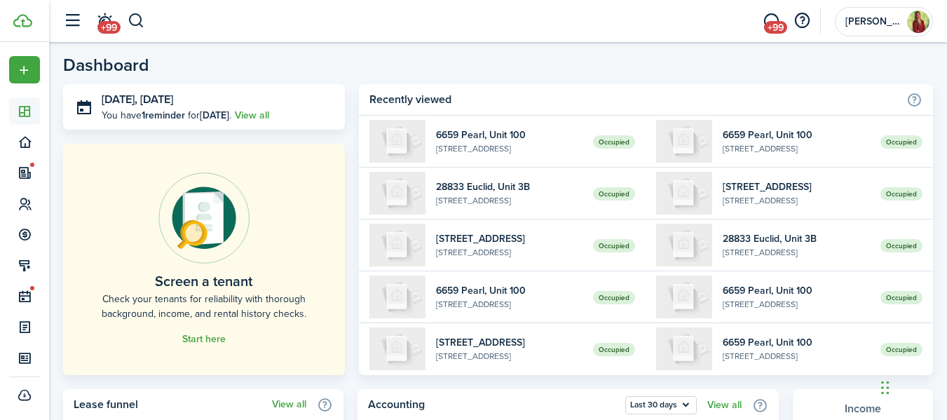
scroll to position [459, 0]
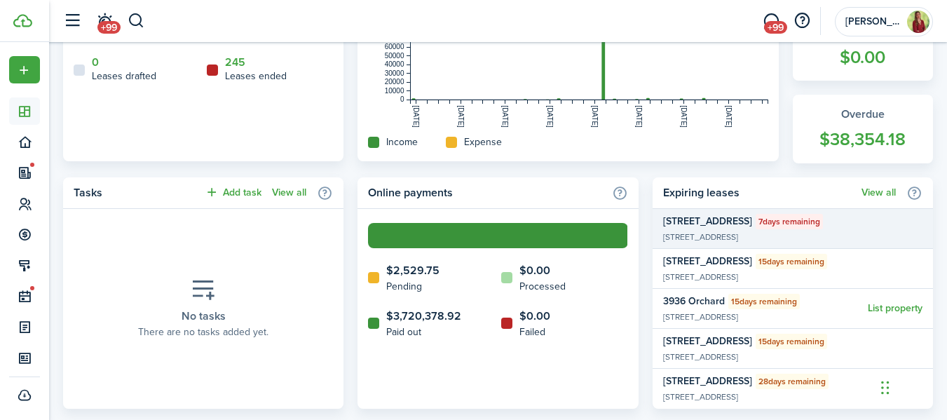
click at [752, 222] on widget-list-item-title "[STREET_ADDRESS]" at bounding box center [707, 221] width 89 height 15
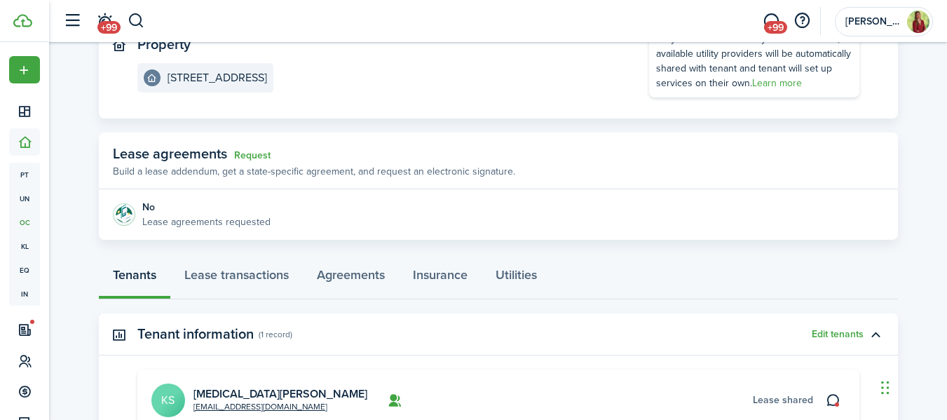
scroll to position [226, 0]
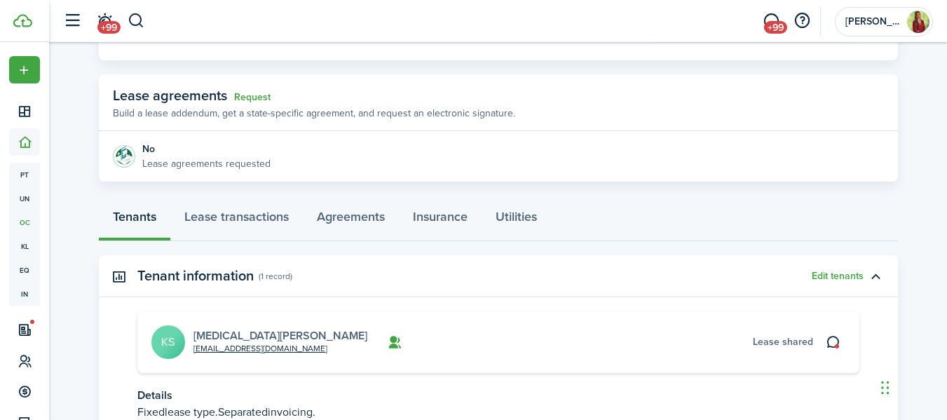
click at [212, 336] on link "[MEDICAL_DATA][PERSON_NAME]" at bounding box center [280, 335] width 174 height 16
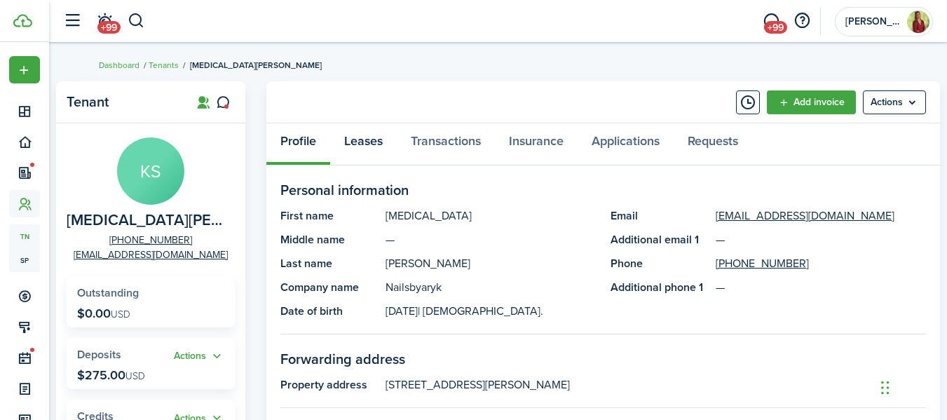
click at [362, 151] on link "Leases" at bounding box center [363, 144] width 67 height 42
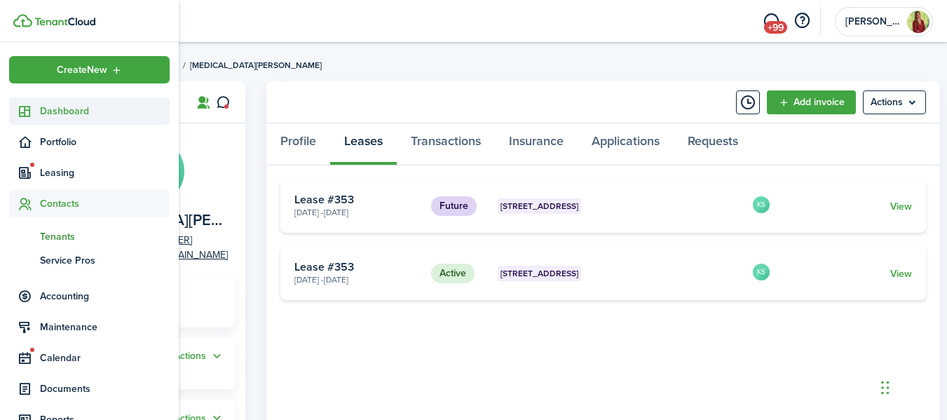
click at [50, 109] on span "Dashboard" at bounding box center [105, 111] width 130 height 15
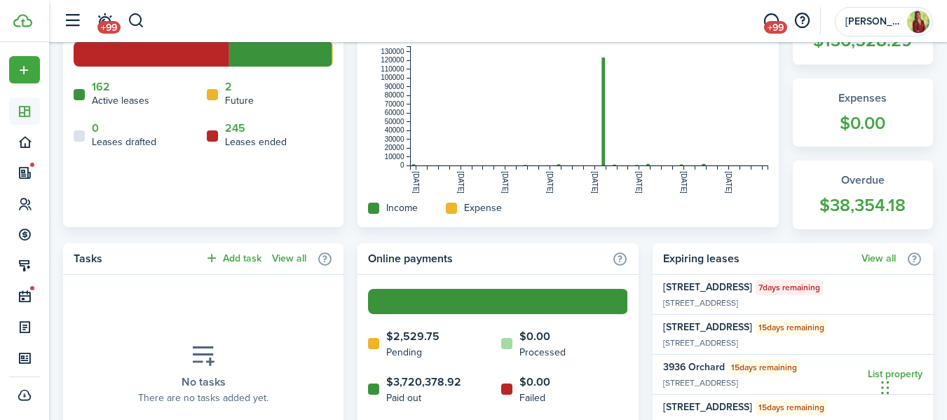
scroll to position [470, 0]
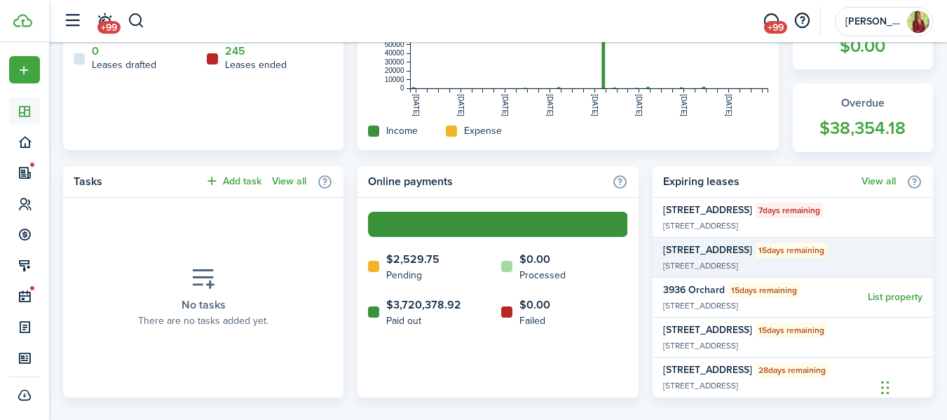
click at [728, 252] on widget-list-item-title "[STREET_ADDRESS]" at bounding box center [707, 249] width 89 height 15
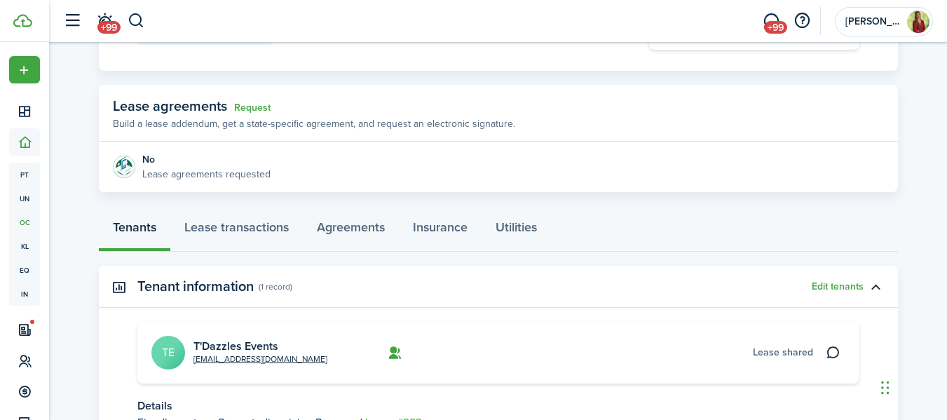
scroll to position [226, 0]
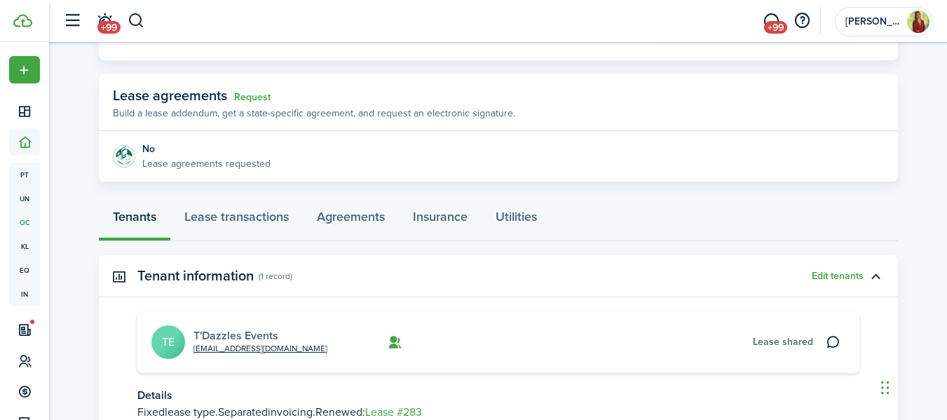
click at [272, 333] on link "T'Dazzles Events" at bounding box center [235, 335] width 85 height 16
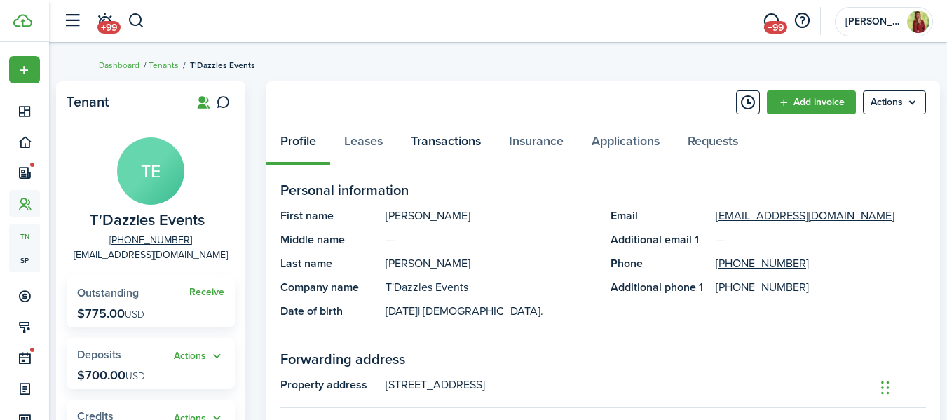
click at [449, 144] on link "Transactions" at bounding box center [446, 144] width 98 height 42
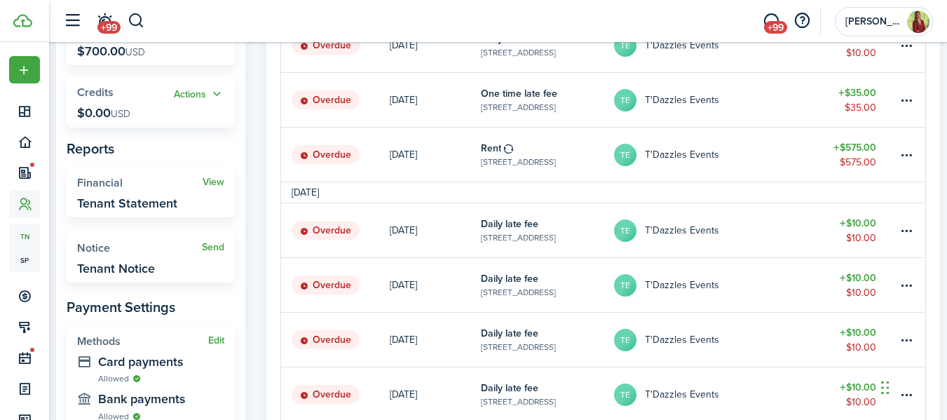
scroll to position [321, 0]
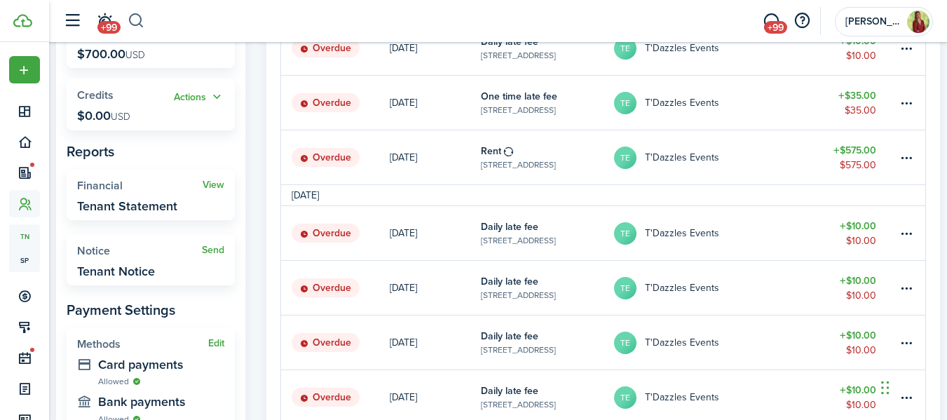
click at [135, 18] on button "button" at bounding box center [137, 21] width 18 height 24
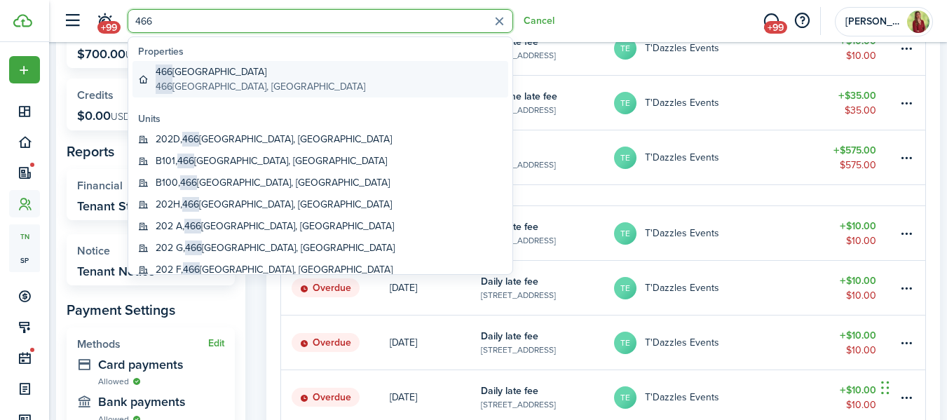
type input "466"
click at [190, 78] on global-search-item-title "[STREET_ADDRESS]" at bounding box center [261, 71] width 210 height 15
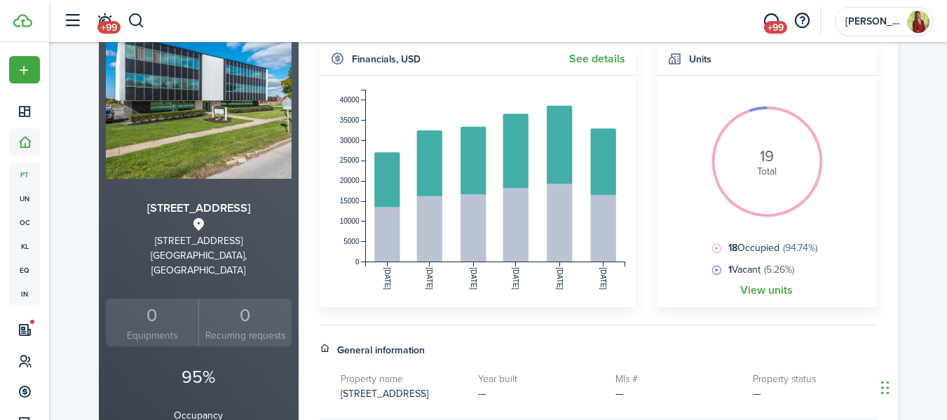
scroll to position [171, 0]
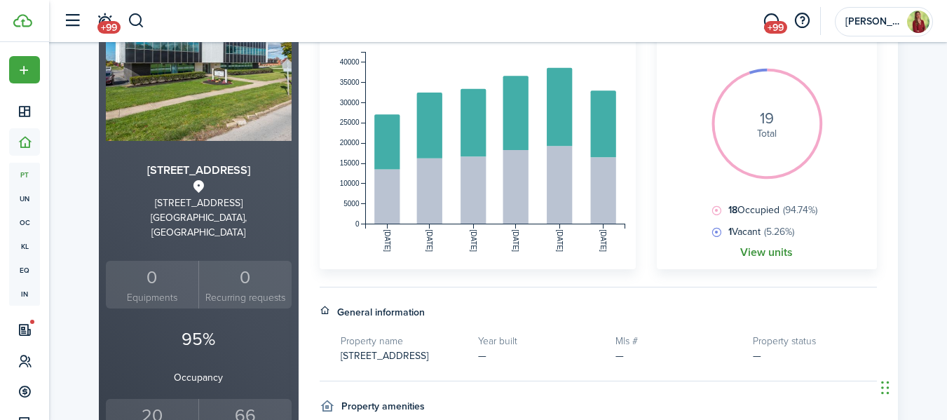
click at [759, 252] on link "View units" at bounding box center [766, 252] width 53 height 13
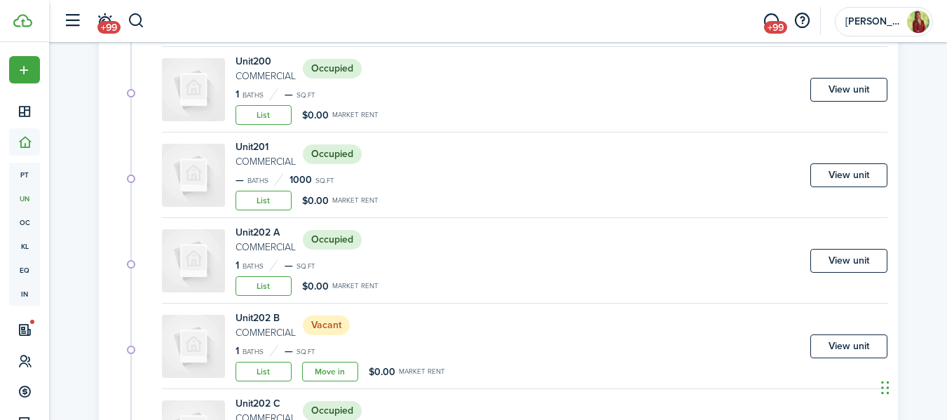
scroll to position [622, 0]
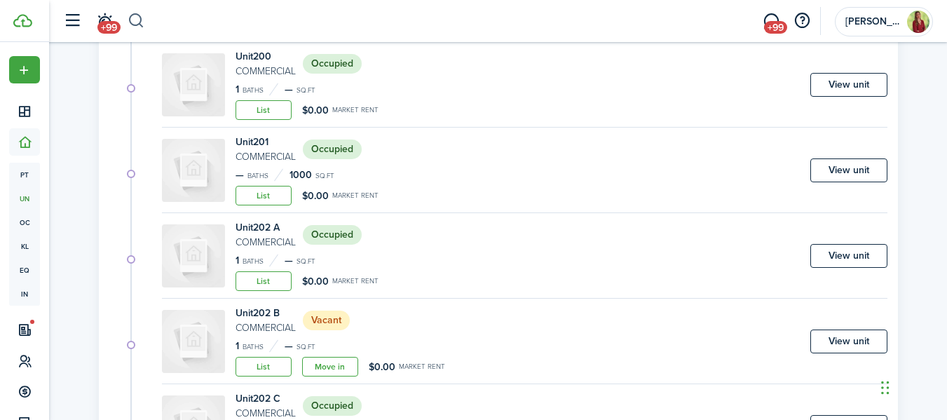
click at [137, 16] on button "button" at bounding box center [137, 21] width 18 height 24
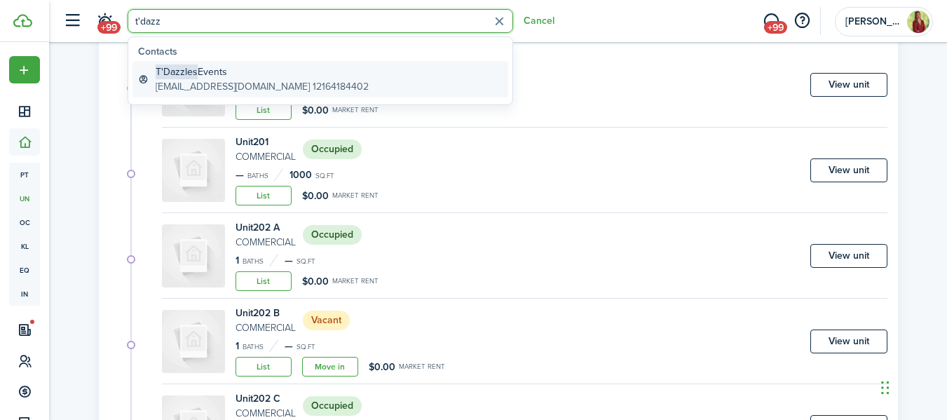
type input "t'dazz"
click at [177, 74] on span "T'Dazzles" at bounding box center [177, 71] width 42 height 15
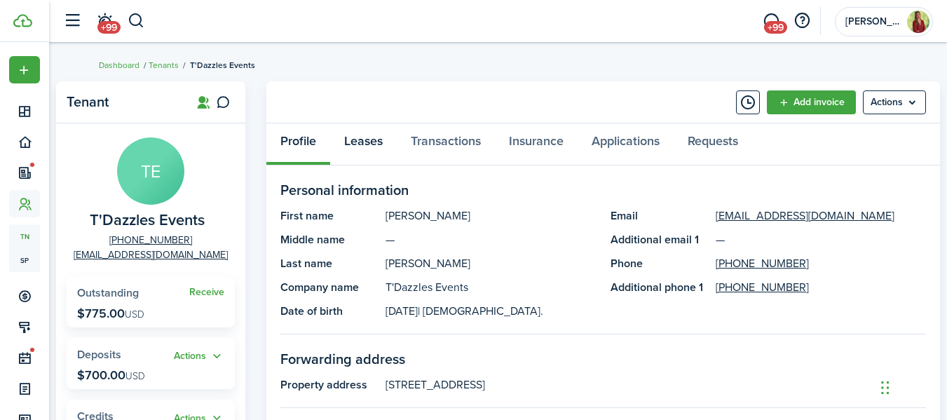
click at [359, 140] on link "Leases" at bounding box center [363, 144] width 67 height 42
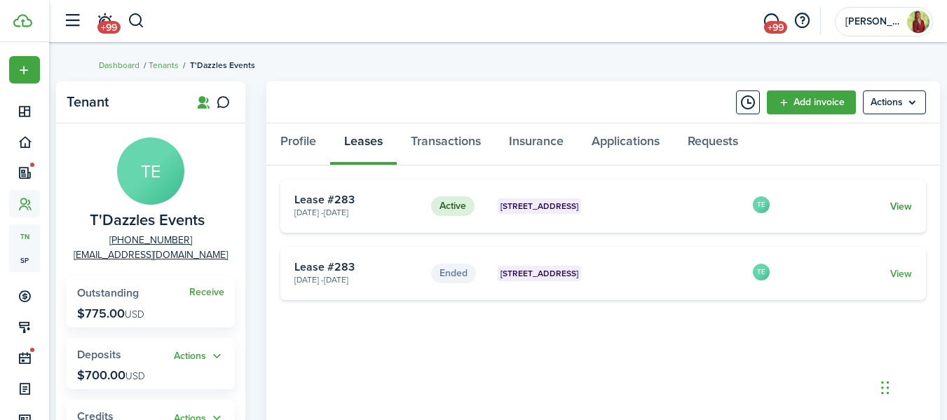
click at [910, 207] on link "View" at bounding box center [901, 206] width 22 height 15
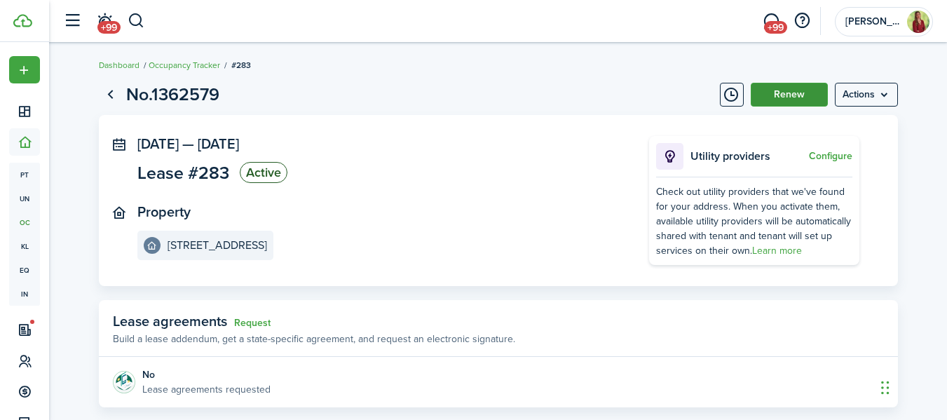
click at [804, 102] on button "Renew" at bounding box center [789, 95] width 77 height 24
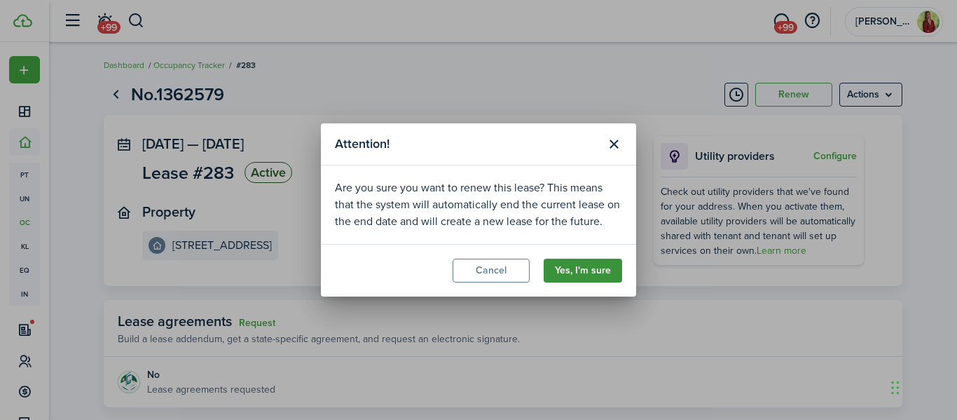
click at [563, 269] on button "Yes, I'm sure" at bounding box center [583, 271] width 78 height 24
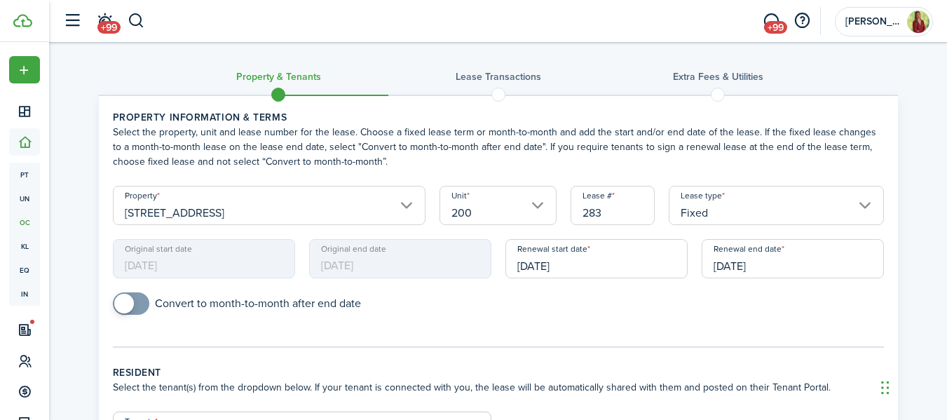
click at [767, 262] on input "[DATE]" at bounding box center [792, 258] width 182 height 39
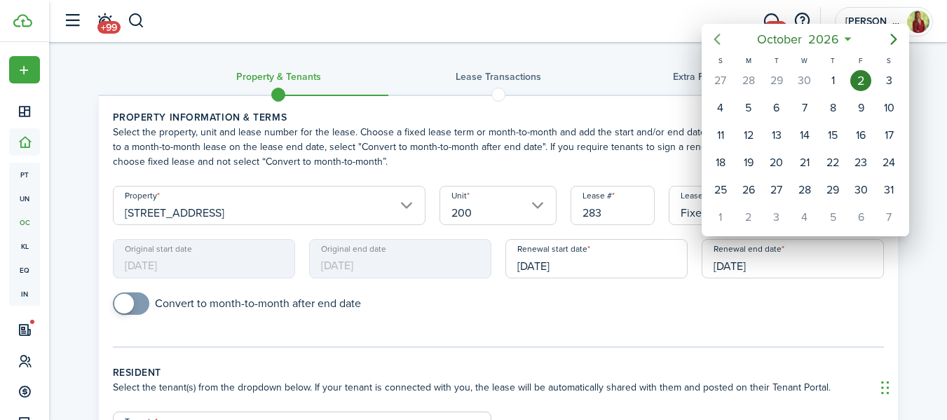
click at [714, 46] on icon "Previous page" at bounding box center [716, 39] width 17 height 17
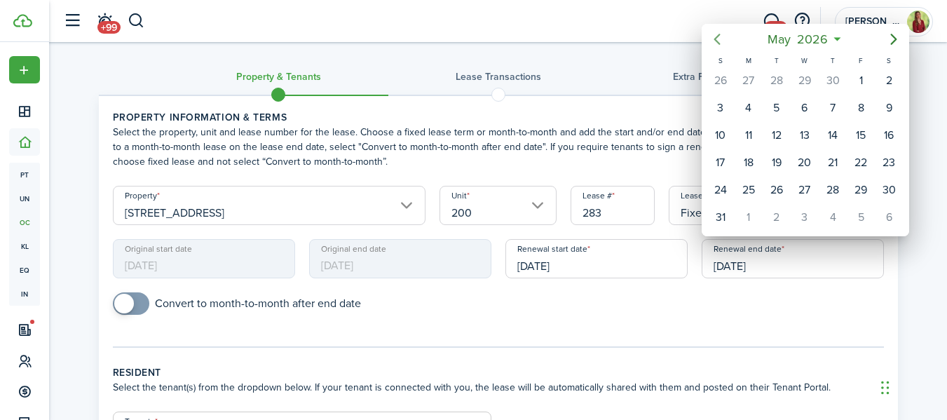
click at [714, 46] on icon "Previous page" at bounding box center [716, 39] width 17 height 17
click at [806, 79] on div "1" at bounding box center [804, 80] width 21 height 21
type input "[DATE]"
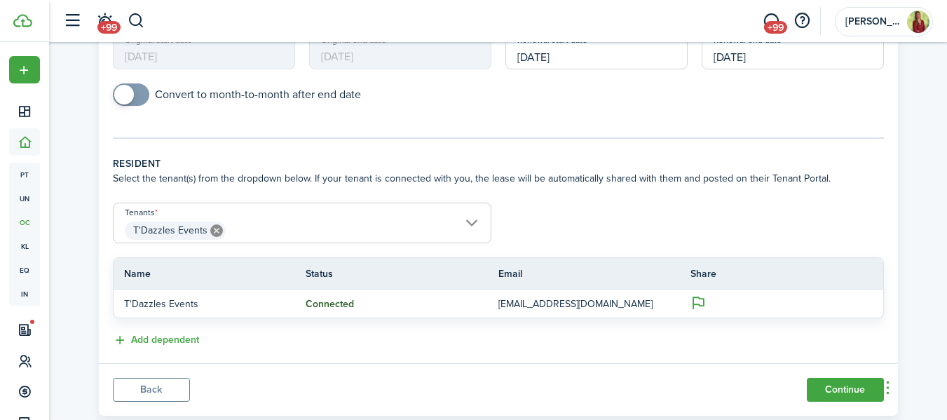
scroll to position [243, 0]
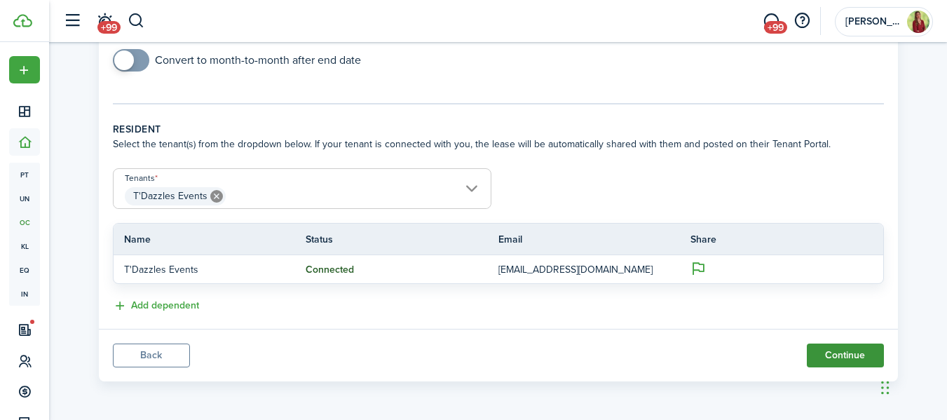
click at [842, 350] on button "Continue" at bounding box center [845, 355] width 77 height 24
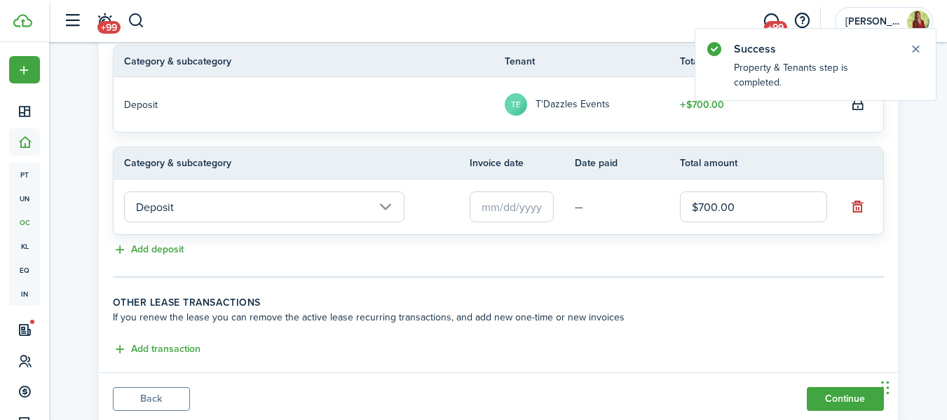
scroll to position [296, 0]
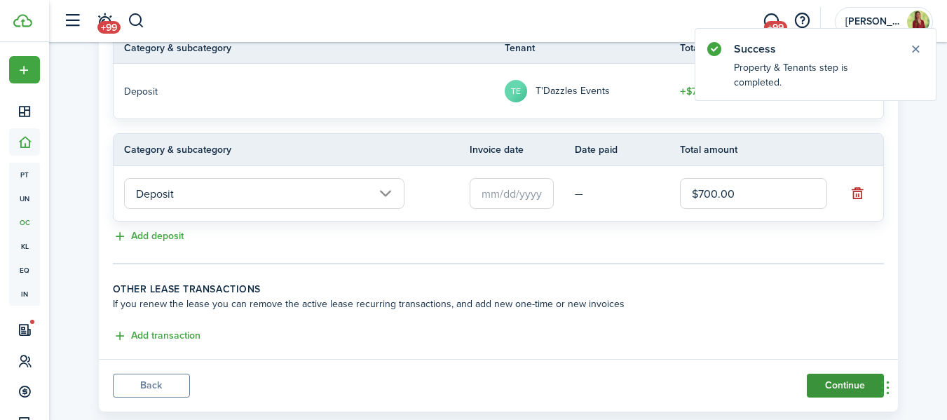
click at [826, 377] on button "Continue" at bounding box center [845, 386] width 77 height 24
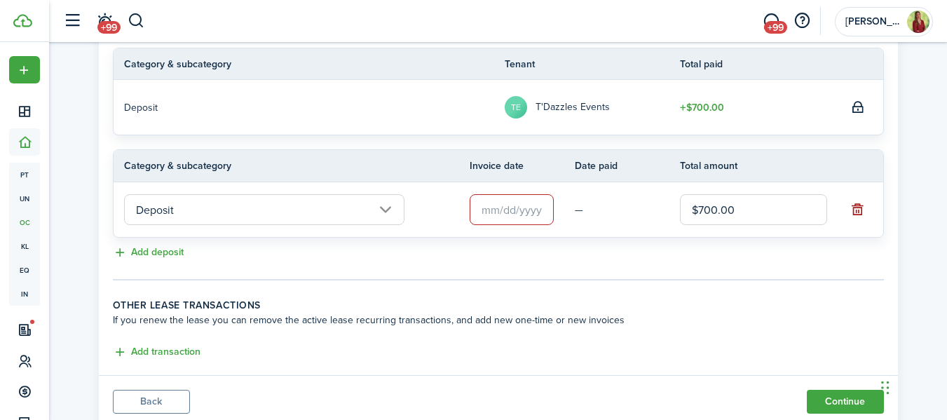
click at [860, 210] on button "button" at bounding box center [858, 210] width 20 height 20
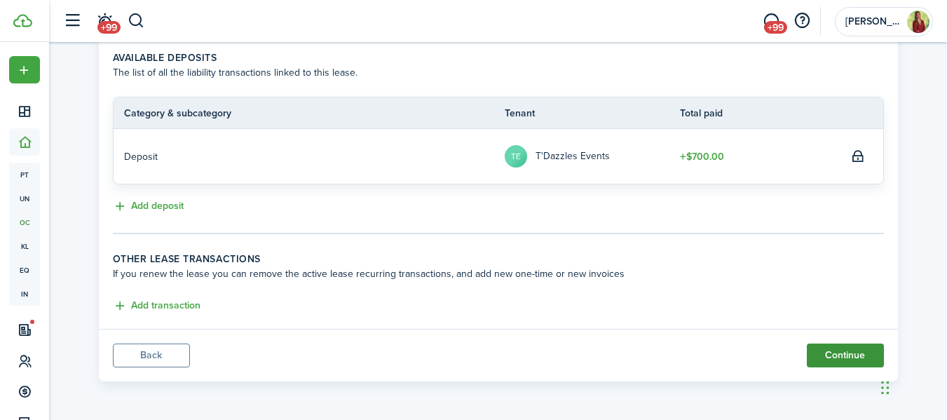
click at [844, 353] on button "Continue" at bounding box center [845, 355] width 77 height 24
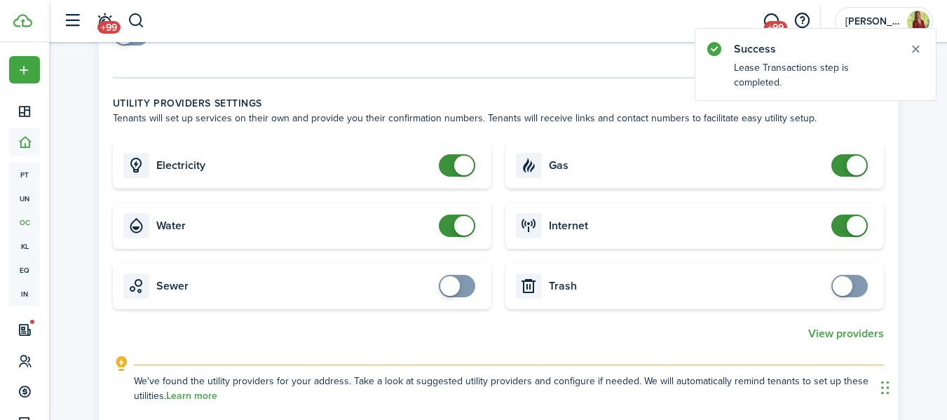
scroll to position [654, 0]
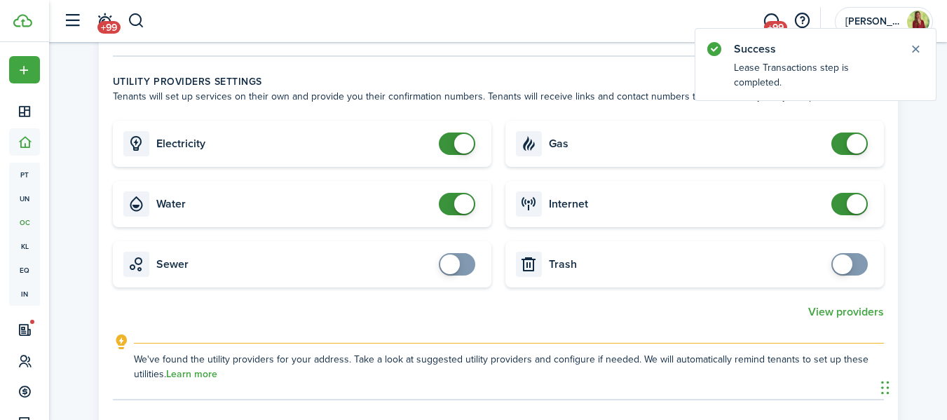
checkbox input "false"
click at [450, 140] on span at bounding box center [457, 143] width 14 height 22
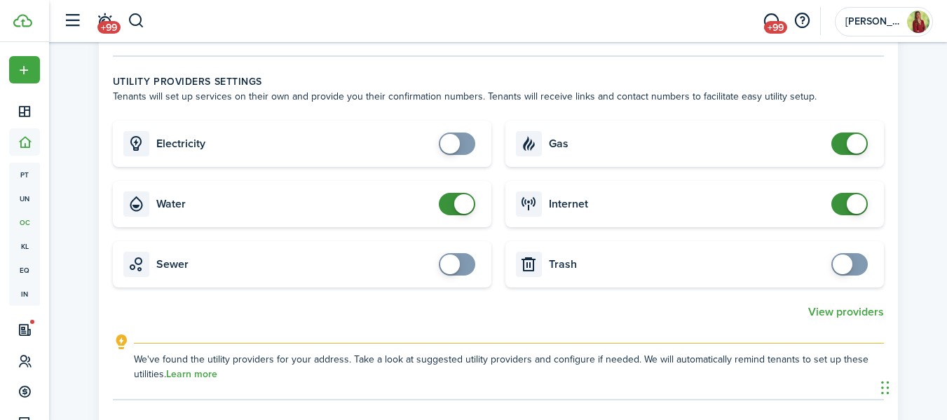
checkbox input "false"
click at [454, 204] on span at bounding box center [464, 204] width 20 height 20
checkbox input "false"
click at [844, 139] on span at bounding box center [849, 143] width 14 height 22
checkbox input "false"
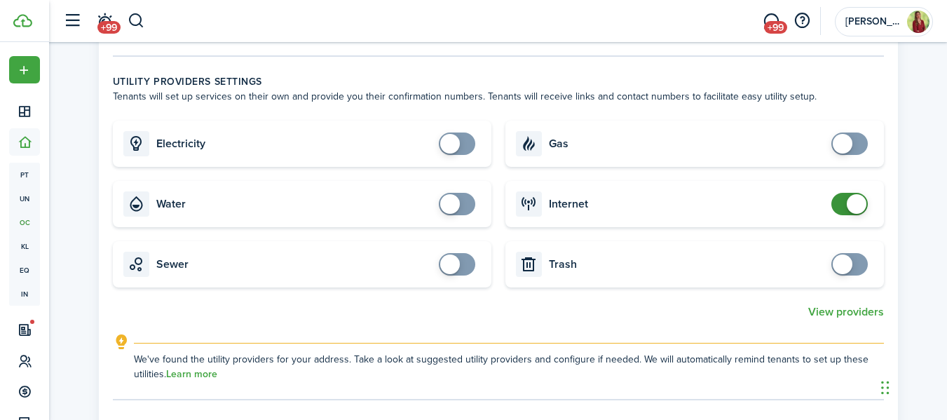
click at [842, 199] on span at bounding box center [849, 204] width 14 height 22
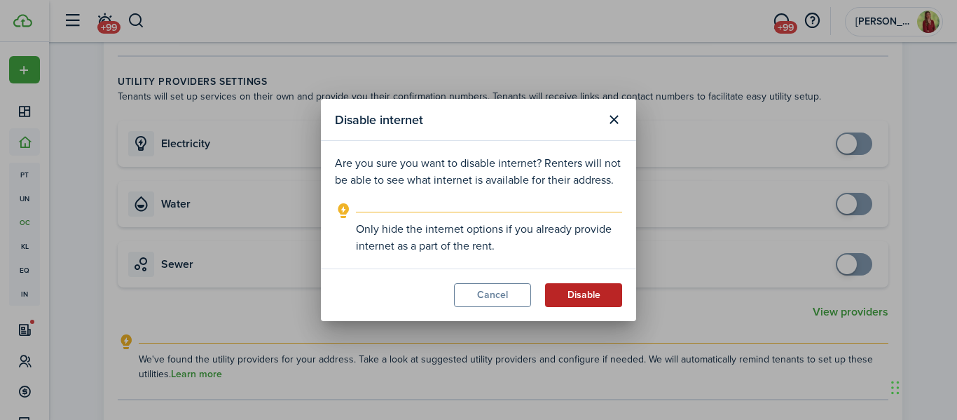
click at [577, 302] on button "Disable" at bounding box center [583, 295] width 77 height 24
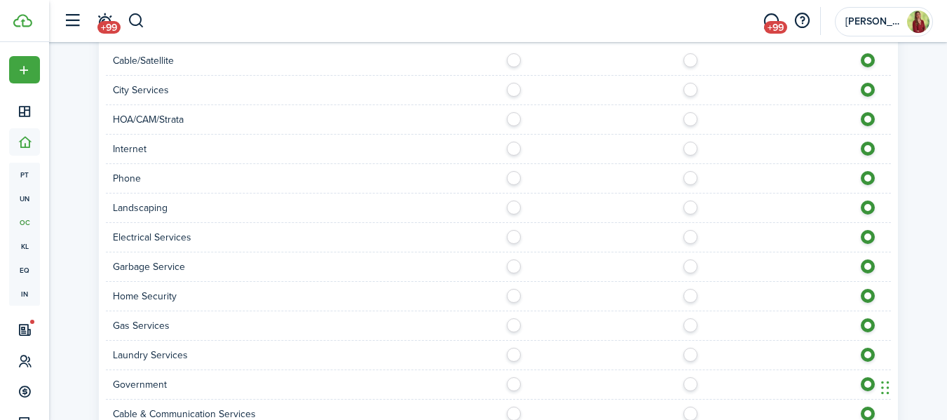
scroll to position [1342, 0]
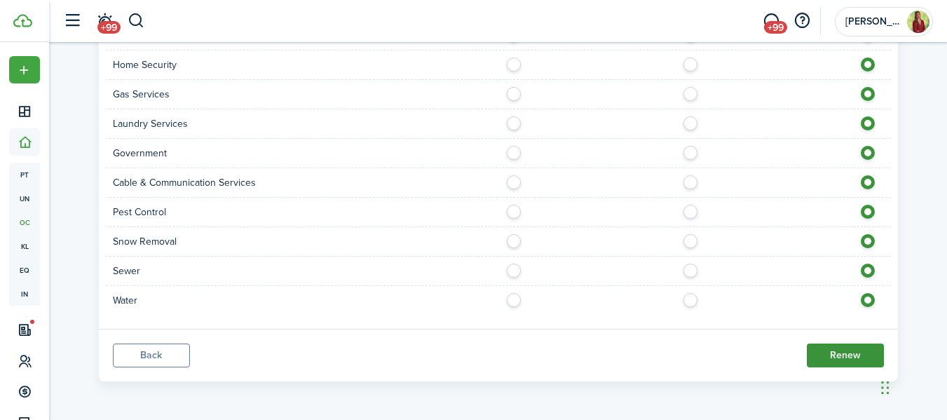
click at [861, 358] on button "Renew" at bounding box center [845, 355] width 77 height 24
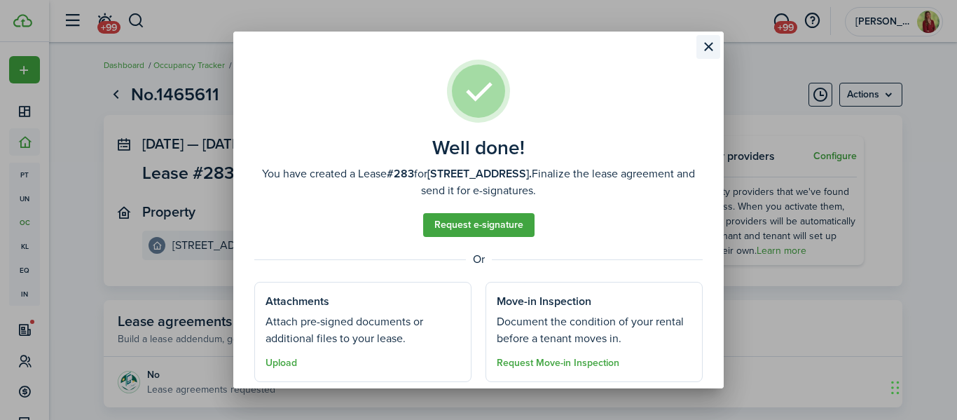
click at [709, 48] on button "Close modal" at bounding box center [709, 47] width 24 height 24
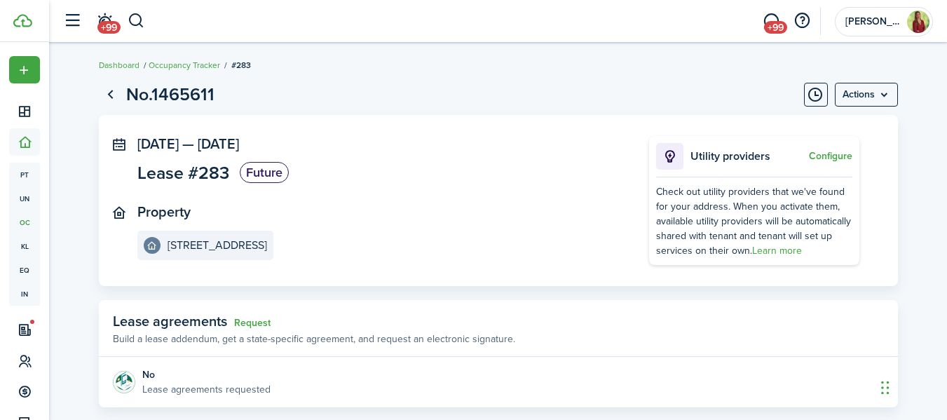
scroll to position [342, 0]
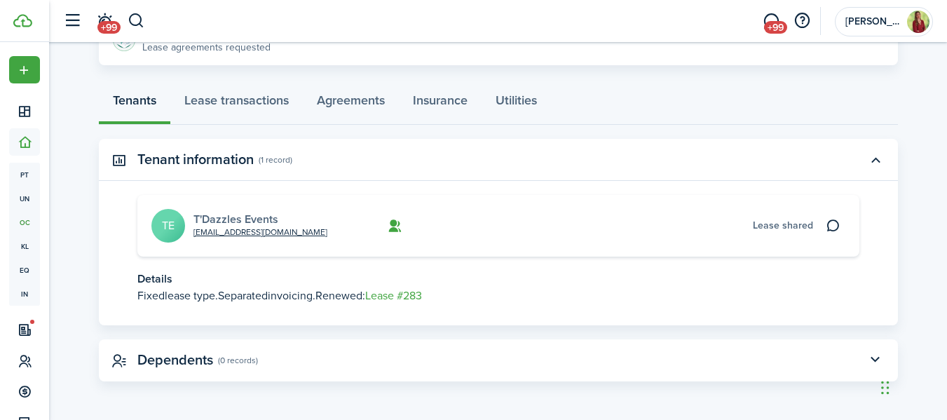
click at [230, 216] on link "T'Dazzles Events" at bounding box center [235, 219] width 85 height 16
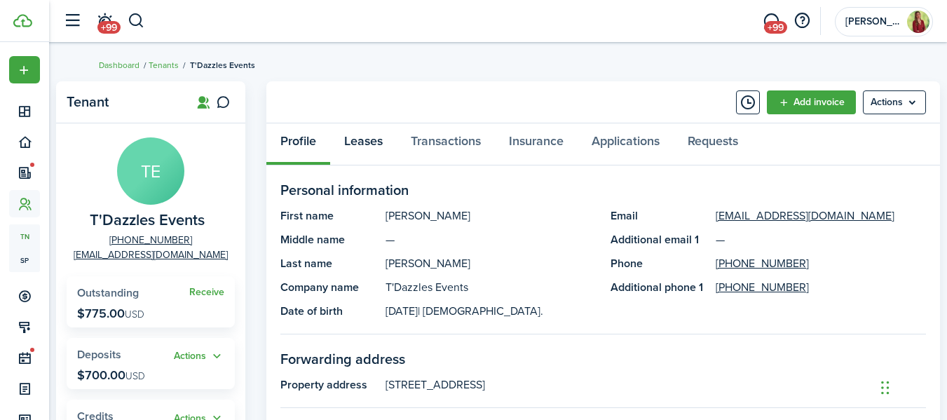
click at [363, 137] on link "Leases" at bounding box center [363, 144] width 67 height 42
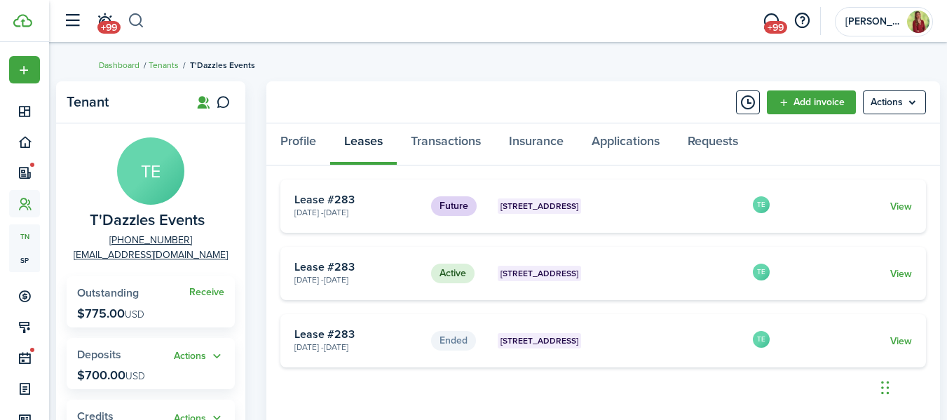
click at [136, 23] on button "button" at bounding box center [137, 21] width 18 height 24
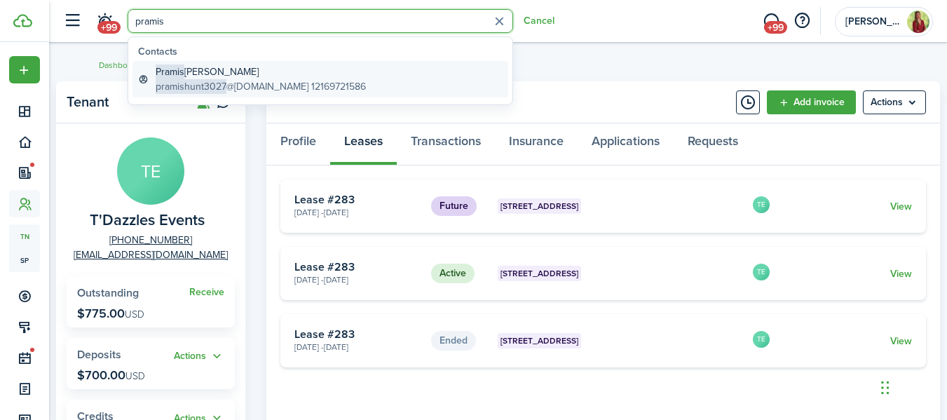
type input "pramis"
click at [186, 80] on span "pramishunt3027" at bounding box center [191, 86] width 71 height 15
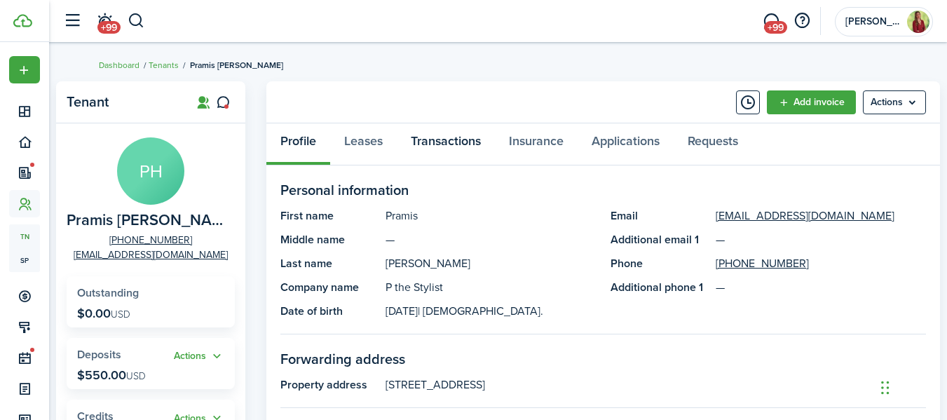
click at [451, 144] on link "Transactions" at bounding box center [446, 144] width 98 height 42
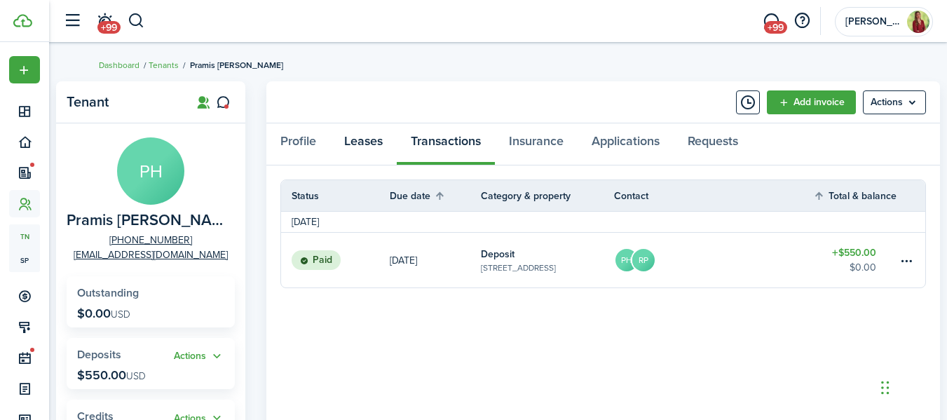
click at [356, 152] on link "Leases" at bounding box center [363, 144] width 67 height 42
